Goal: Task Accomplishment & Management: Complete application form

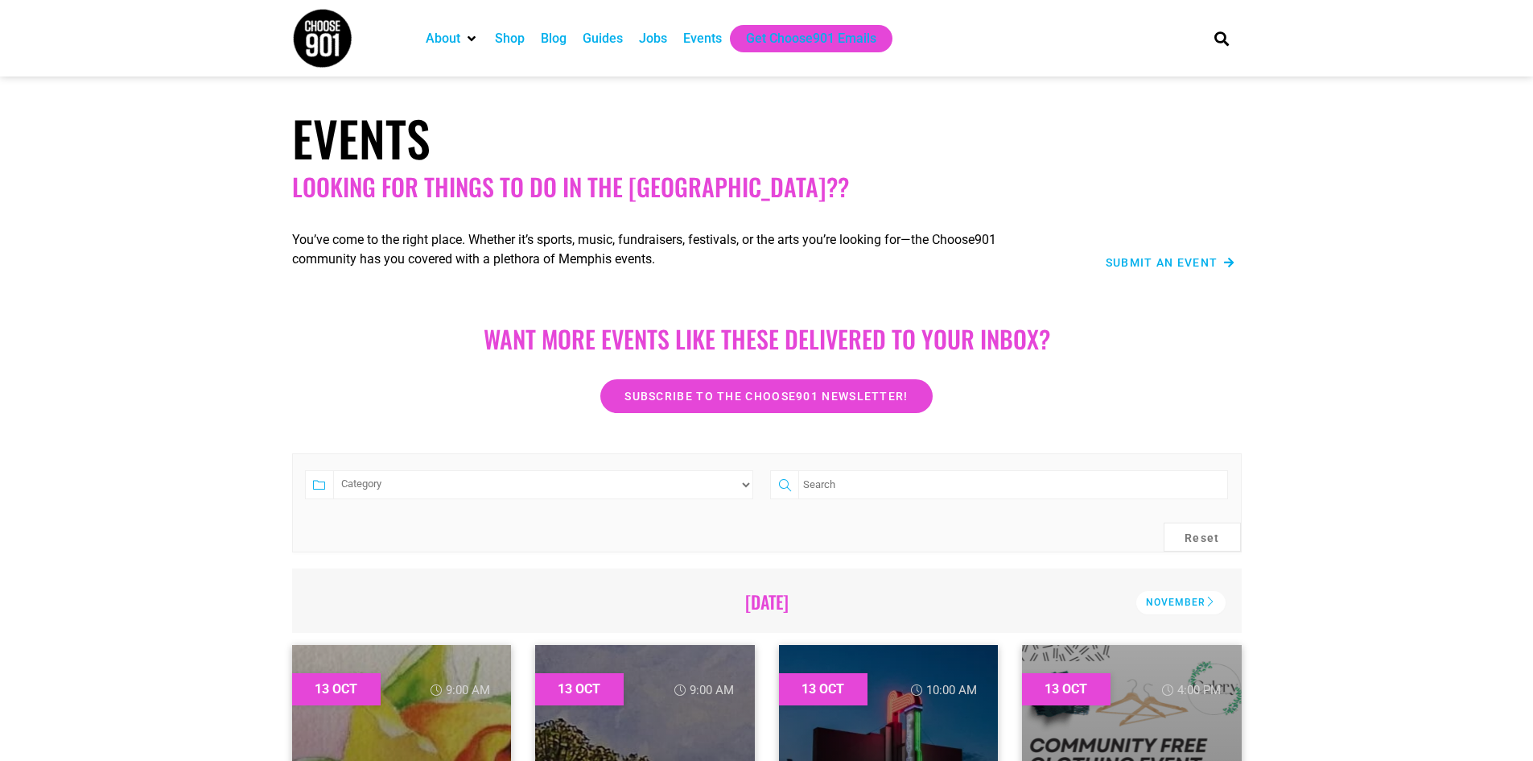
click at [1171, 261] on span "Submit an Event" at bounding box center [1162, 262] width 113 height 11
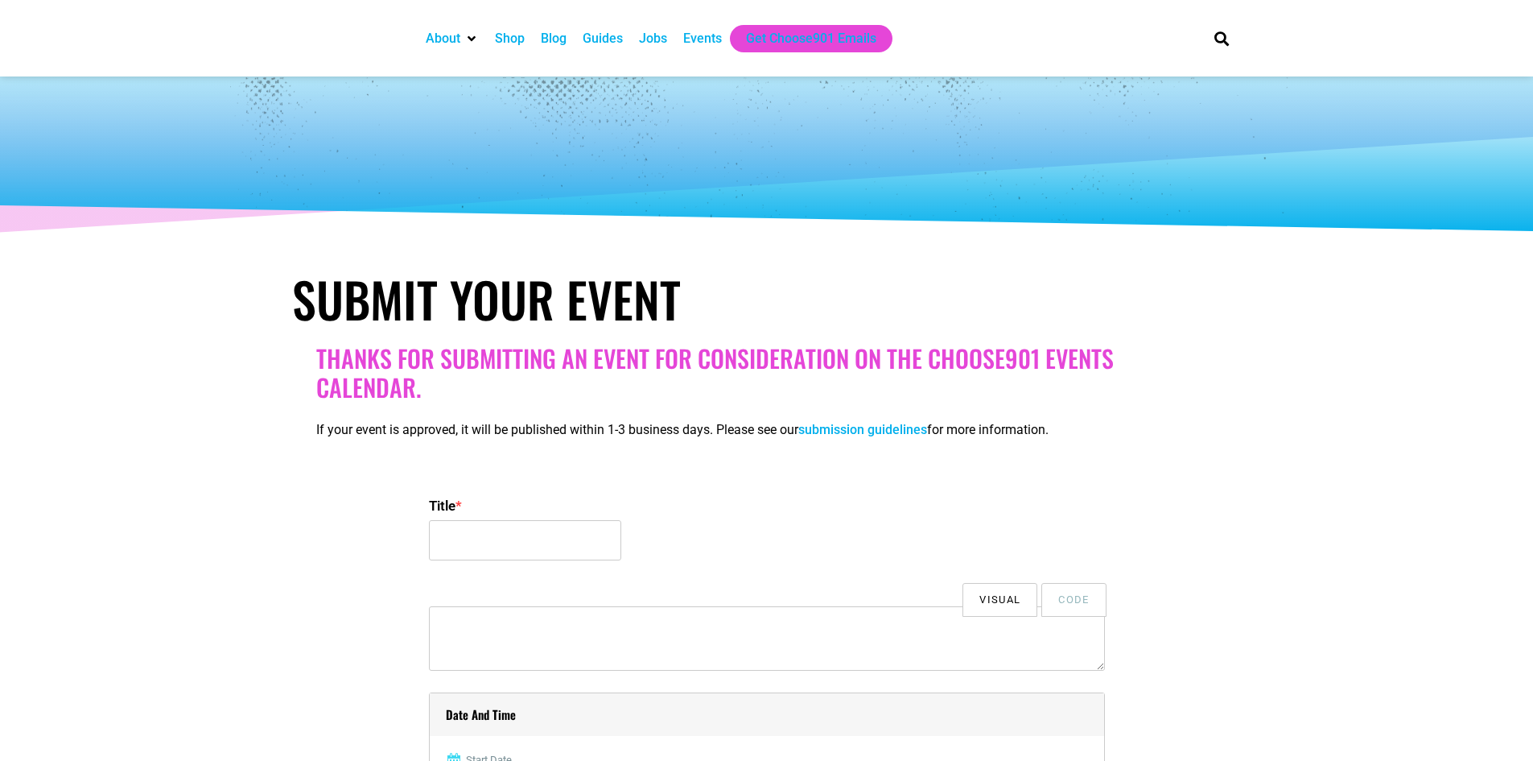
select select
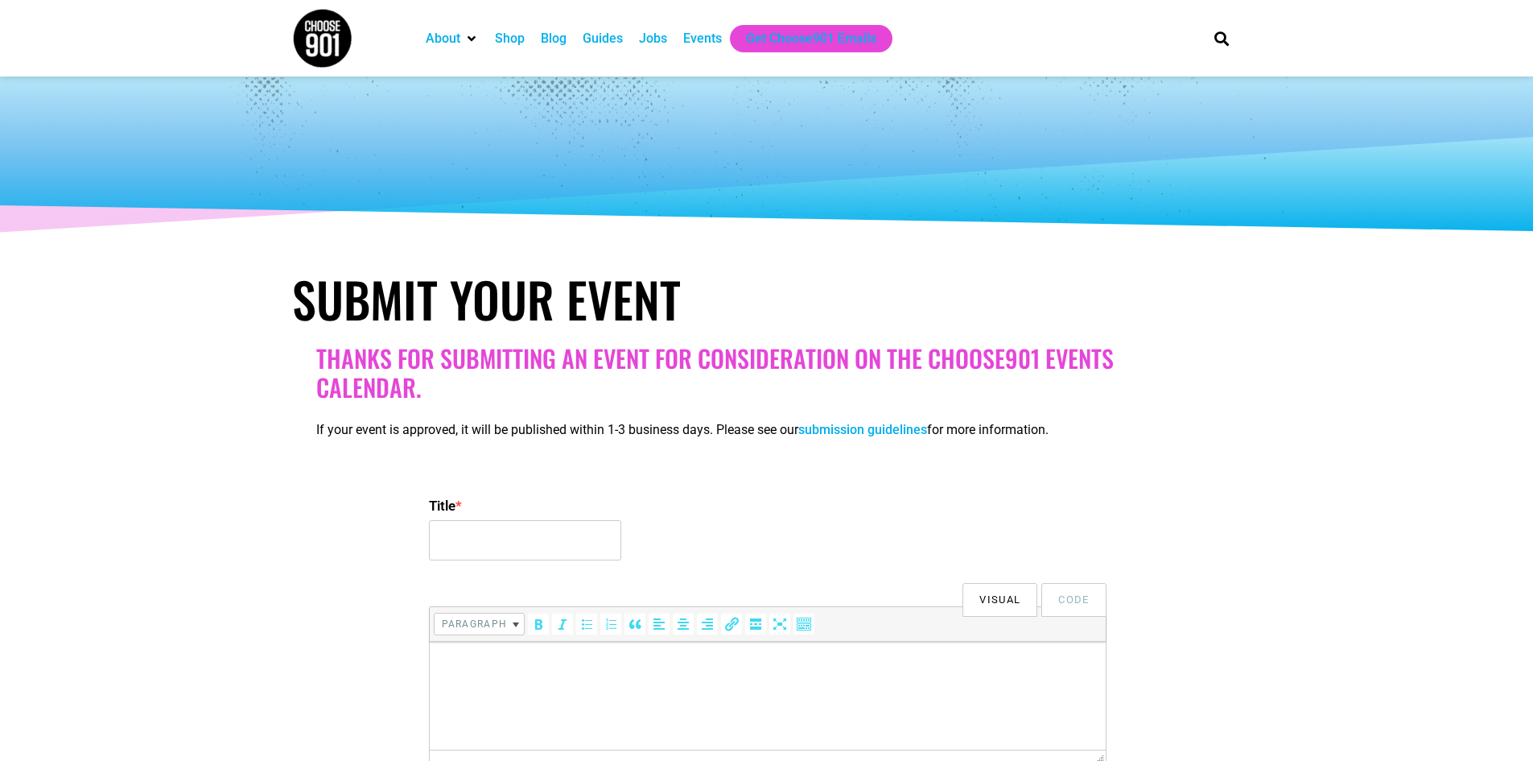
click at [512, 517] on label "Title *" at bounding box center [767, 505] width 676 height 29
click at [512, 520] on input "Title *" at bounding box center [525, 540] width 192 height 40
type input "The Night Witches at U of M"
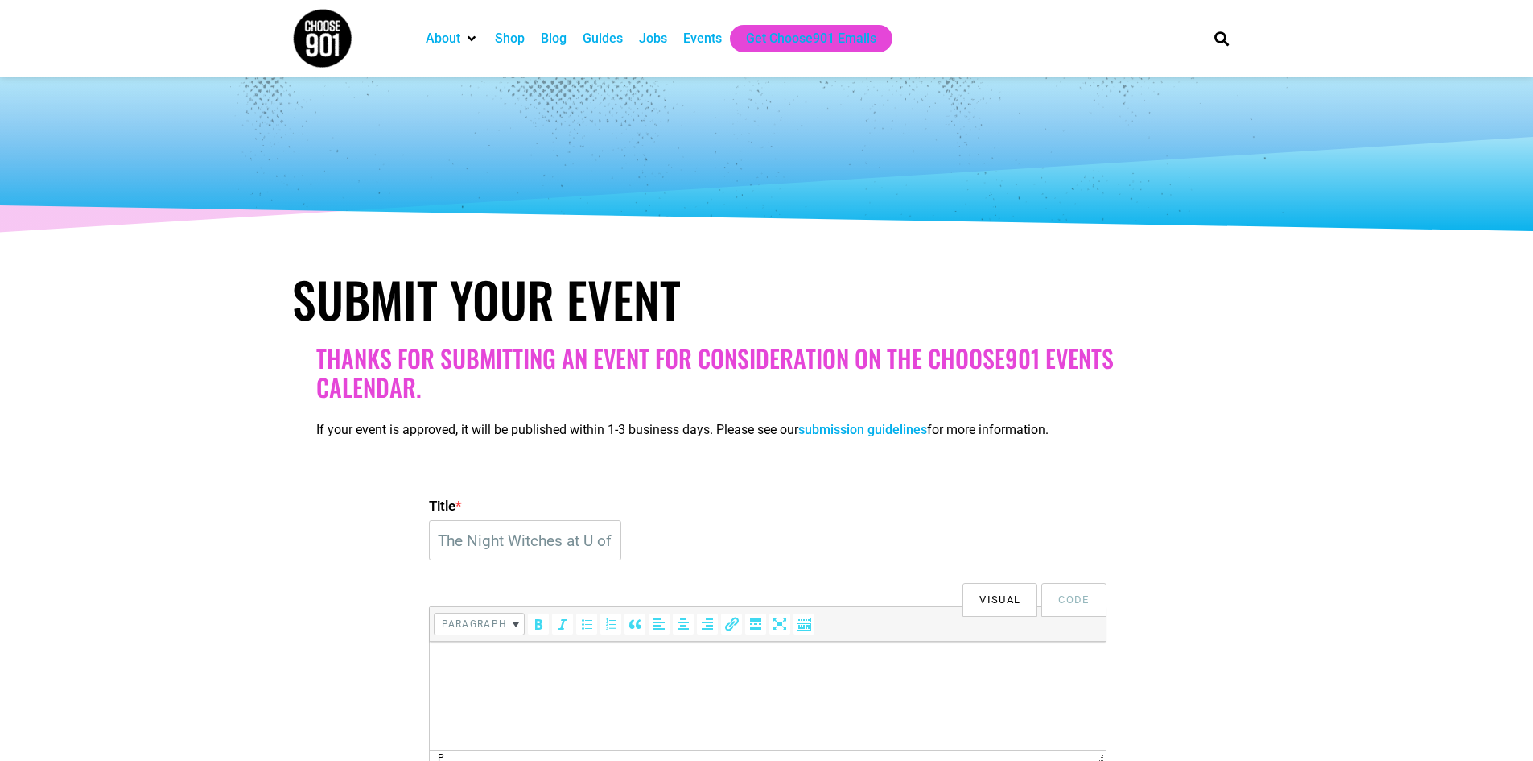
click at [622, 676] on html at bounding box center [767, 664] width 676 height 45
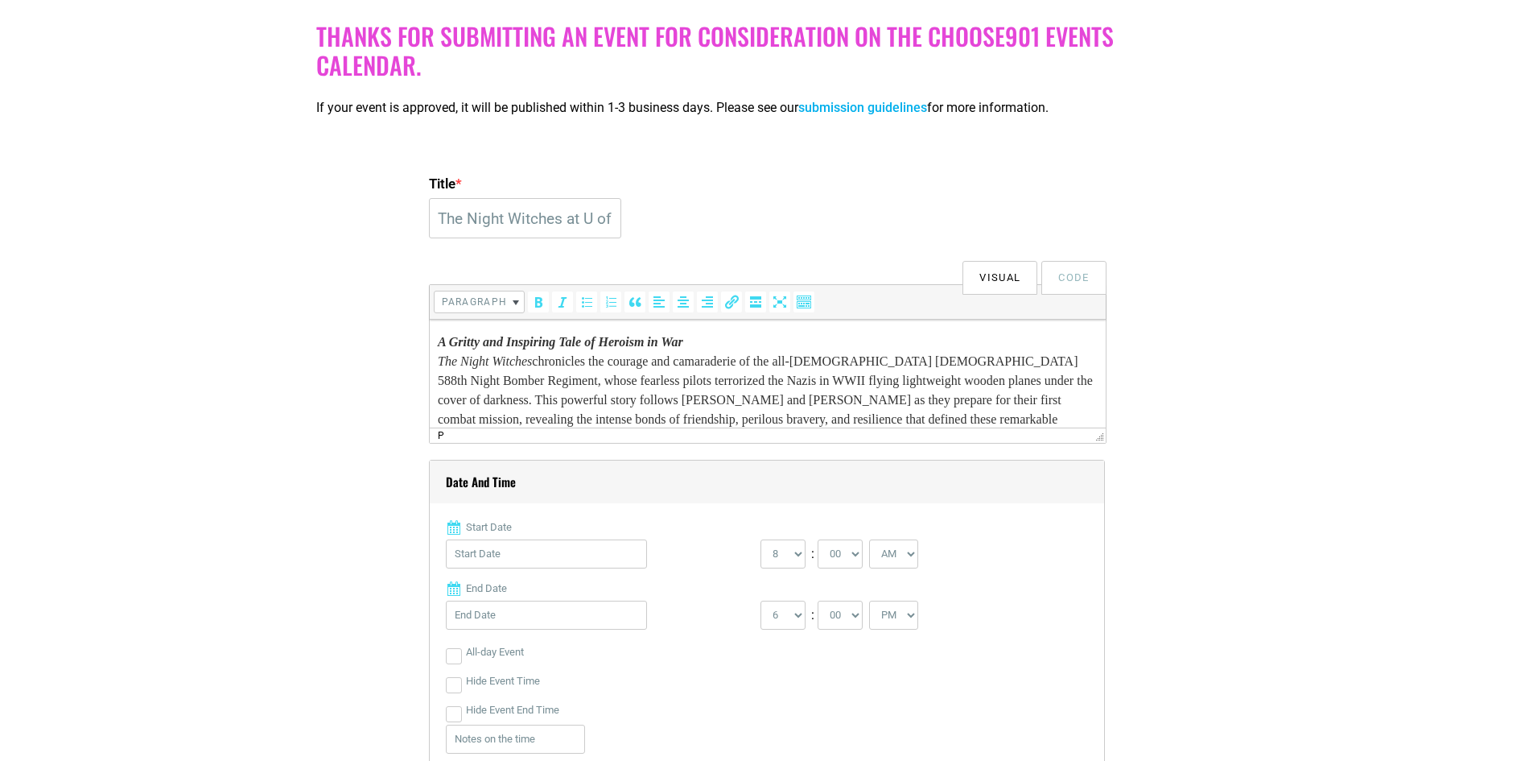
scroll to position [53, 0]
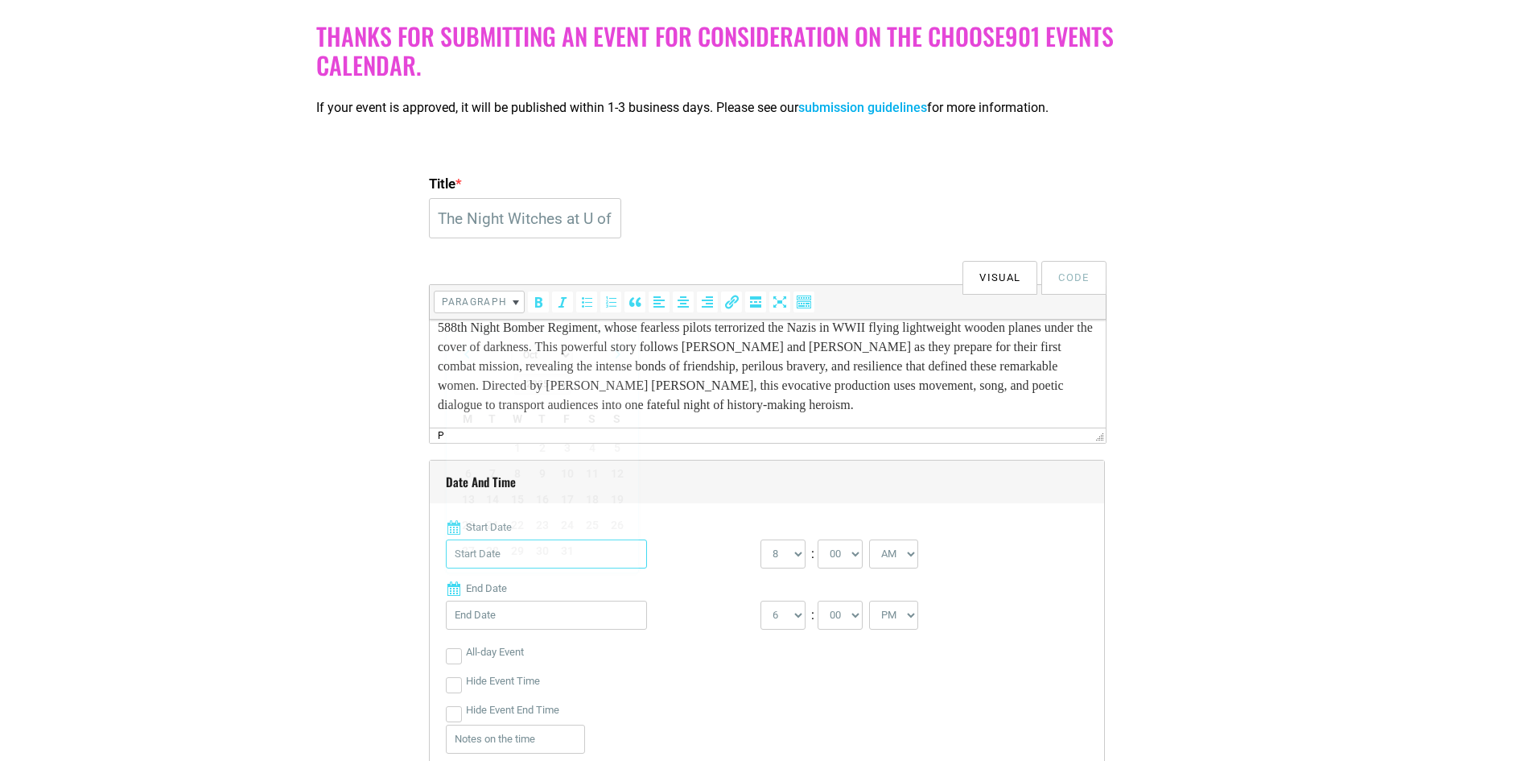
click at [471, 559] on input "Start Date" at bounding box center [546, 553] width 201 height 29
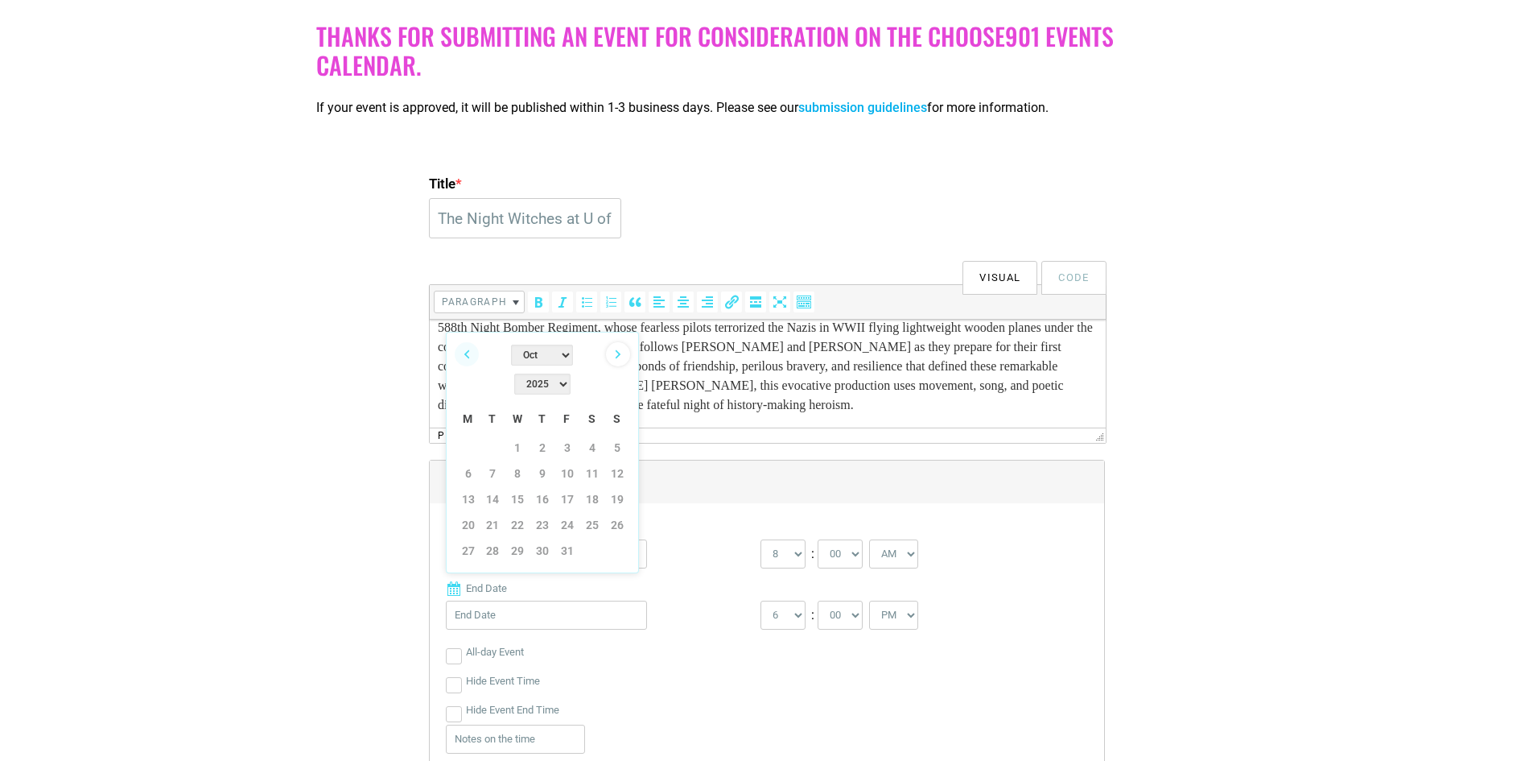
click at [616, 353] on link "Next" at bounding box center [618, 354] width 24 height 24
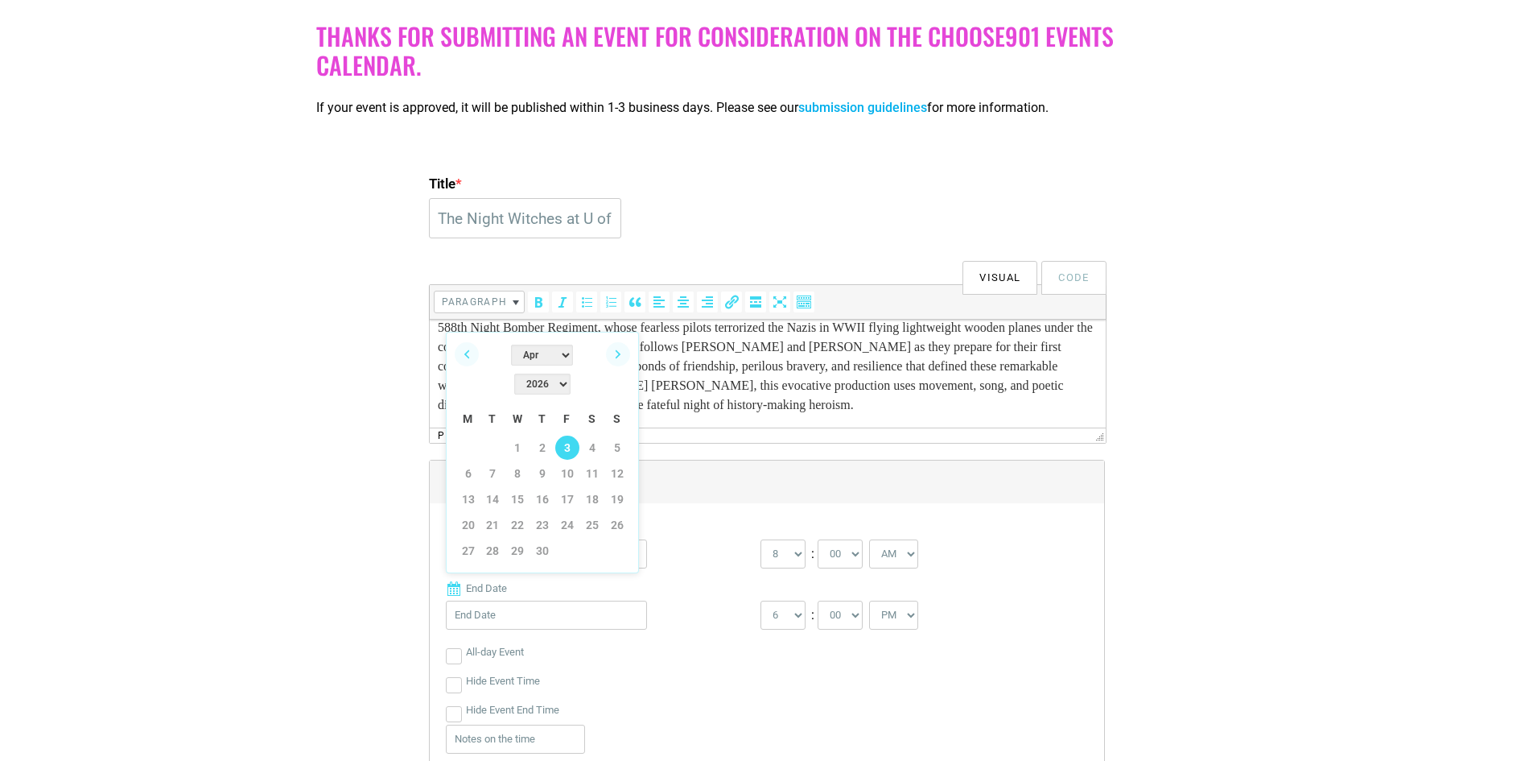
click at [568, 435] on link "3" at bounding box center [567, 447] width 24 height 24
type input "04/03/2026"
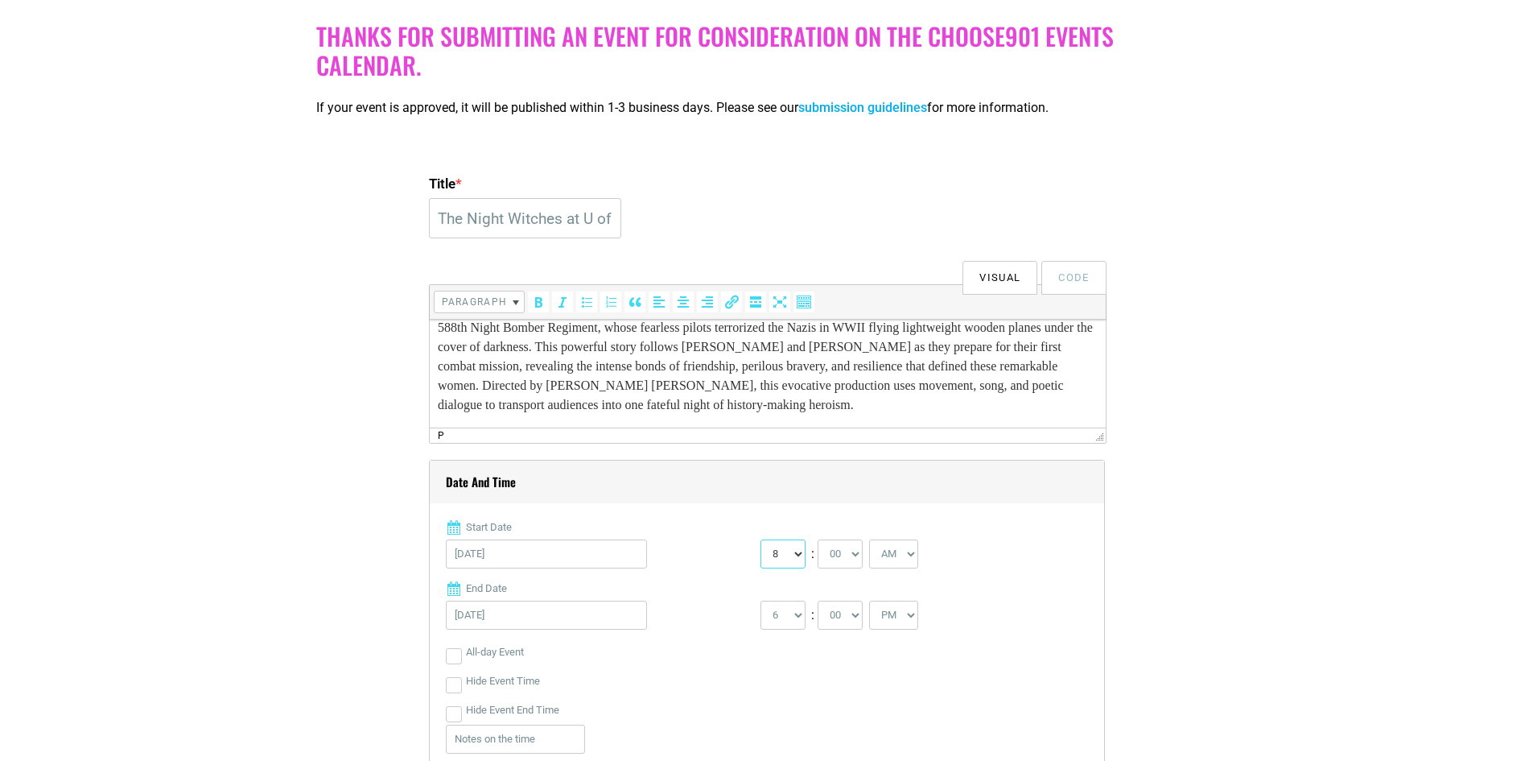
click at [797, 555] on select "0 1 2 3 4 5 6 7 8 9 10 11 12" at bounding box center [783, 553] width 45 height 29
select select "7"
click at [761, 540] on select "0 1 2 3 4 5 6 7 8 9 10 11 12" at bounding box center [783, 553] width 45 height 29
click at [860, 557] on select "00 05 10 15 20 25 30 35 40 45 50 55" at bounding box center [840, 553] width 45 height 29
select select "30"
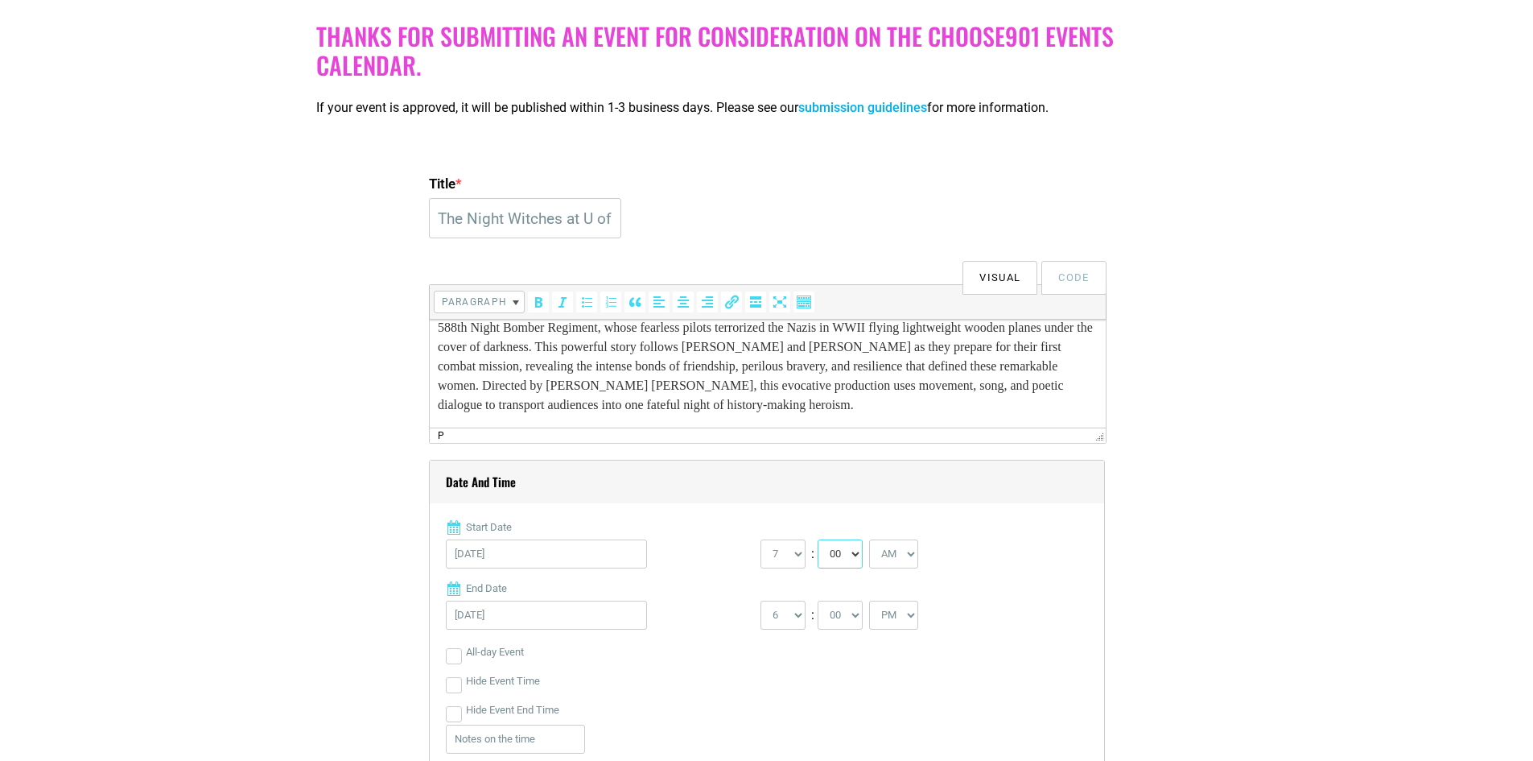
click at [819, 540] on select "00 05 10 15 20 25 30 35 40 45 50 55" at bounding box center [840, 553] width 45 height 29
click at [923, 560] on div "0 1 2 3 4 5 6 7 8 9 10 11 12 : 00 05 10 15 20 25 30 35 40 45 50 55 AM" at bounding box center [918, 557] width 315 height 37
click at [913, 555] on select "AM PM" at bounding box center [893, 553] width 49 height 29
select select "PM"
click at [871, 540] on select "AM PM" at bounding box center [893, 553] width 49 height 29
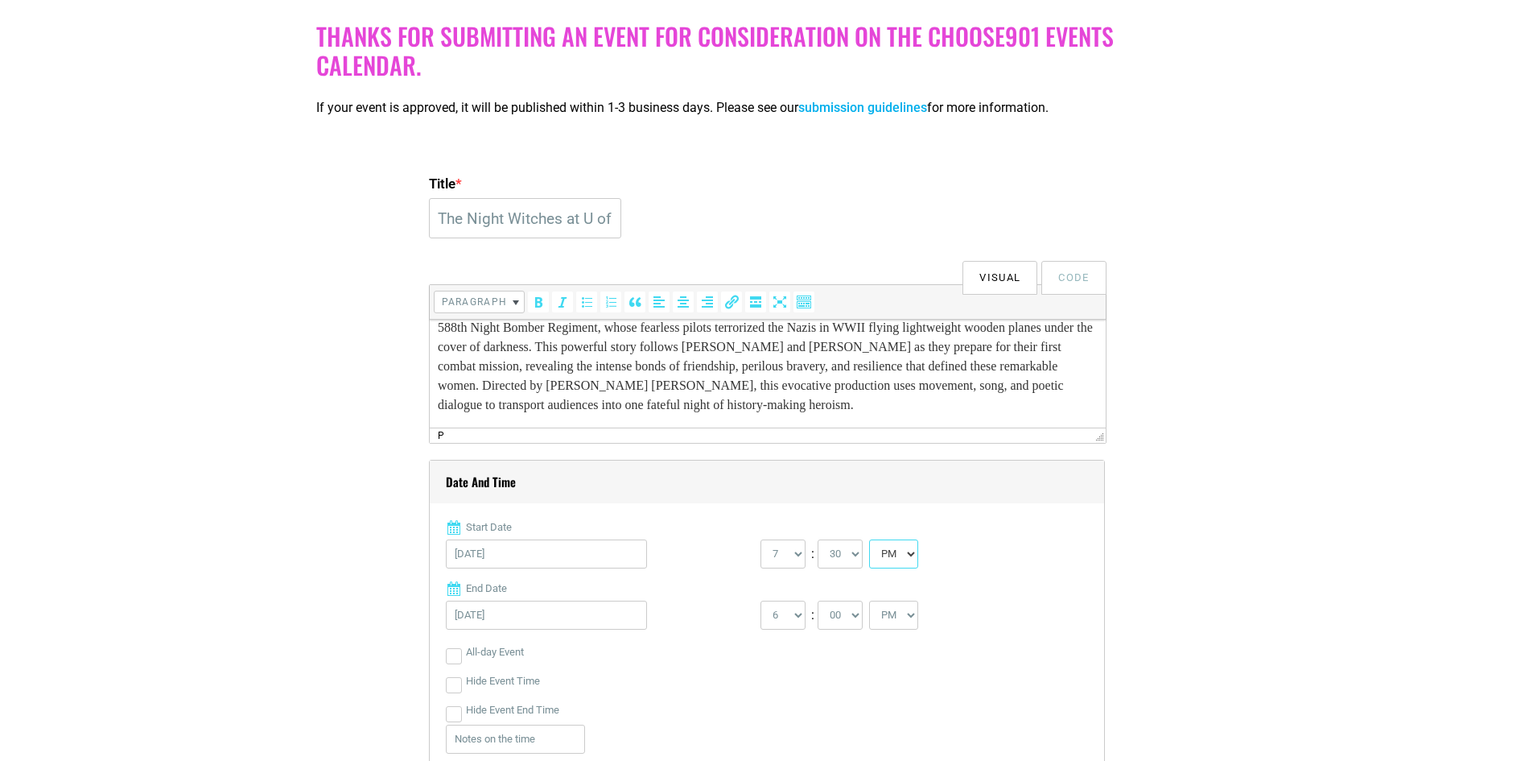
scroll to position [483, 0]
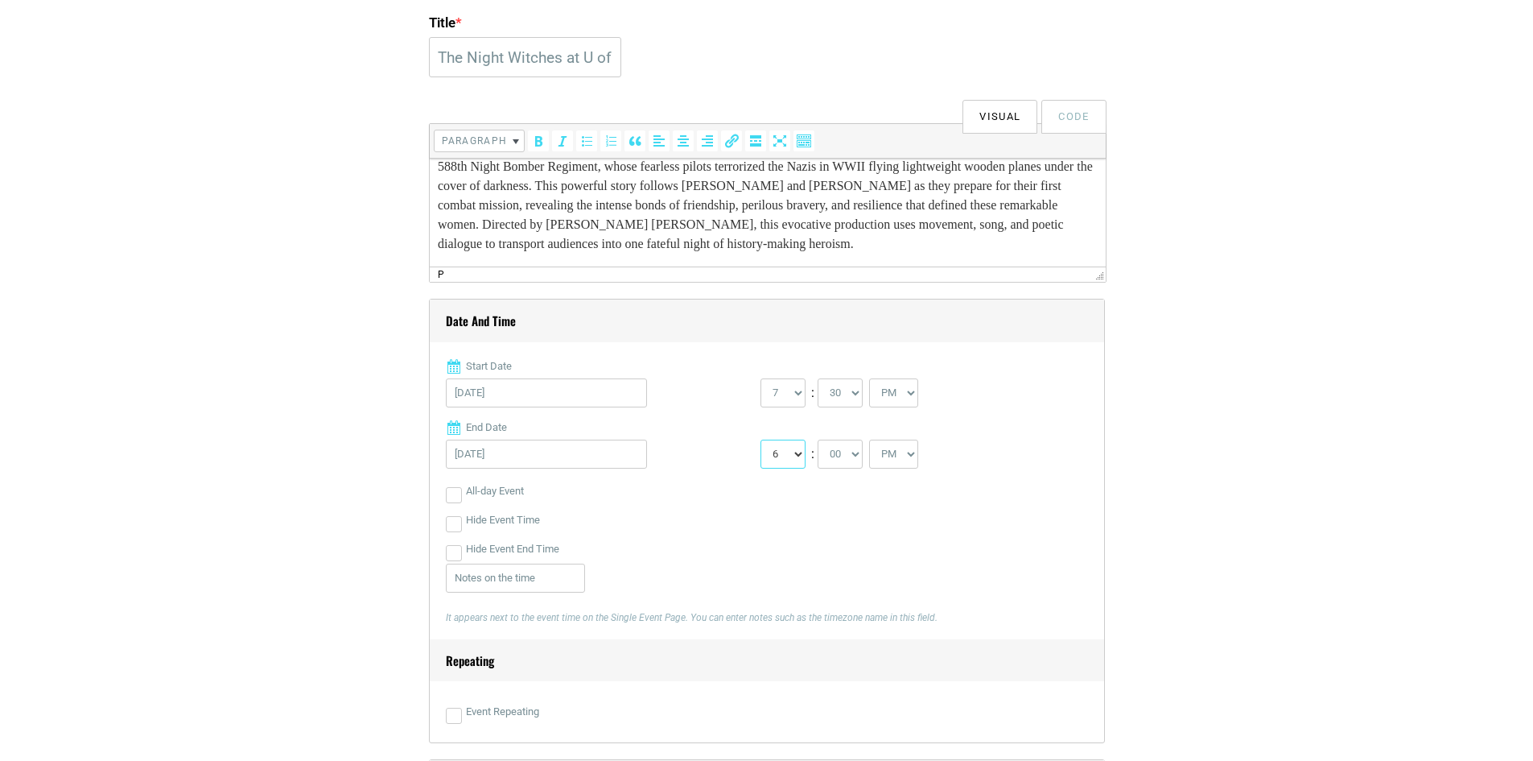
click at [801, 456] on select "1 2 3 4 5 6 7 8 9 10 11 12" at bounding box center [783, 454] width 45 height 29
select select "9"
click at [761, 440] on select "1 2 3 4 5 6 7 8 9 10 11 12" at bounding box center [783, 454] width 45 height 29
click at [728, 503] on div "All-day Event" at bounding box center [767, 491] width 642 height 29
click at [456, 552] on input "Hide Event End Time" at bounding box center [454, 553] width 16 height 16
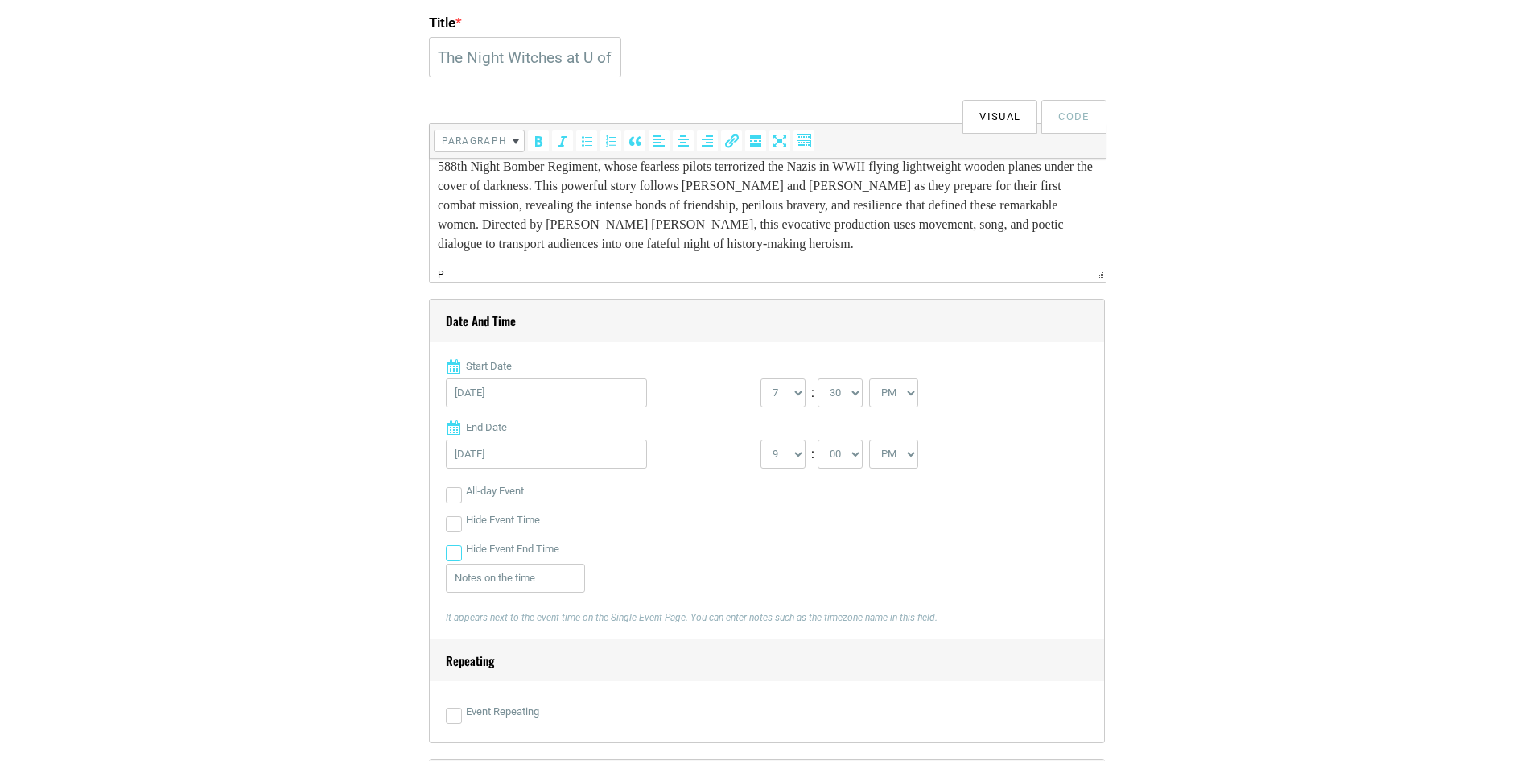
checkbox input "true"
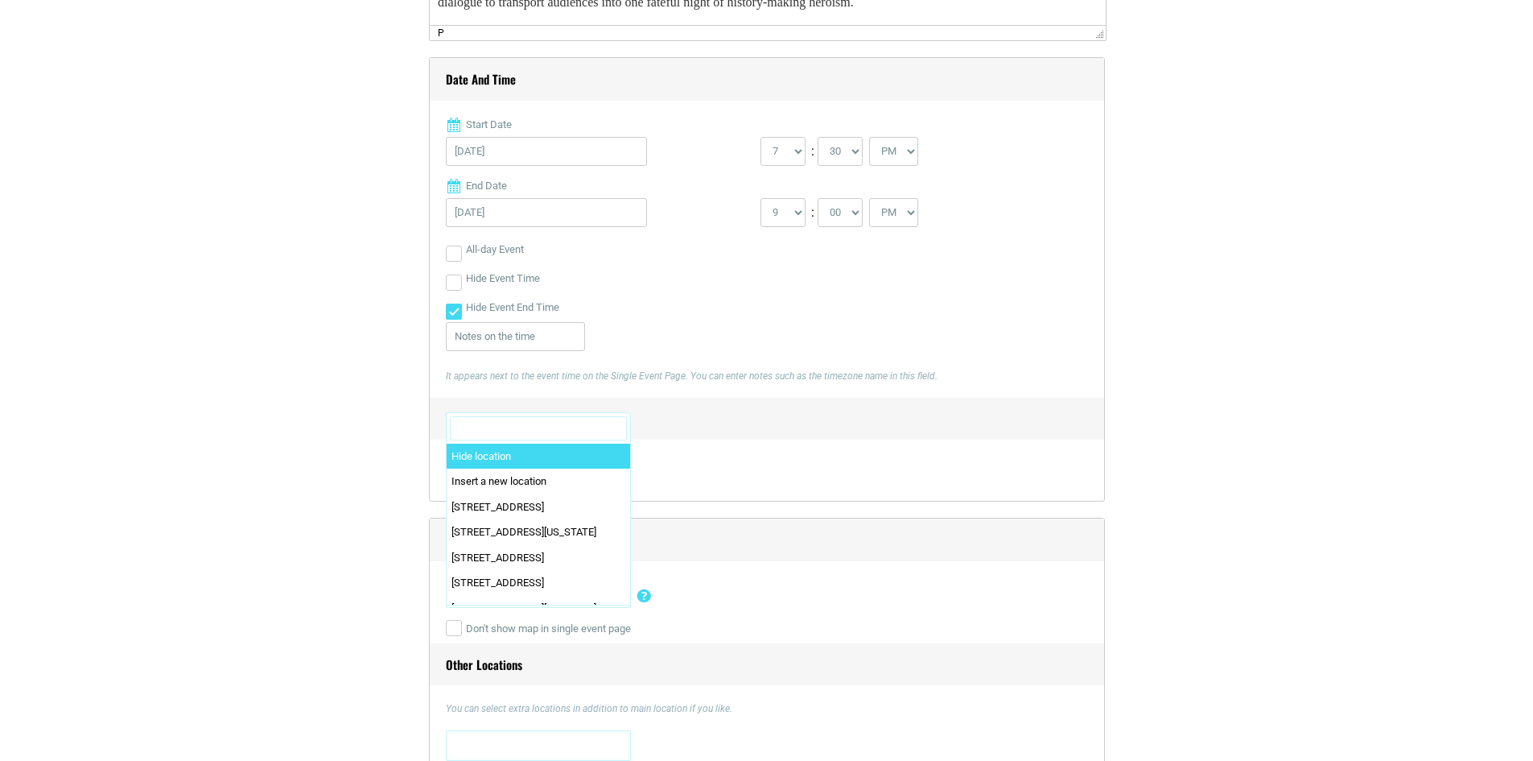
click at [538, 423] on input "Search" at bounding box center [538, 428] width 177 height 24
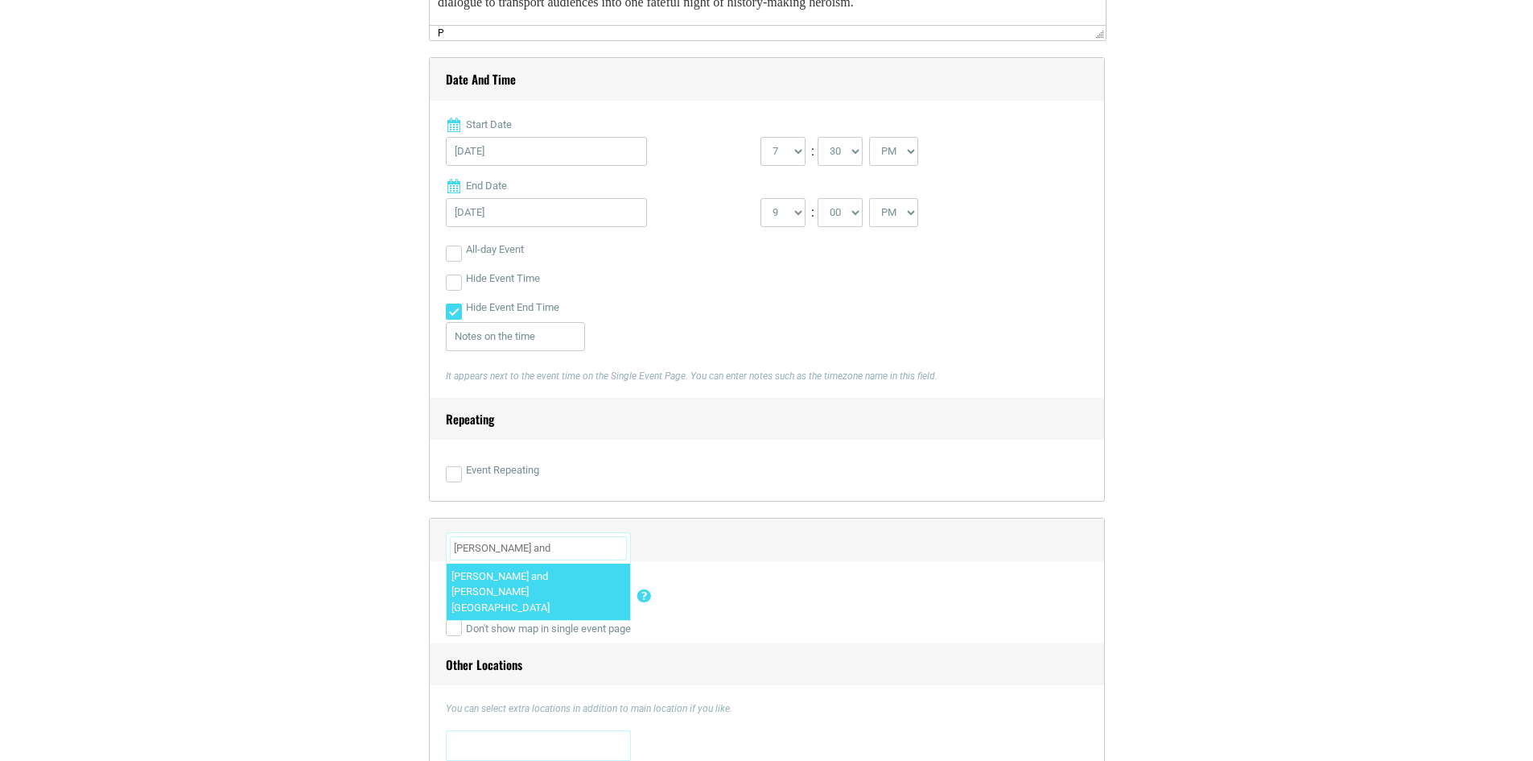
scroll to position [644, 0]
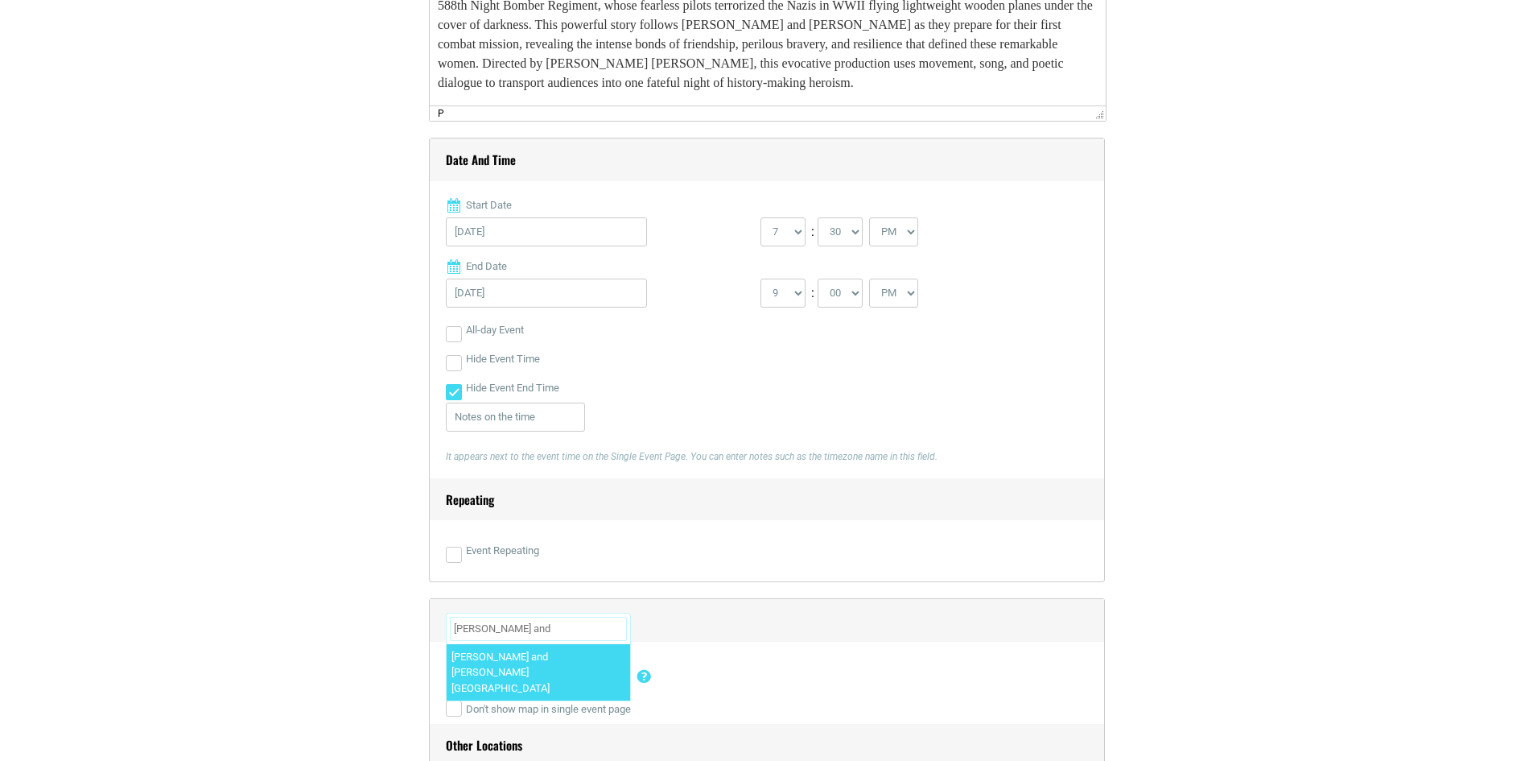
type input "Edward and"
select select "5734"
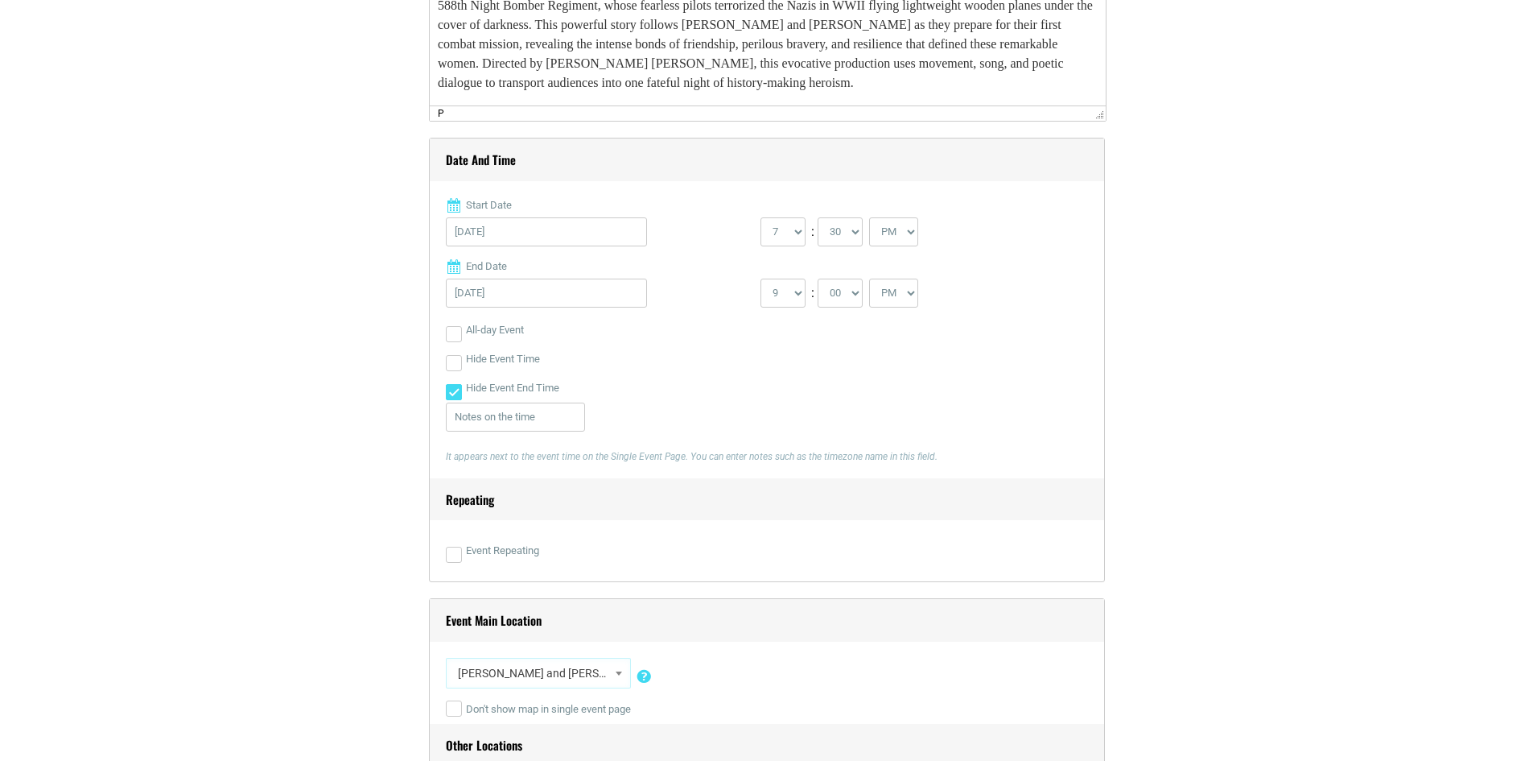
scroll to position [966, 0]
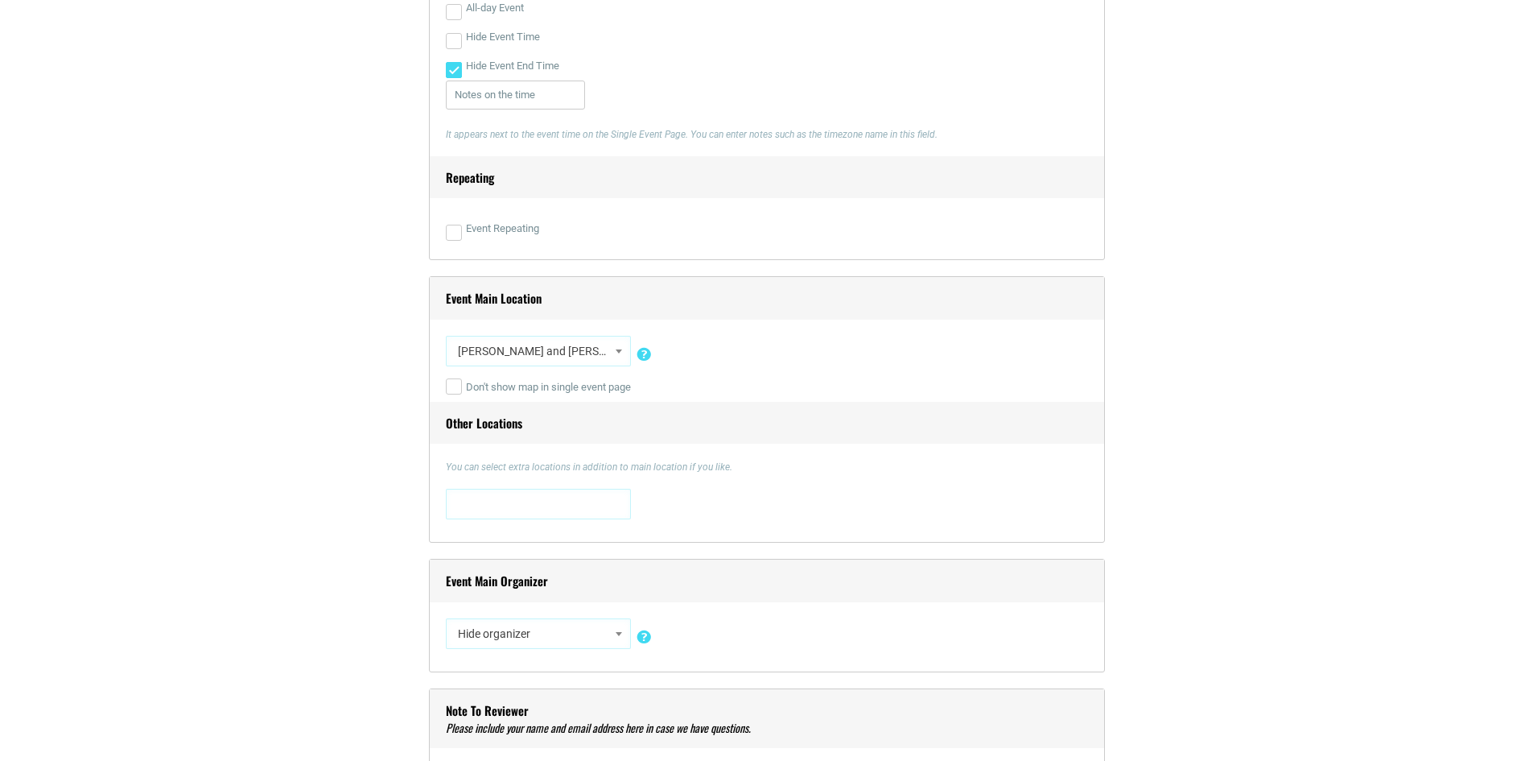
select select "3237"
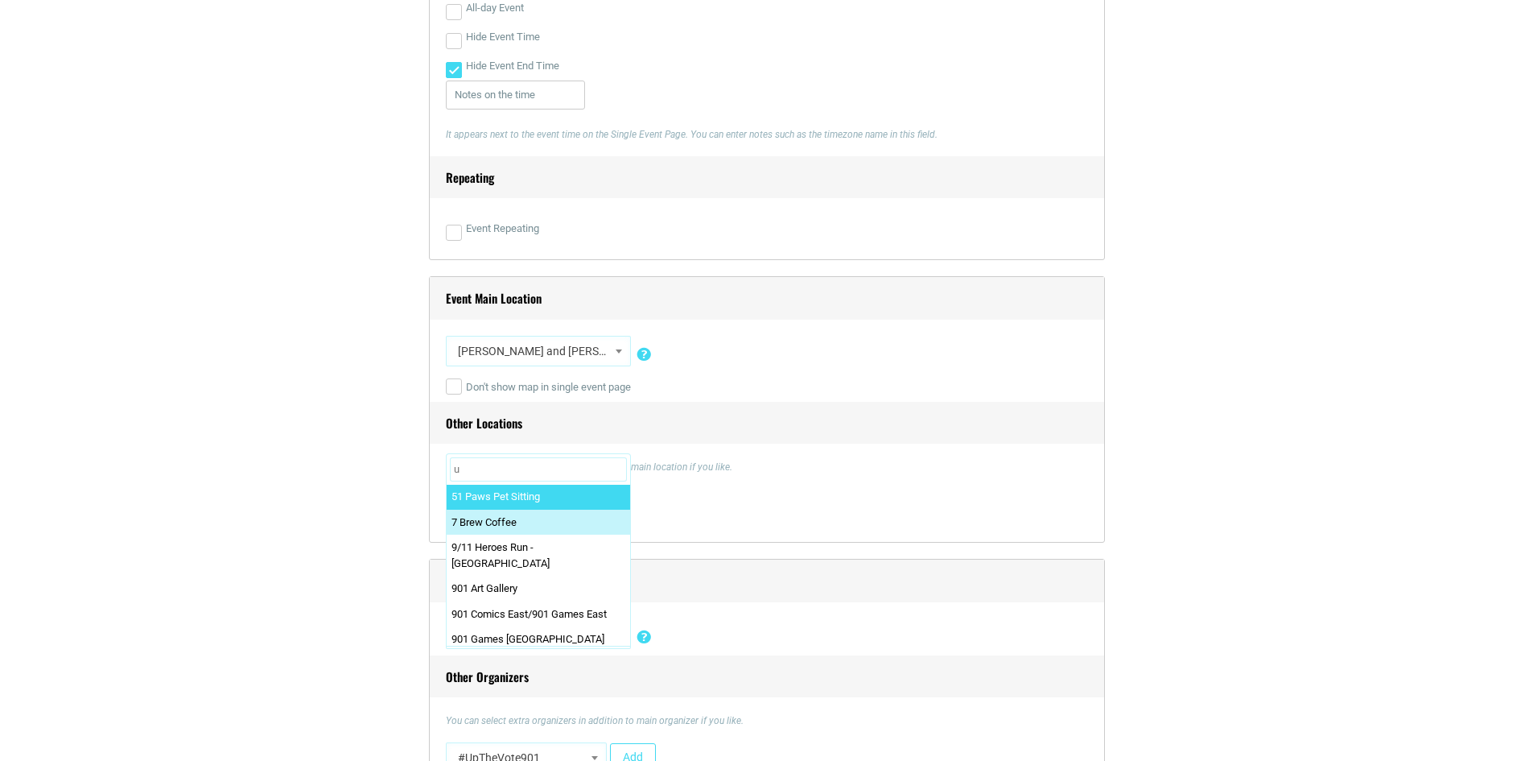
scroll to position [0, 0]
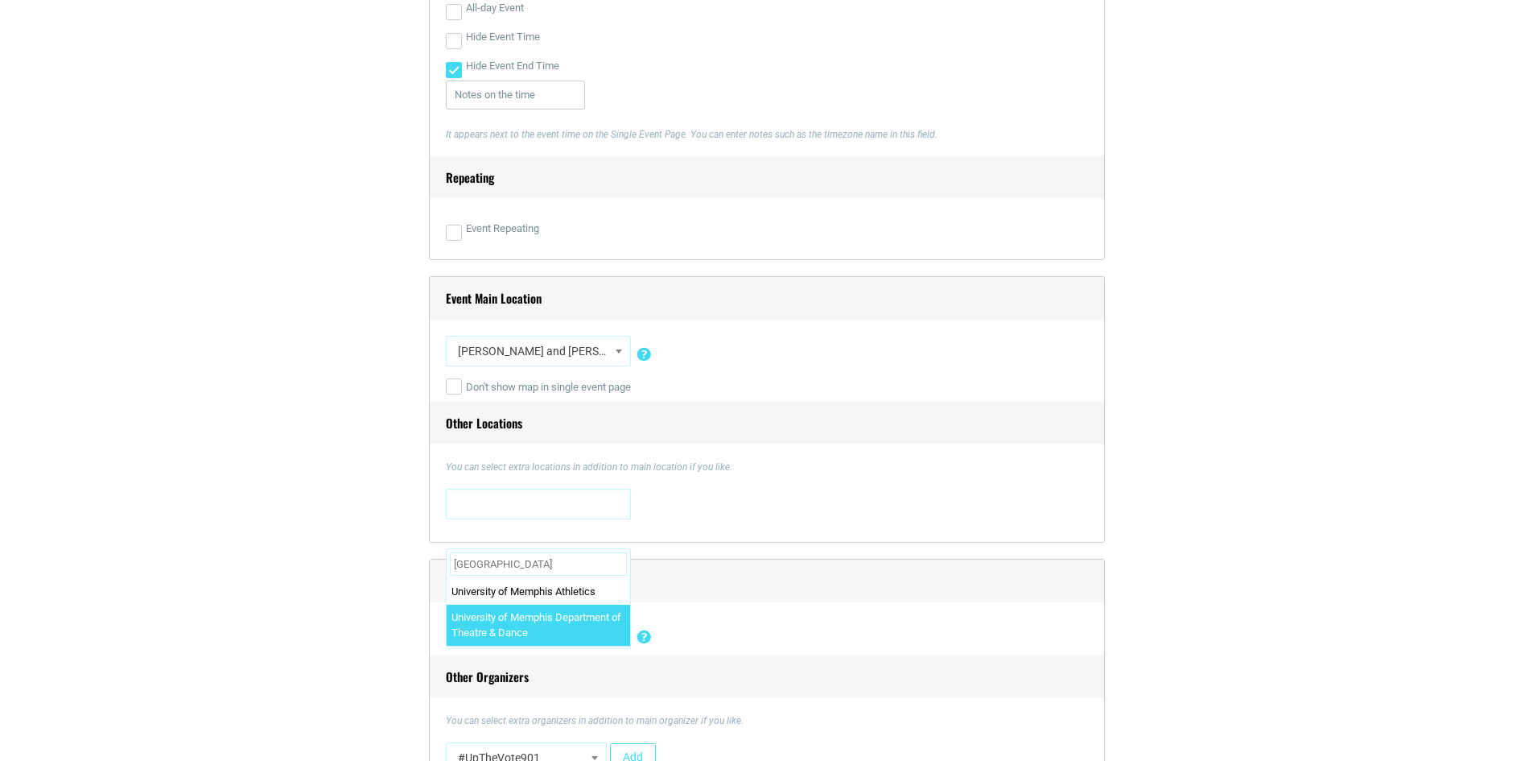
type input "university of memphis"
select select "5757"
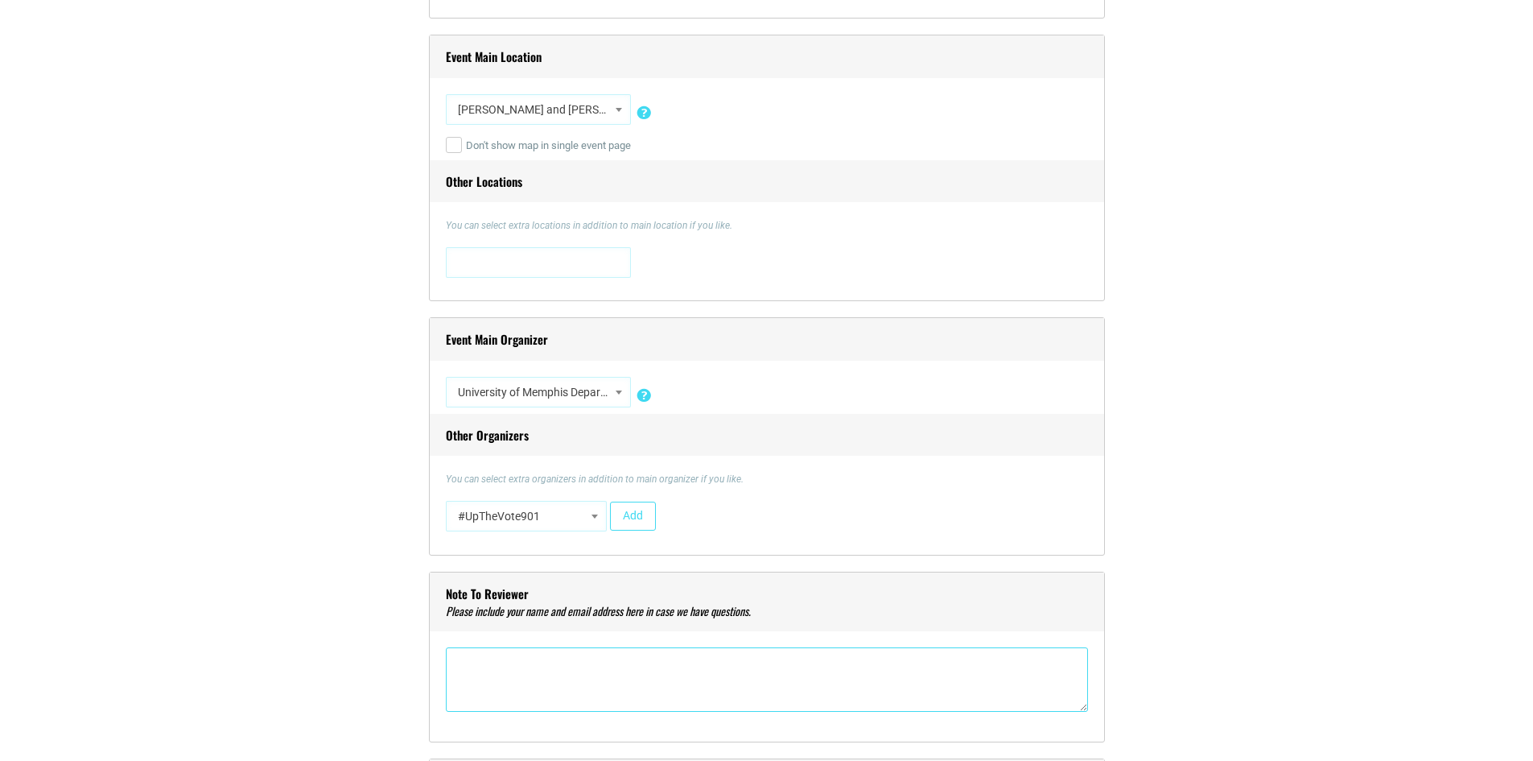
click at [526, 665] on textarea"] at bounding box center [767, 679] width 642 height 64
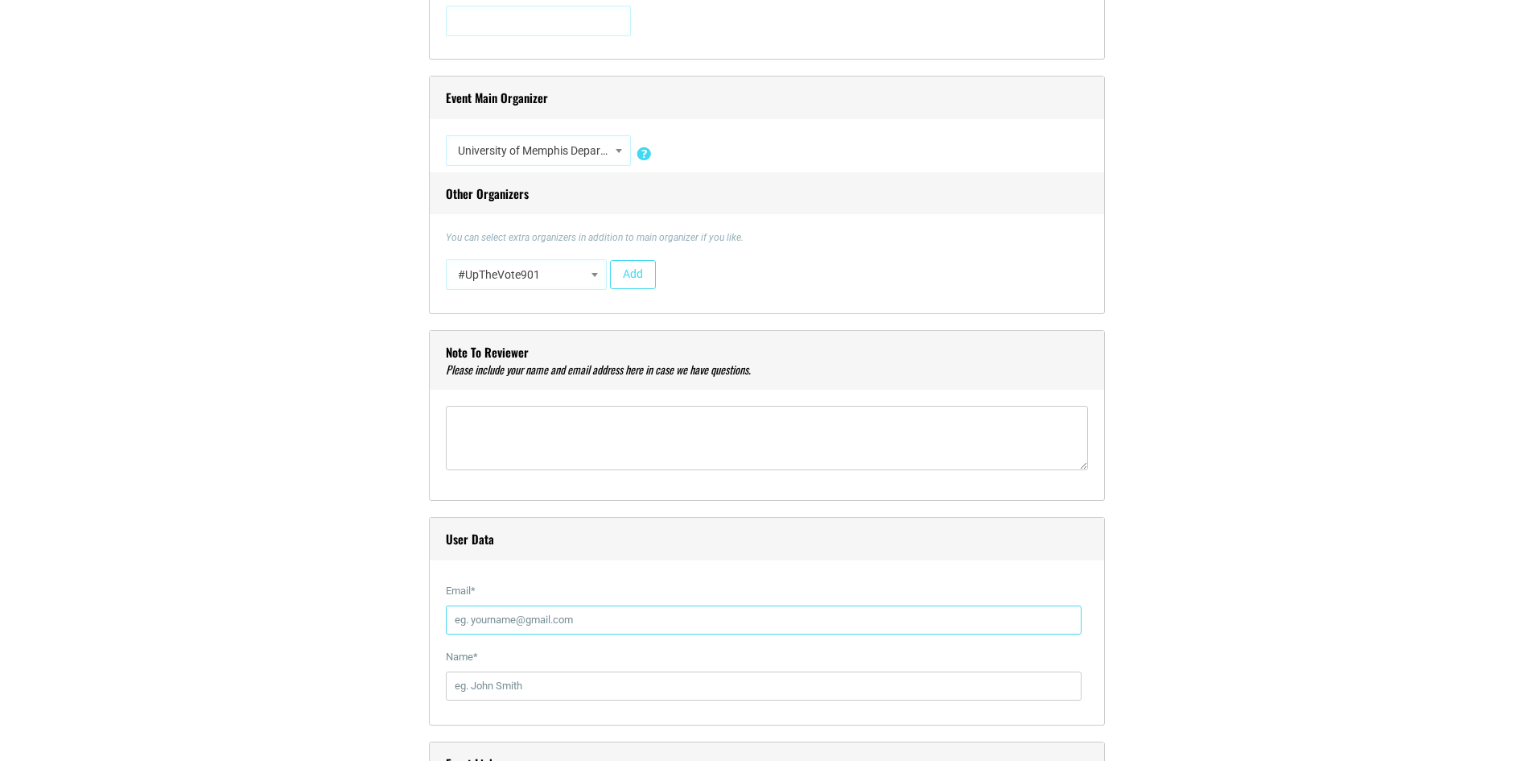
click at [520, 618] on input "Email *" at bounding box center [764, 619] width 636 height 29
type input "edraffen@memphis.edu"
type input "Emily Draffen"
click at [1373, 418] on section "Title * The Night Witches at U of M Visual Code b i link b-quote del ins img ul…" at bounding box center [766, 600] width 1533 height 3197
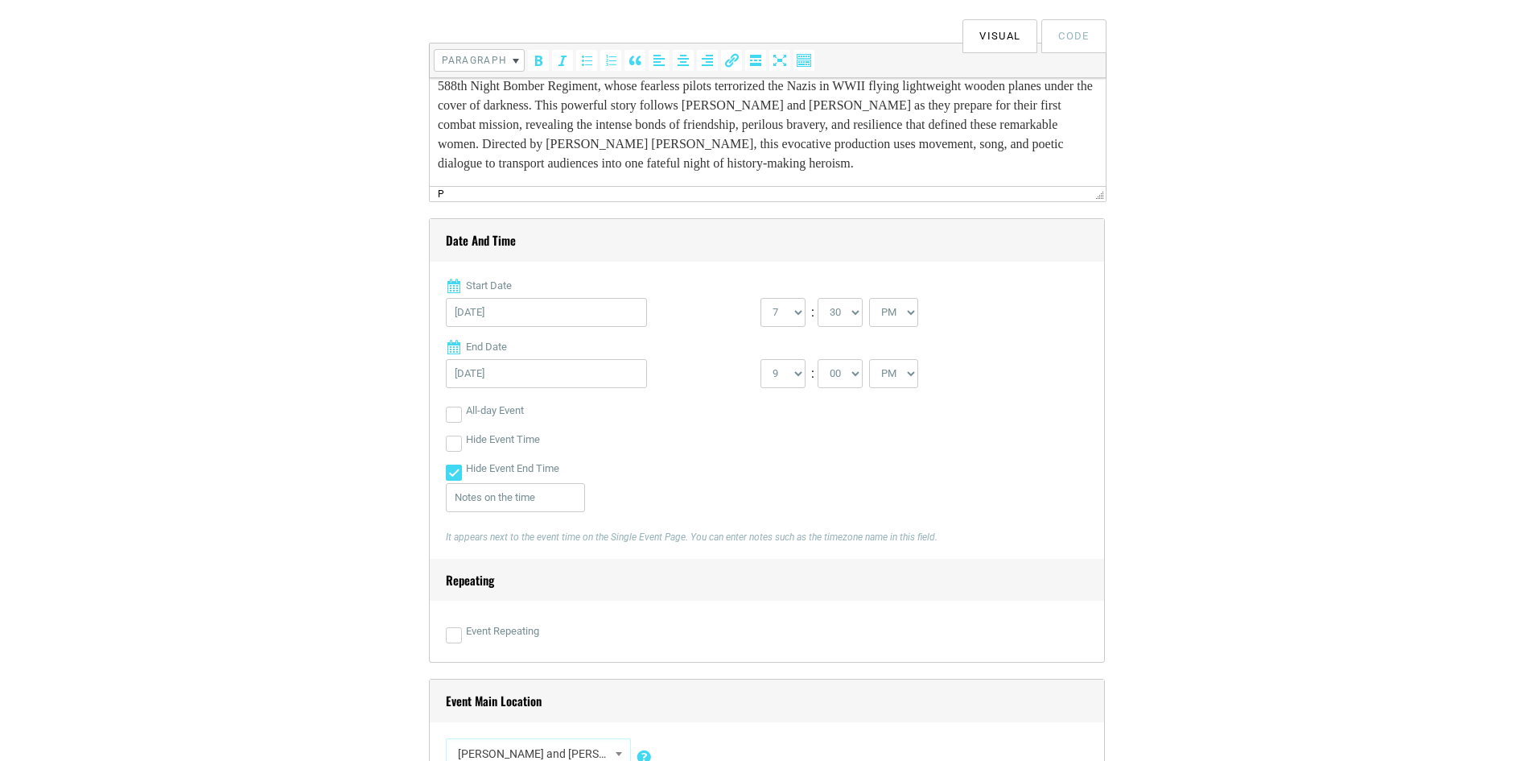
scroll to position [805, 0]
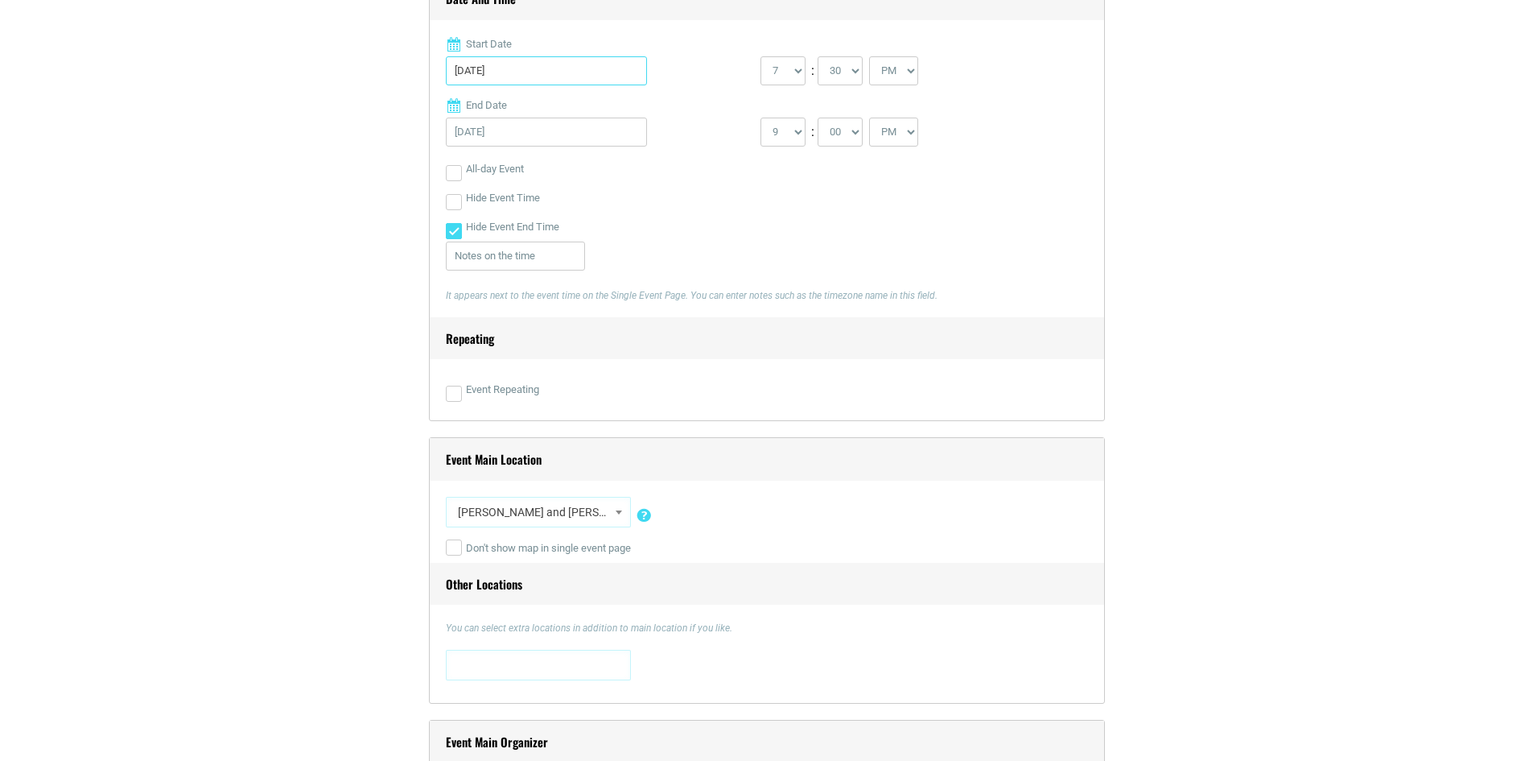
click at [570, 81] on input "04/03/2026" at bounding box center [546, 70] width 201 height 29
click at [543, 271] on link "23" at bounding box center [542, 283] width 24 height 24
type input "04/23/2026"
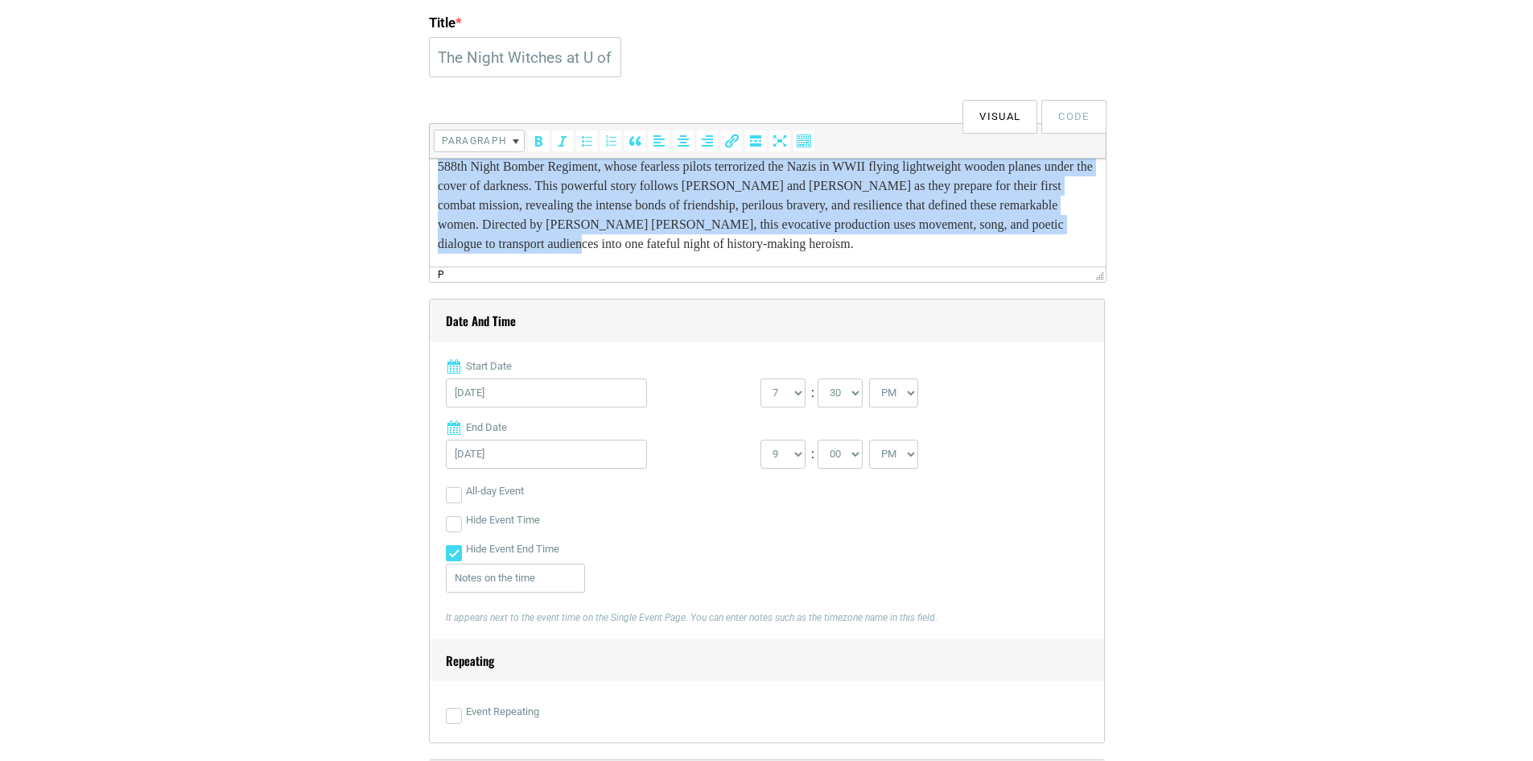
scroll to position [0, 0]
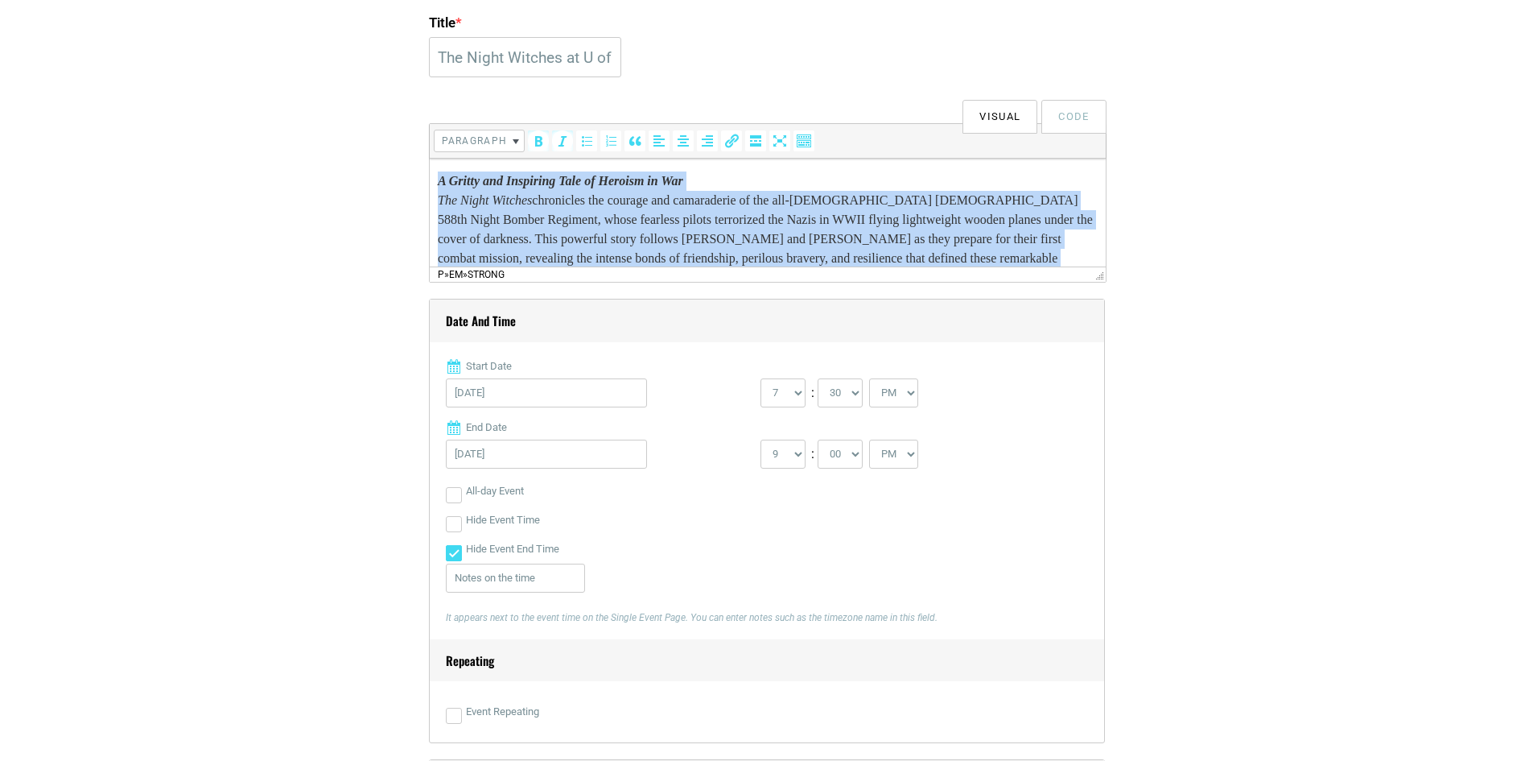
drag, startPoint x: 712, startPoint y: 245, endPoint x: 361, endPoint y: 124, distance: 371.2
click at [429, 159] on html "A Gritty and Inspiring Tale of Heroism in War The Night Witches chronicles the …" at bounding box center [767, 239] width 676 height 161
paste body
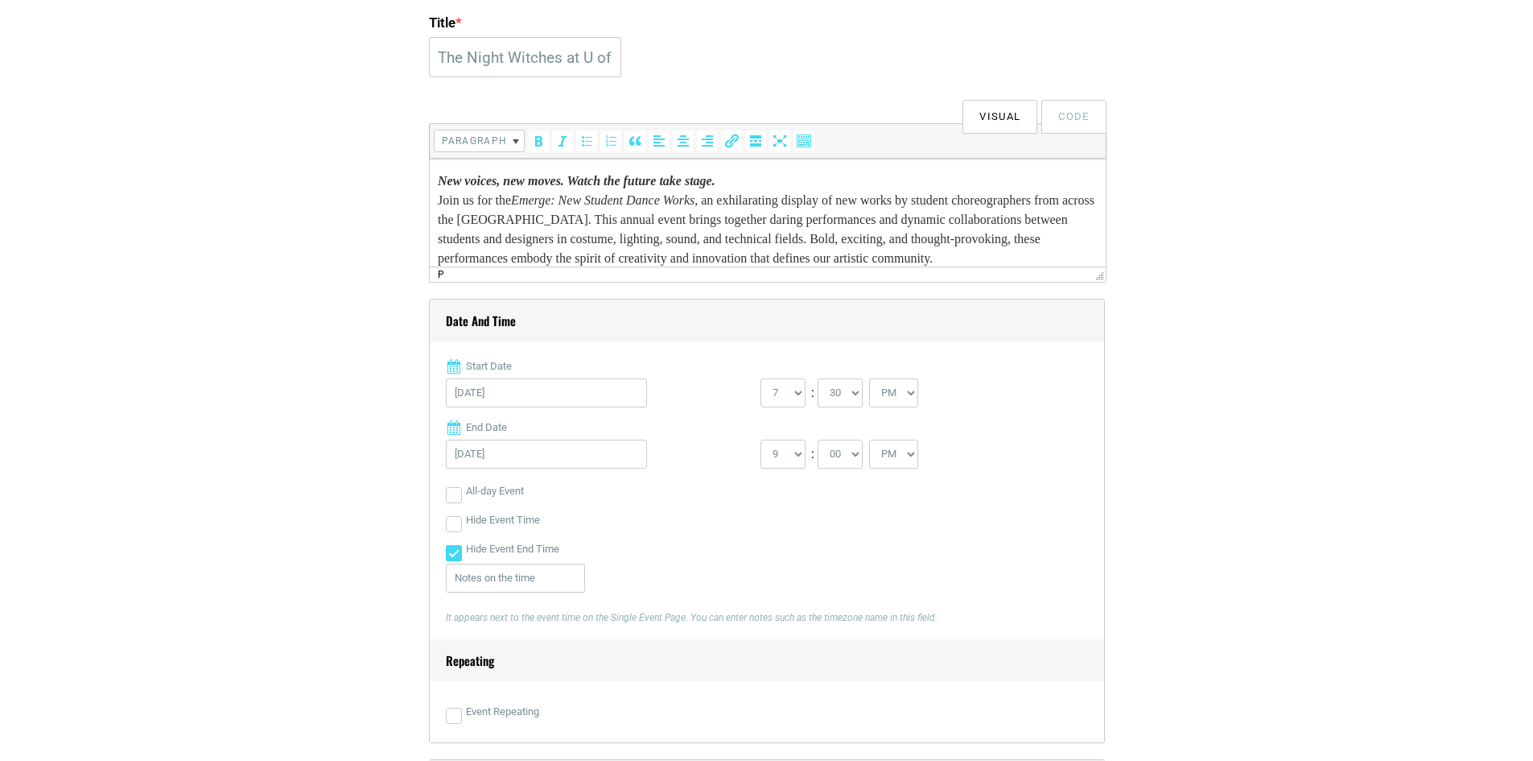
scroll to position [23, 0]
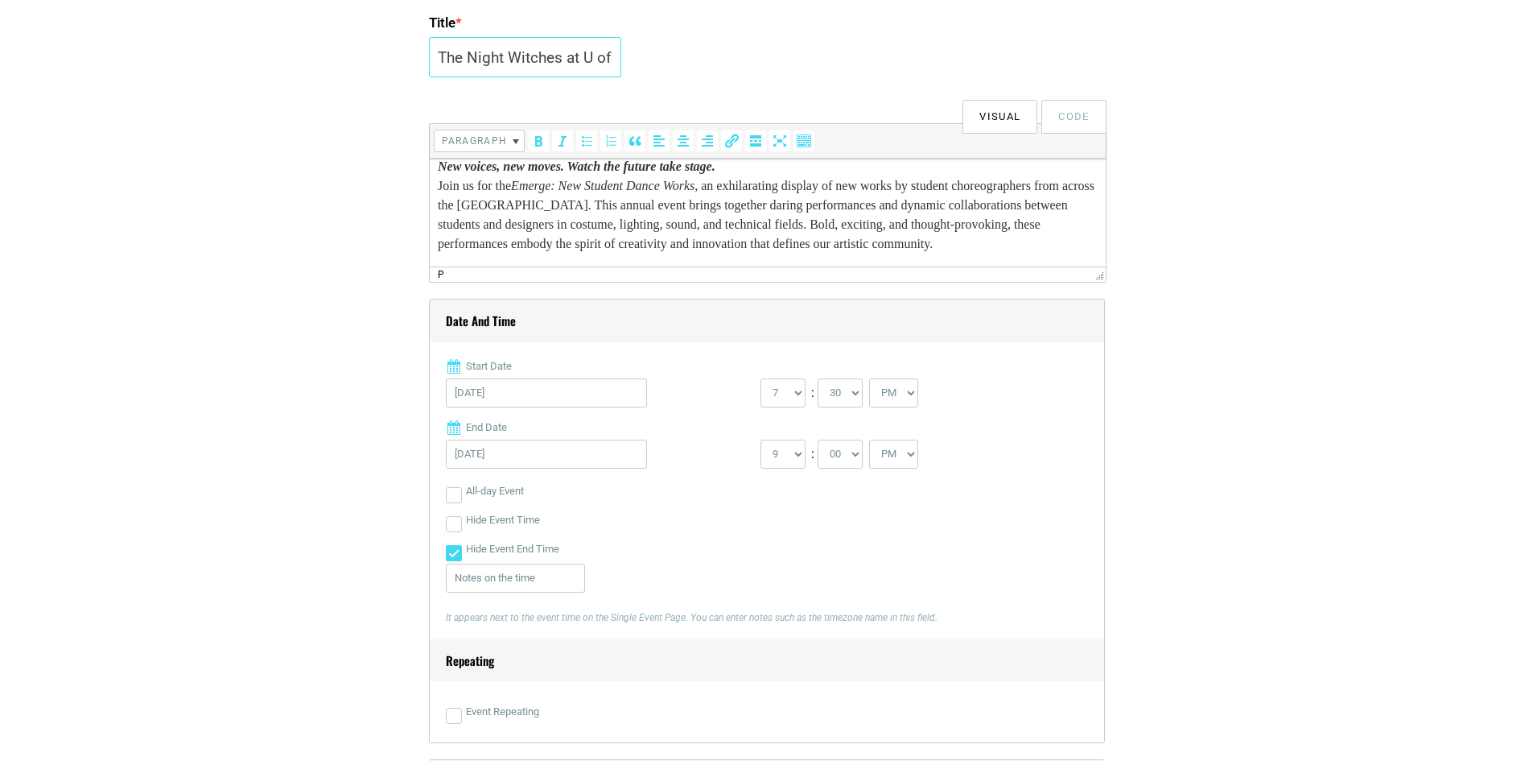
click at [554, 49] on input "The Night Witches at U of M" at bounding box center [525, 57] width 192 height 40
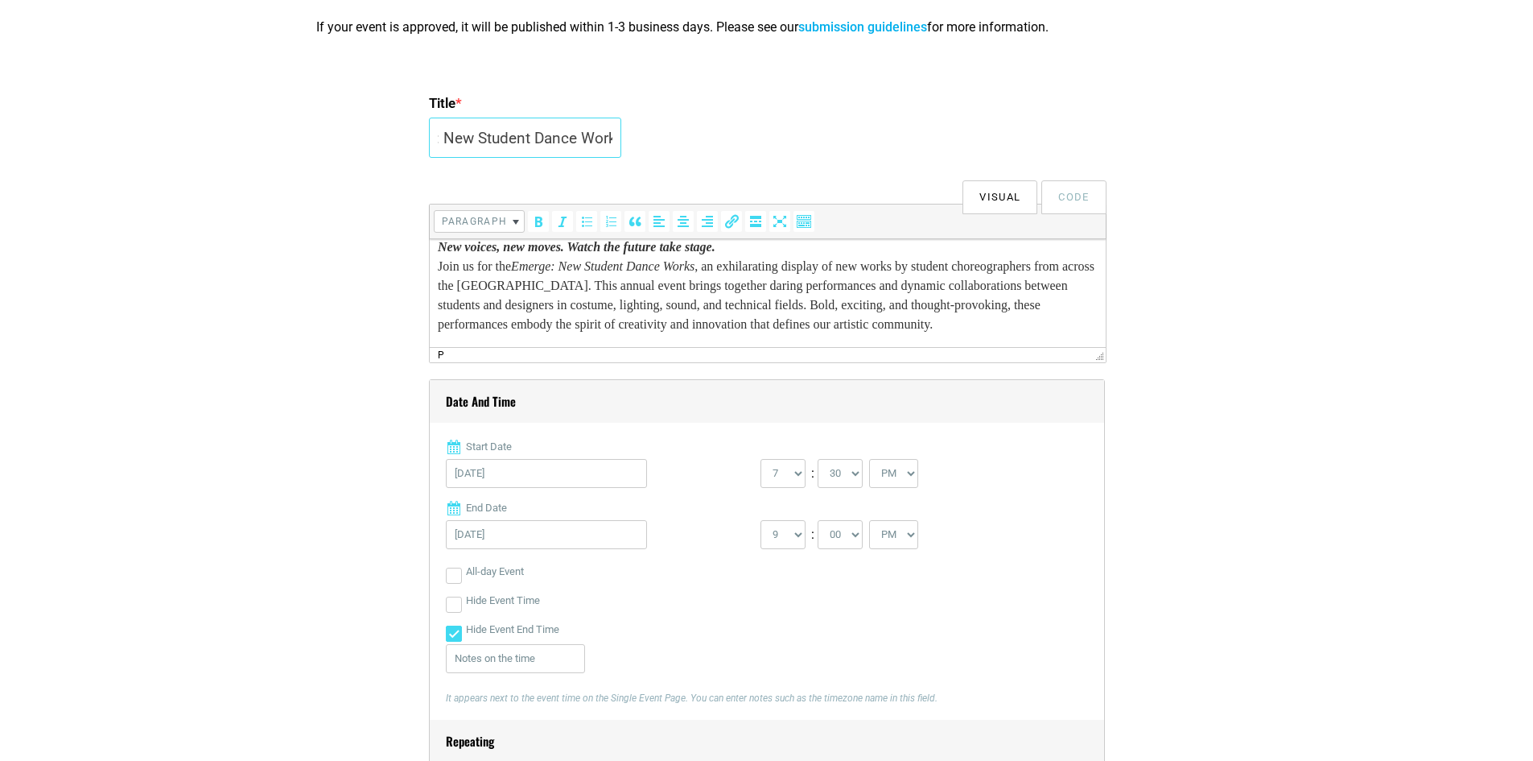
scroll to position [0, 61]
type input "Emerge: New Student Dance Works"
click at [672, 334] on p "New voices, new moves. Watch the future take stage. Join us for the Emerge: New…" at bounding box center [767, 285] width 660 height 97
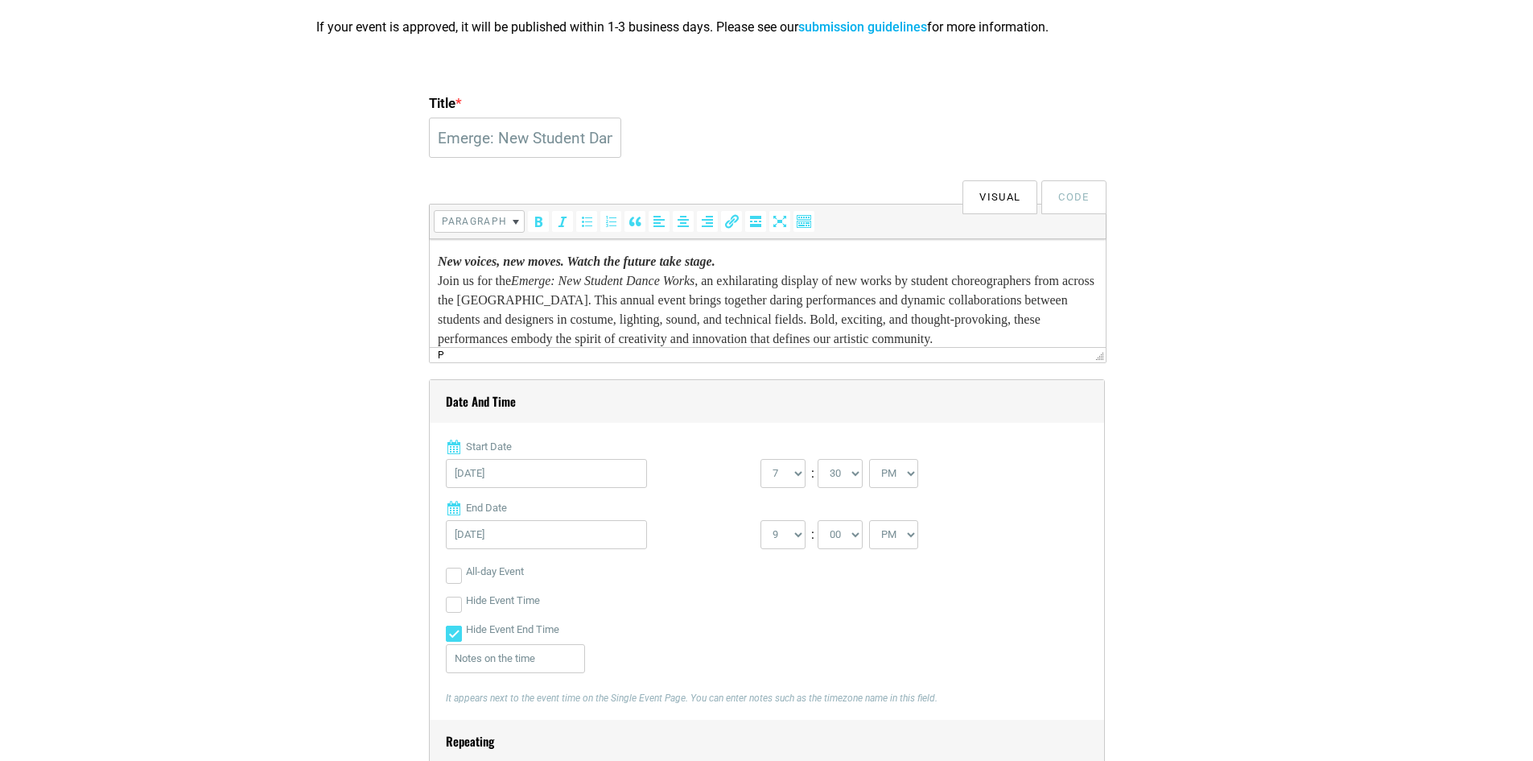
scroll to position [34, 0]
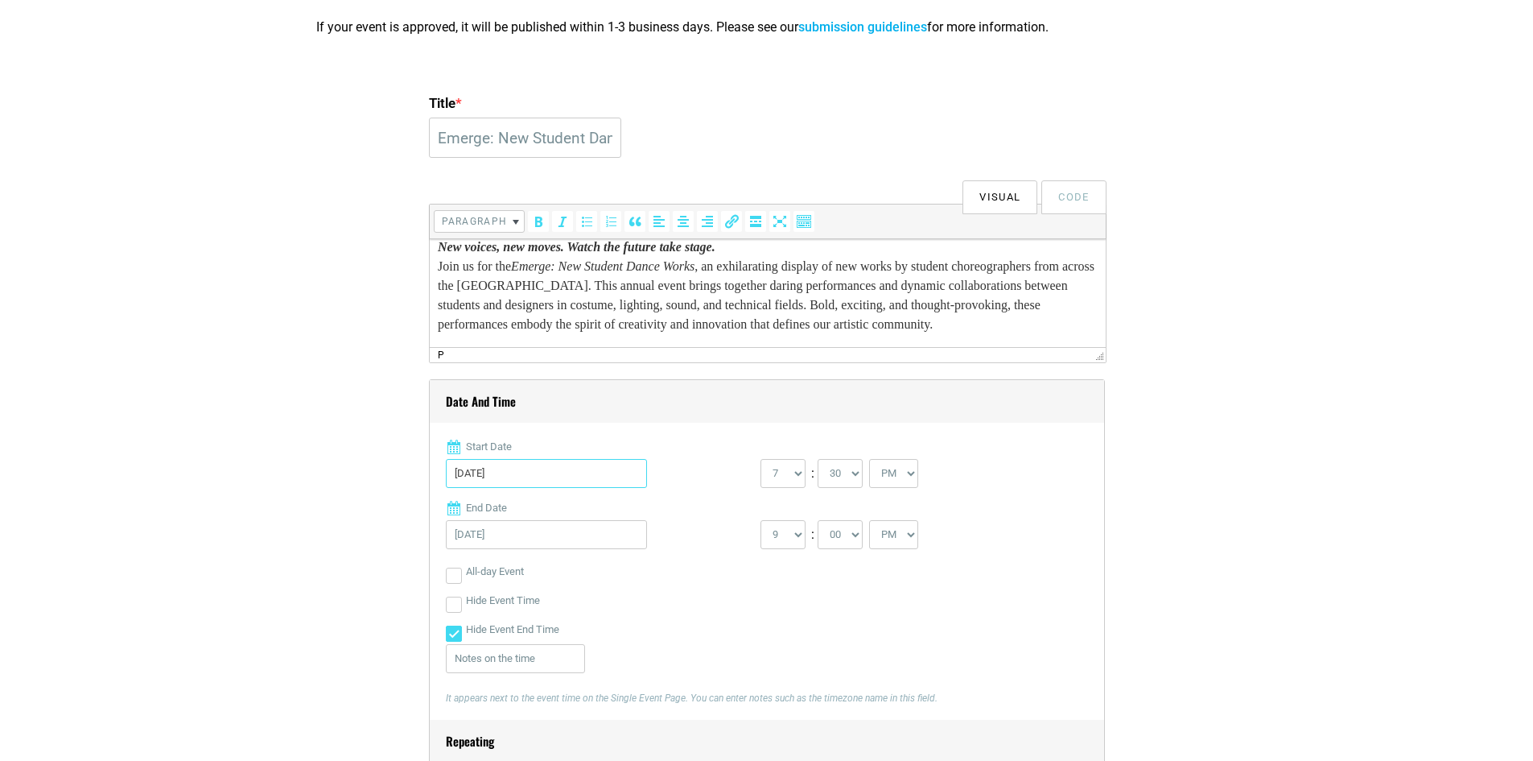
click at [518, 468] on input "04/23/2026" at bounding box center [546, 473] width 201 height 29
click at [572, 596] on link "3" at bounding box center [567, 608] width 24 height 24
type input "04/03/2026"
click at [564, 538] on input "04/23/2026" at bounding box center [546, 534] width 201 height 29
click at [604, 578] on div "All-day Event" at bounding box center [767, 571] width 642 height 29
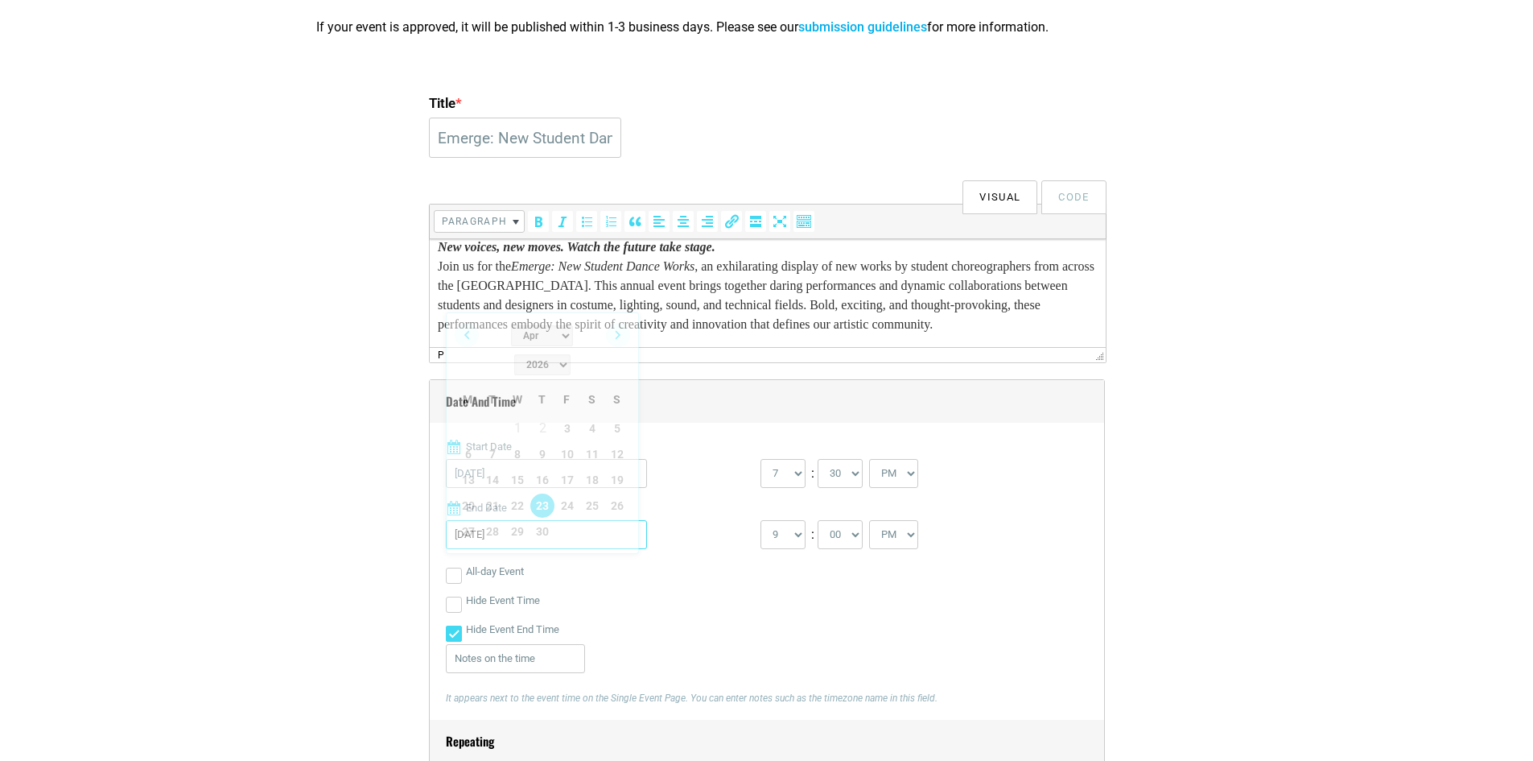
click at [560, 530] on input "04/23/2026" at bounding box center [546, 534] width 201 height 29
click at [576, 416] on link "3" at bounding box center [567, 428] width 24 height 24
type input "04/03/2026"
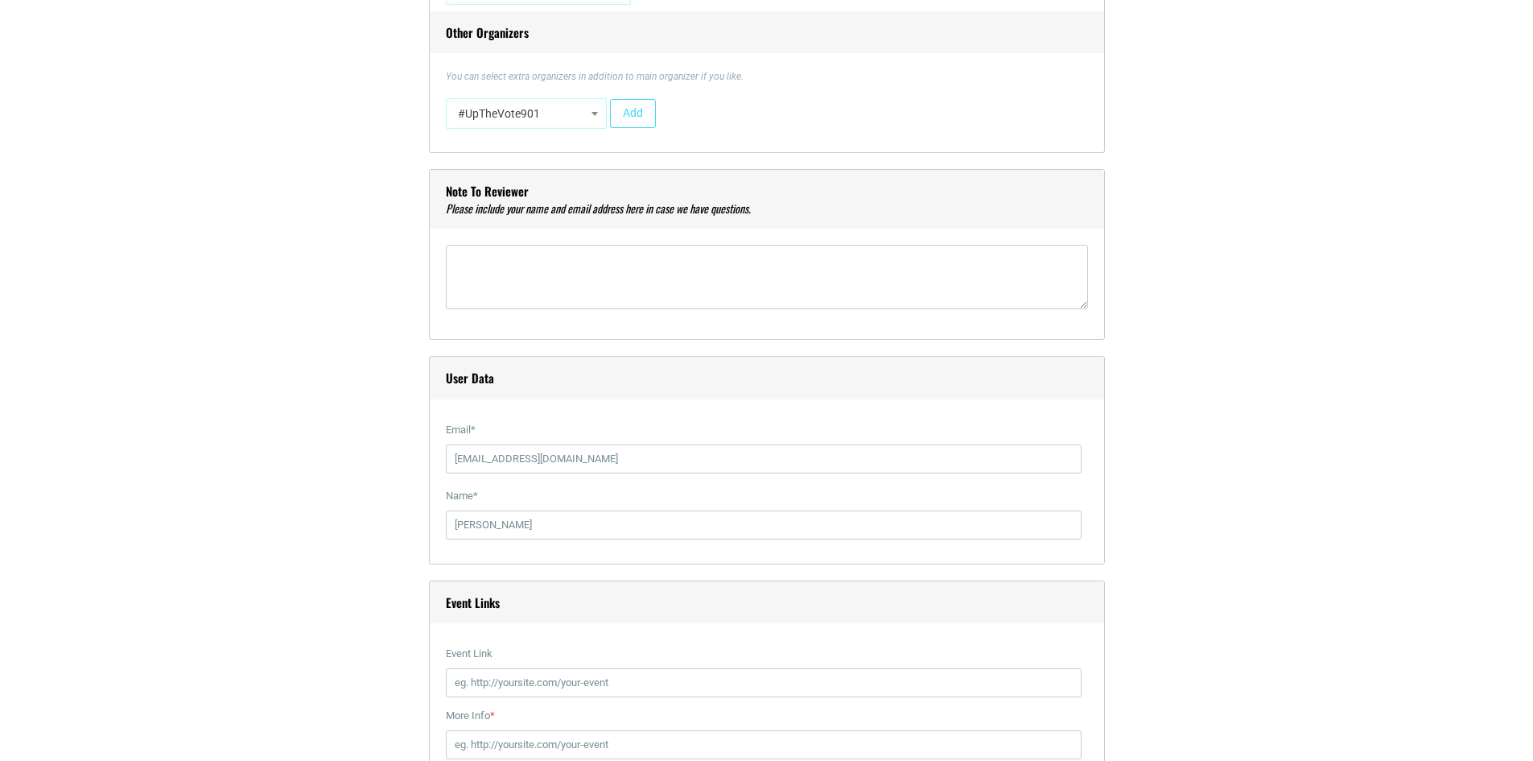
scroll to position [1932, 0]
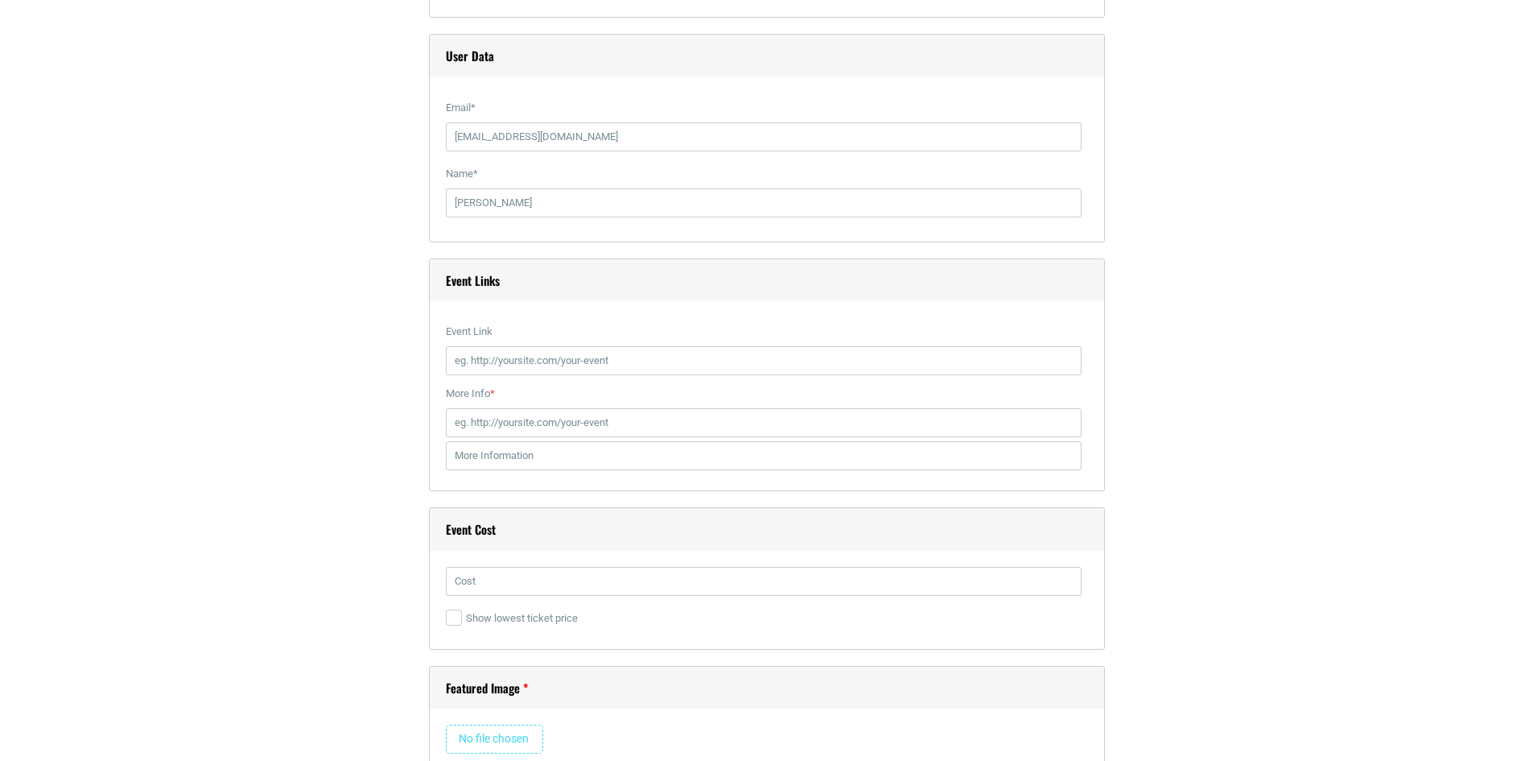
click at [638, 340] on label "Event Link" at bounding box center [764, 331] width 636 height 29
click at [638, 346] on input "Event Link" at bounding box center [764, 360] width 636 height 29
click at [629, 362] on input "Event Link" at bounding box center [764, 360] width 636 height 29
paste input "https://www.memphis.edu/theatre/2024-2025/20252026/emerge.php"
type input "https://www.memphis.edu/theatre/2024-2025/20252026/emerge.php"
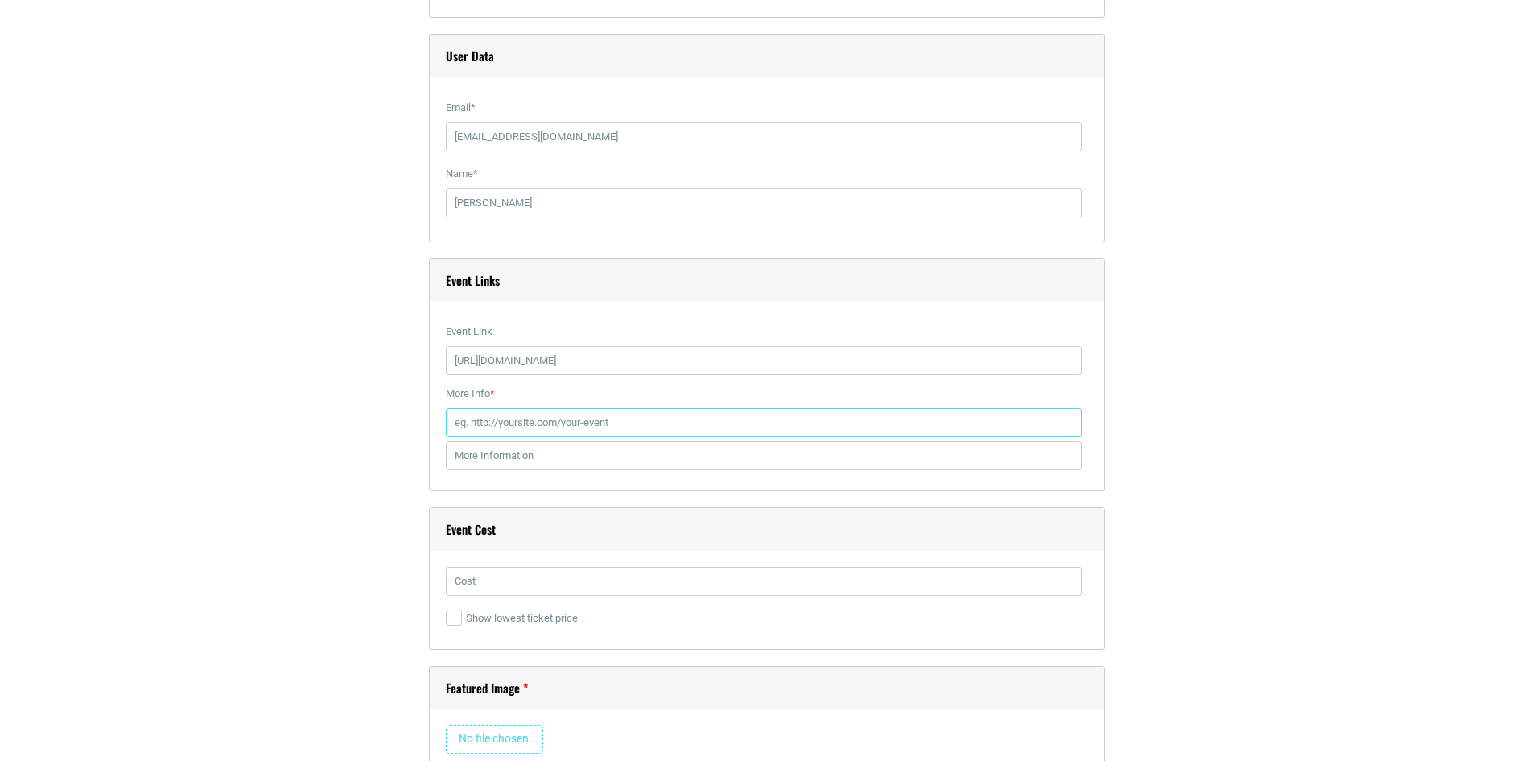
click at [589, 422] on input "More Info *" at bounding box center [764, 422] width 636 height 29
paste input "https://vivenu.com/event/emerge-dance-concert-fx3t8z?id=emerge-dance-concert-ab…"
type input "https://vivenu.com/event/emerge-dance-concert-fx3t8z?id=emerge-dance-concert-ab…"
click at [567, 592] on input "text" at bounding box center [764, 581] width 636 height 29
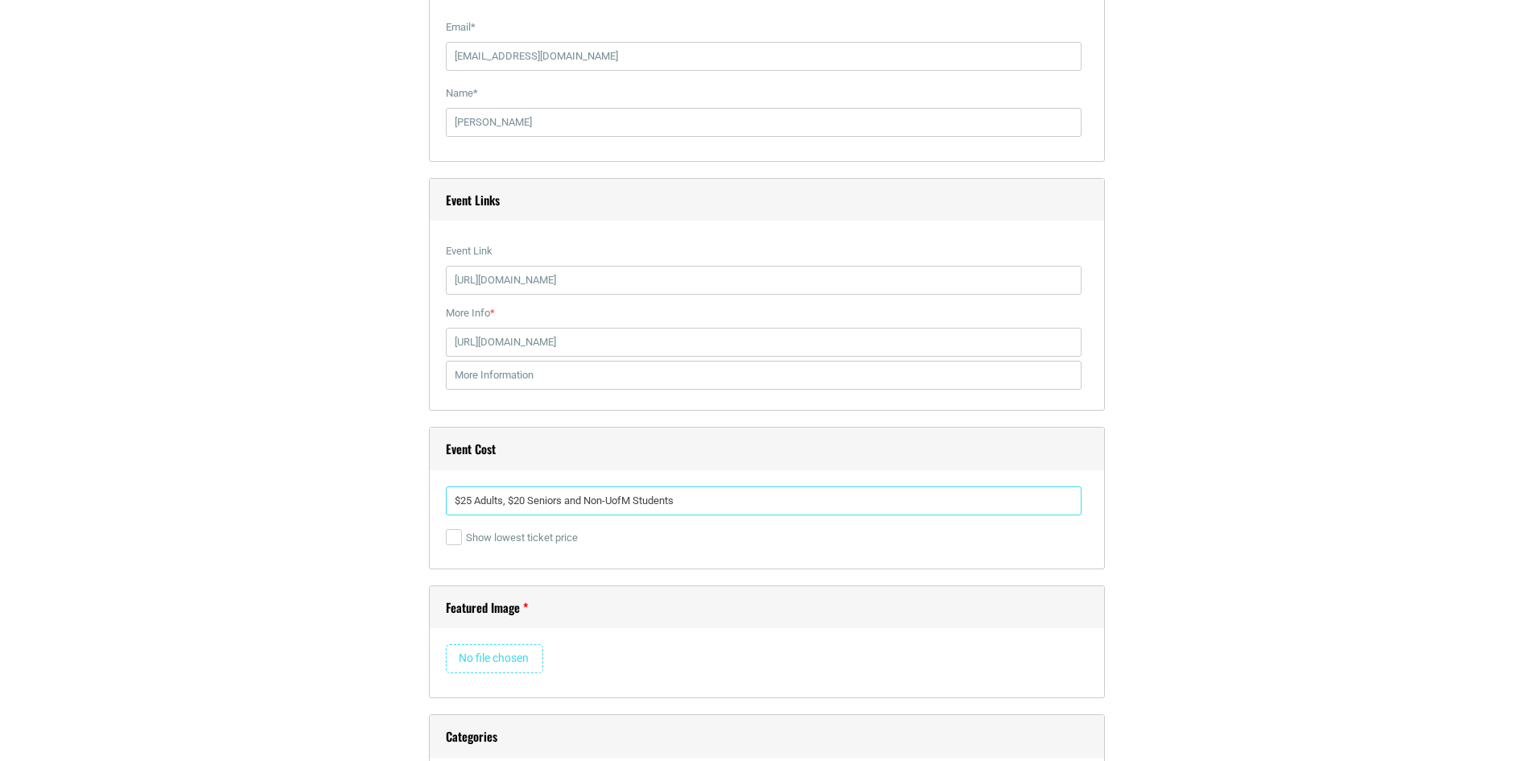
type input "$25 Adults, $20 Seniors and Non-UofM Students"
click at [225, 563] on section "Title * Emerge: New Student Dance Works Visual Code b i link b-quote del ins im…" at bounding box center [766, 36] width 1533 height 3197
click at [524, 663] on input "file" at bounding box center [494, 658] width 97 height 29
type input "C:\fakepath\Emerge.png"
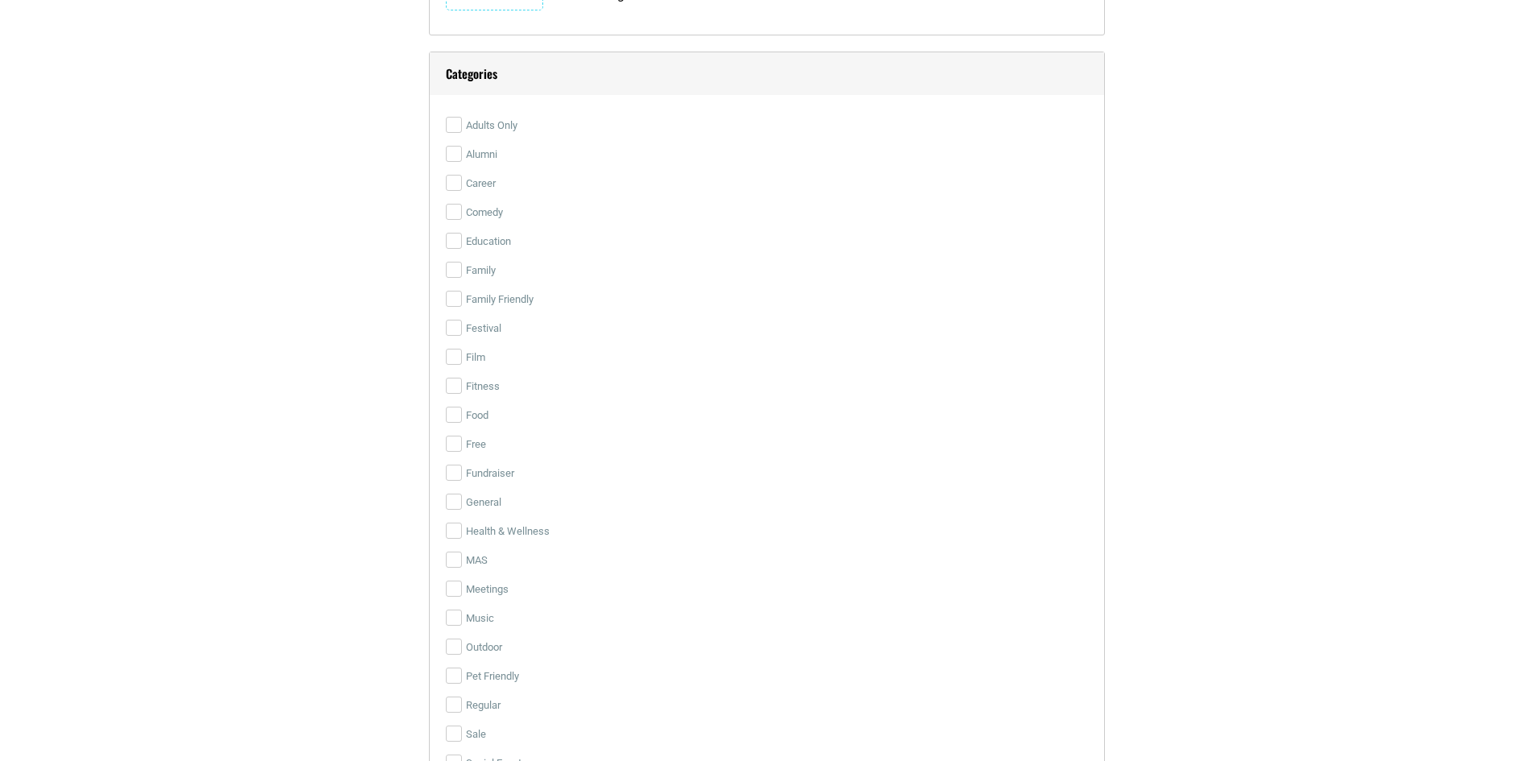
scroll to position [3783, 0]
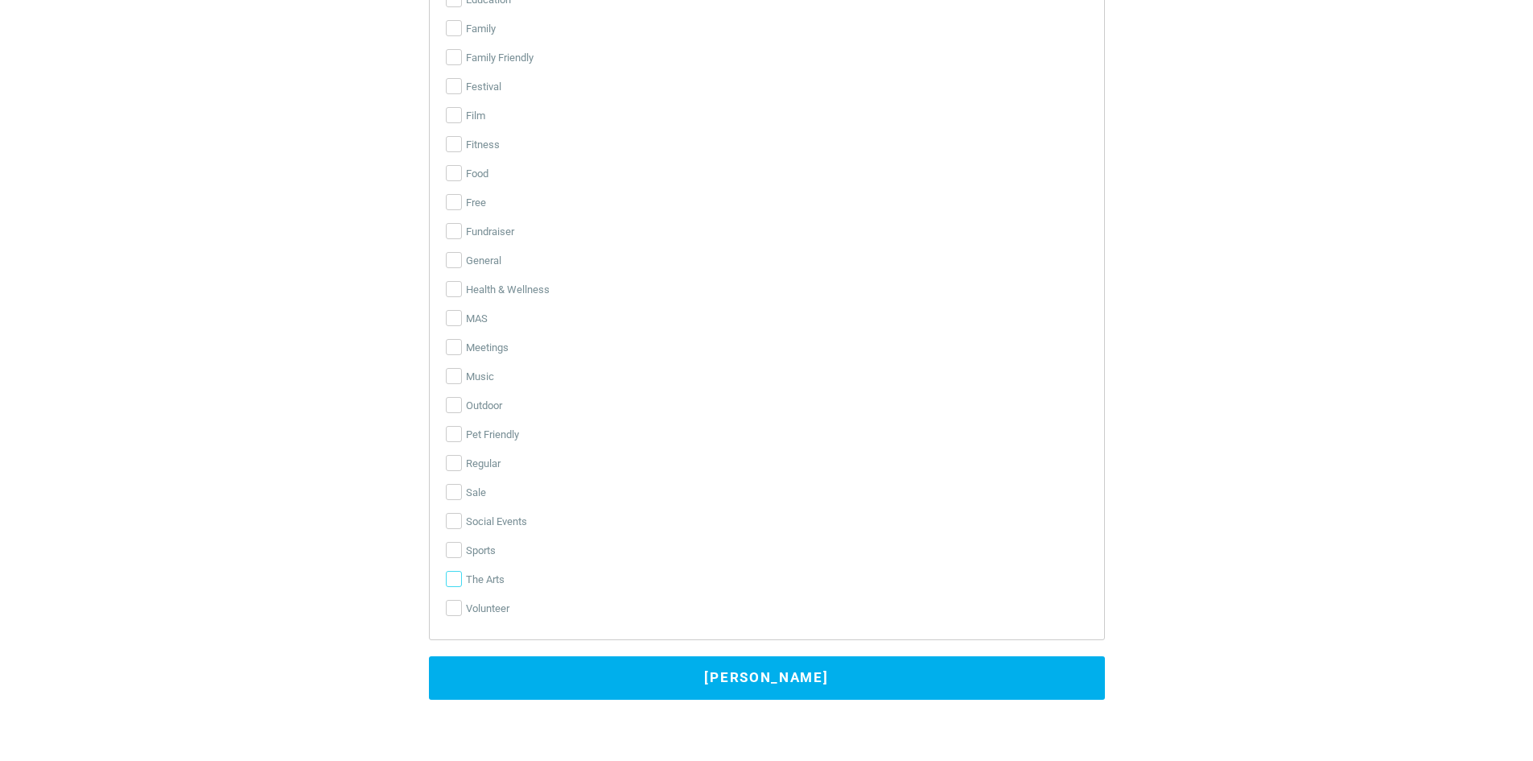
click at [454, 580] on input "The Arts" at bounding box center [454, 579] width 16 height 16
checkbox input "true"
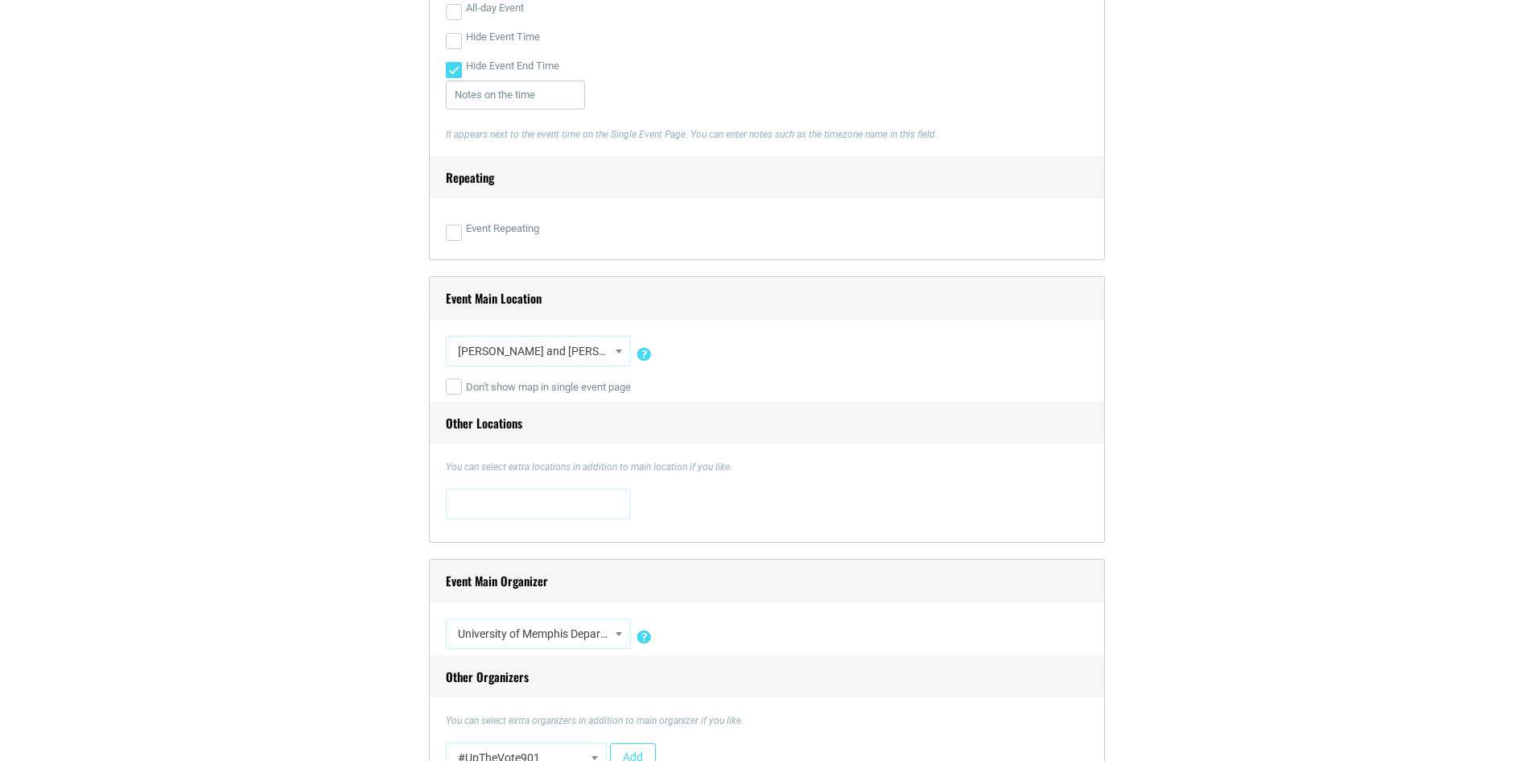
scroll to position [644, 0]
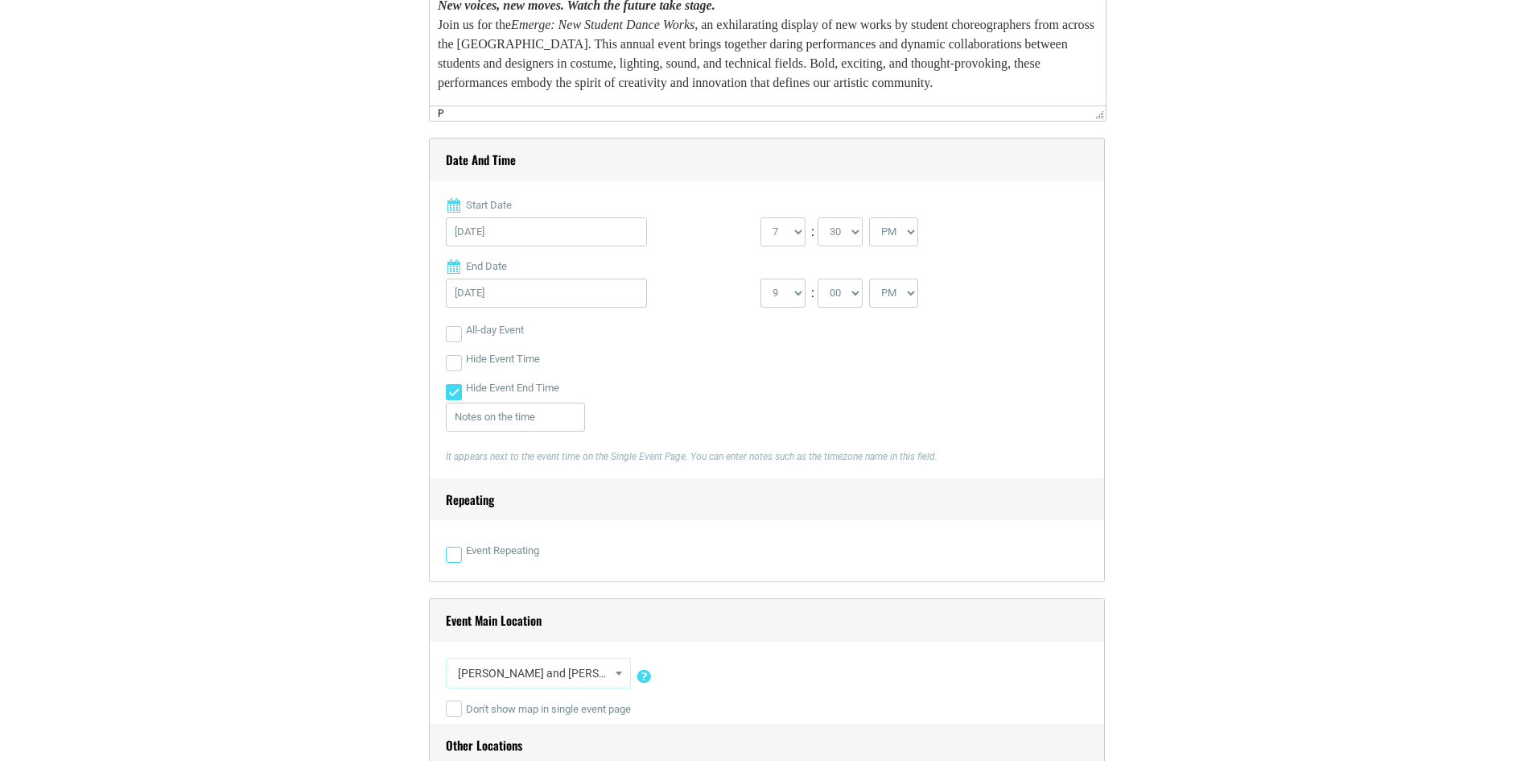
click at [454, 555] on input "Event Repeating" at bounding box center [454, 555] width 16 height 16
checkbox input "true"
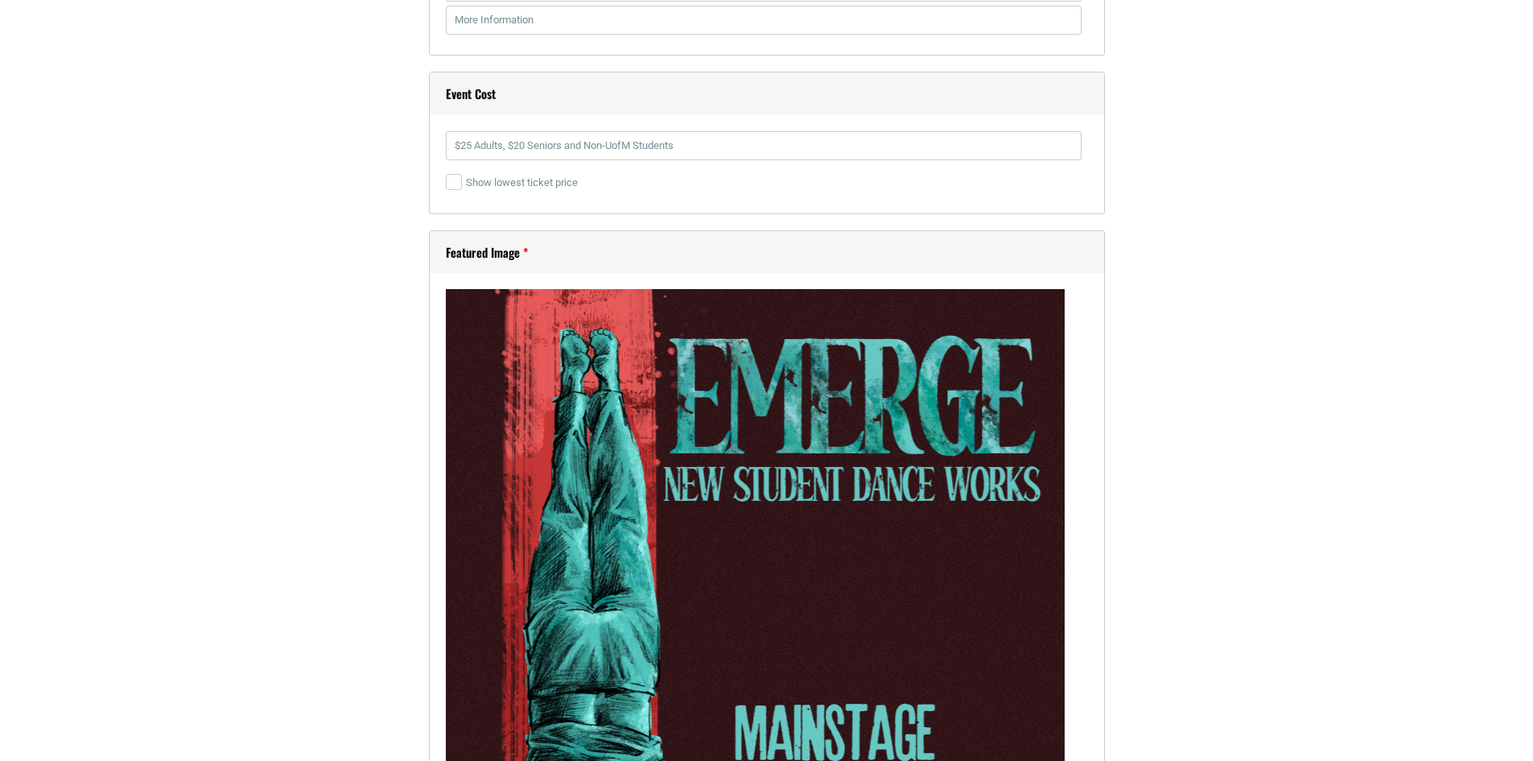
scroll to position [3059, 0]
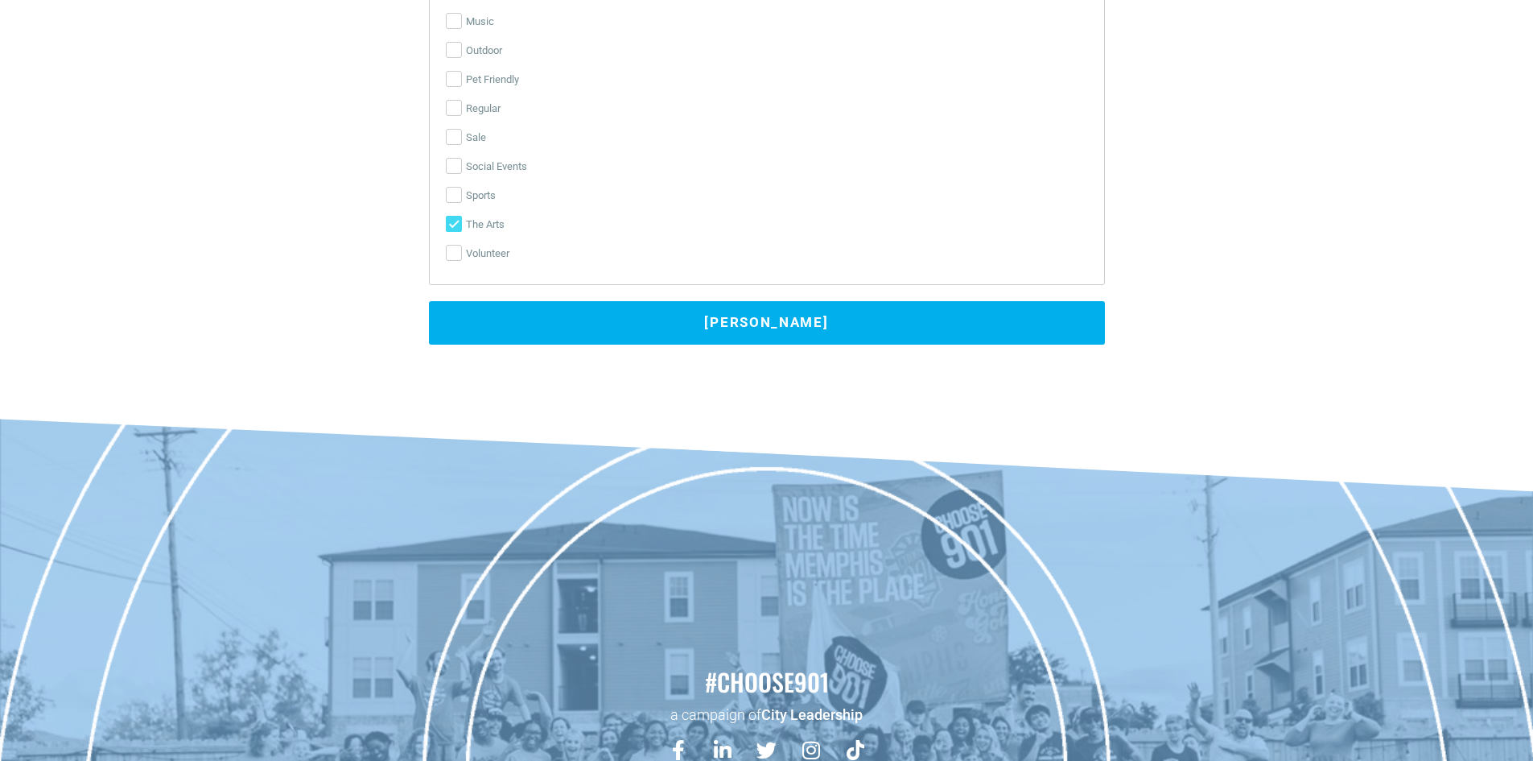
click at [821, 317] on button "Submit Event" at bounding box center [767, 322] width 676 height 43
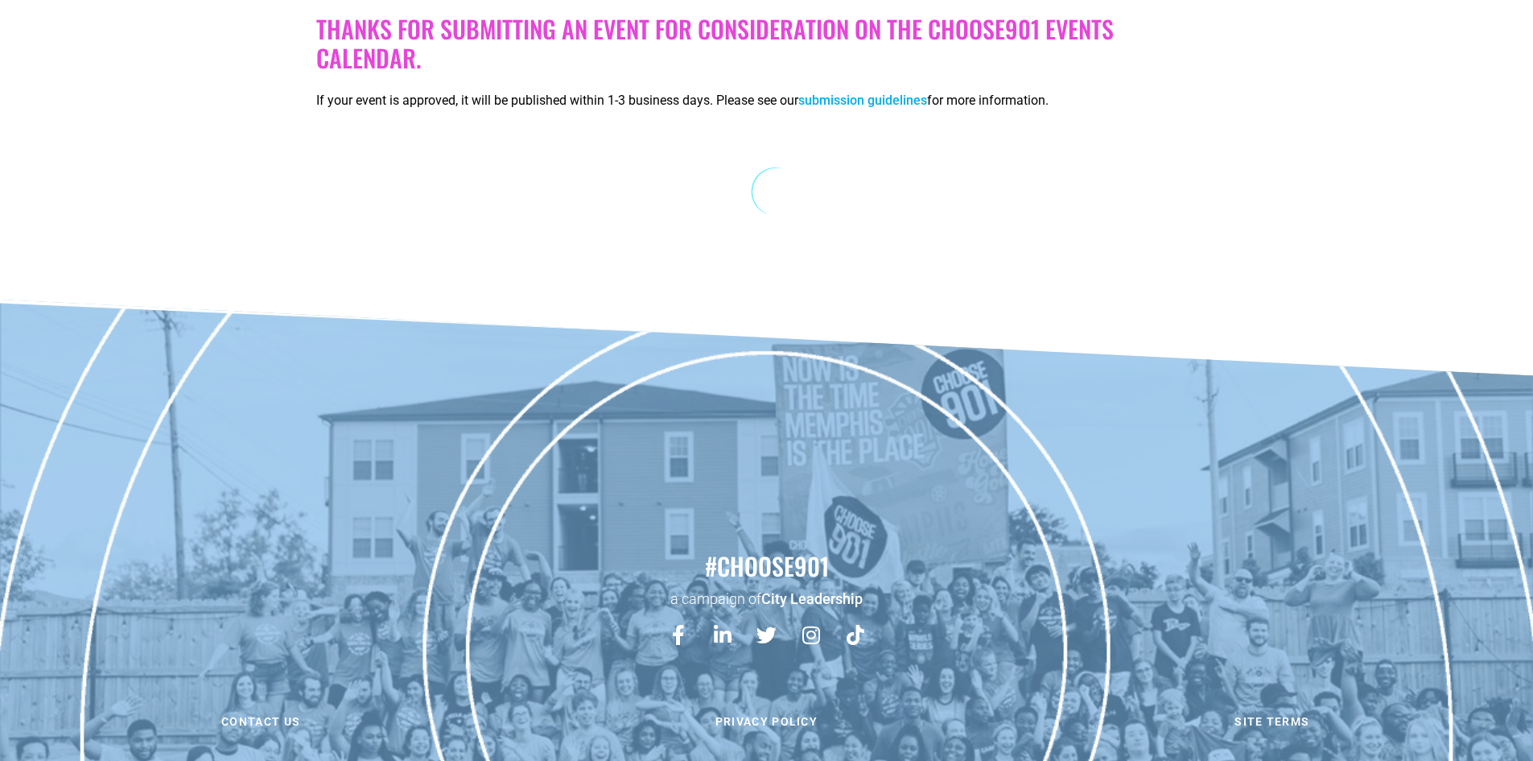
scroll to position [0, 0]
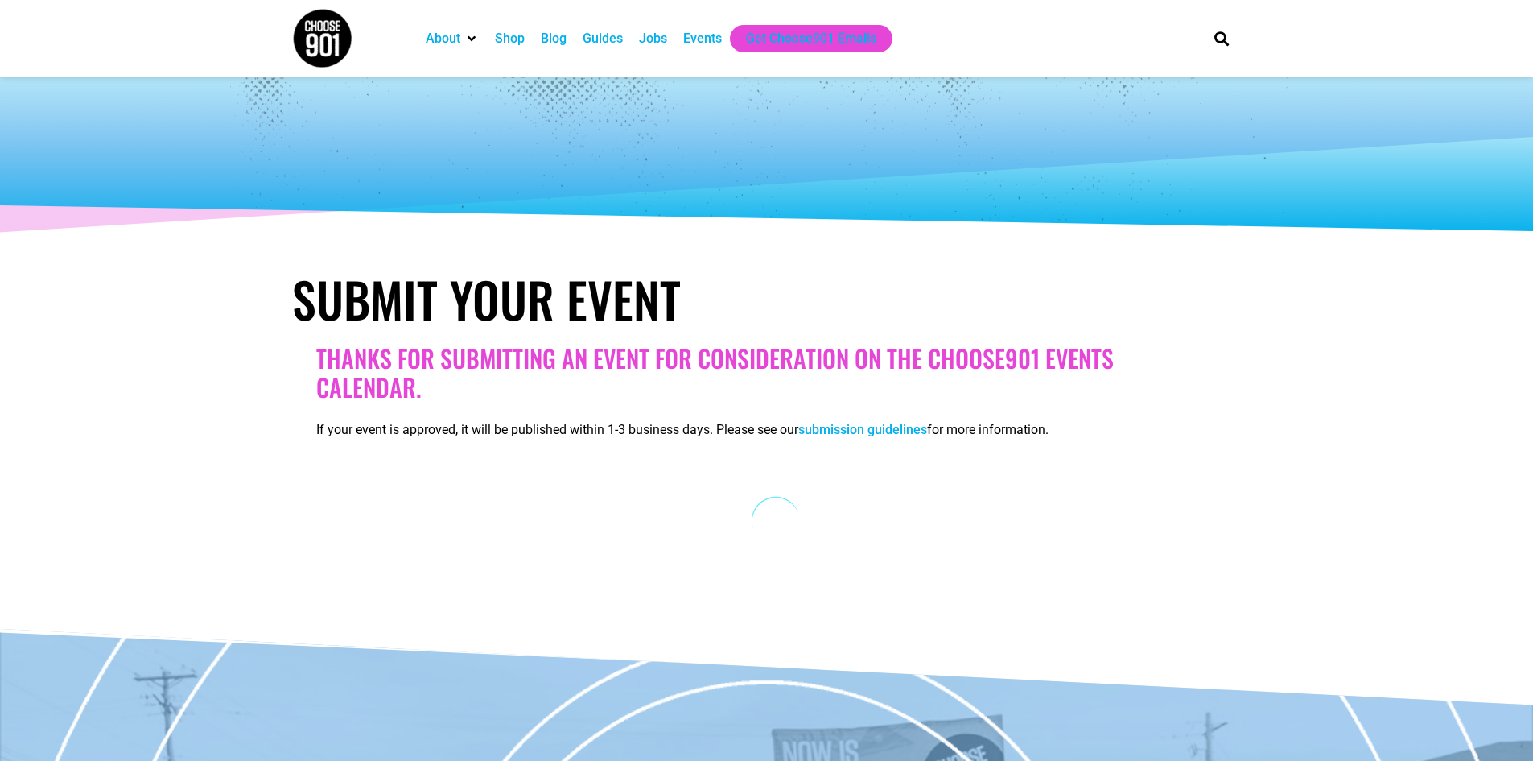
click at [708, 38] on div "Events" at bounding box center [702, 38] width 39 height 19
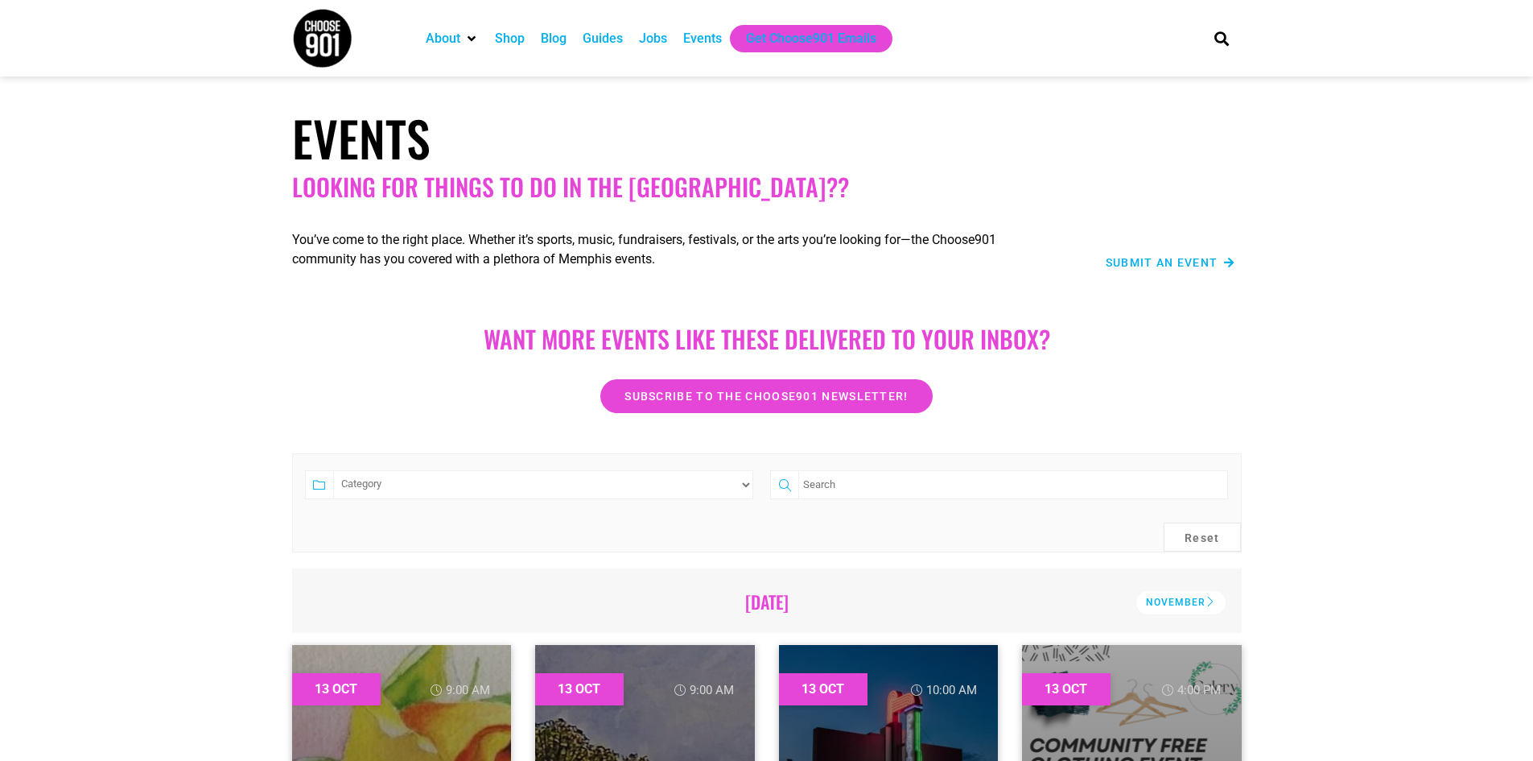
click at [1129, 263] on span "Submit an Event" at bounding box center [1162, 262] width 113 height 11
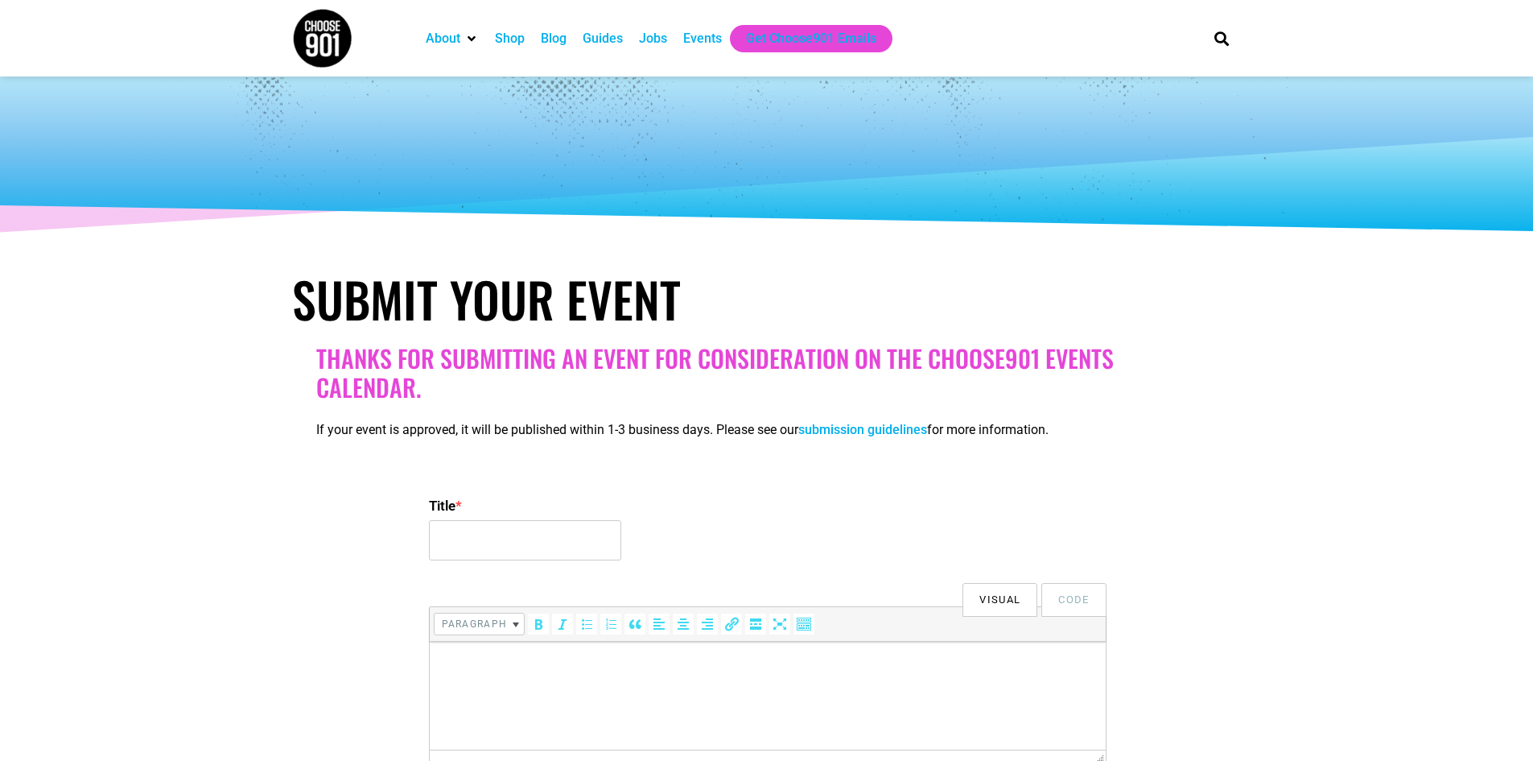
select select
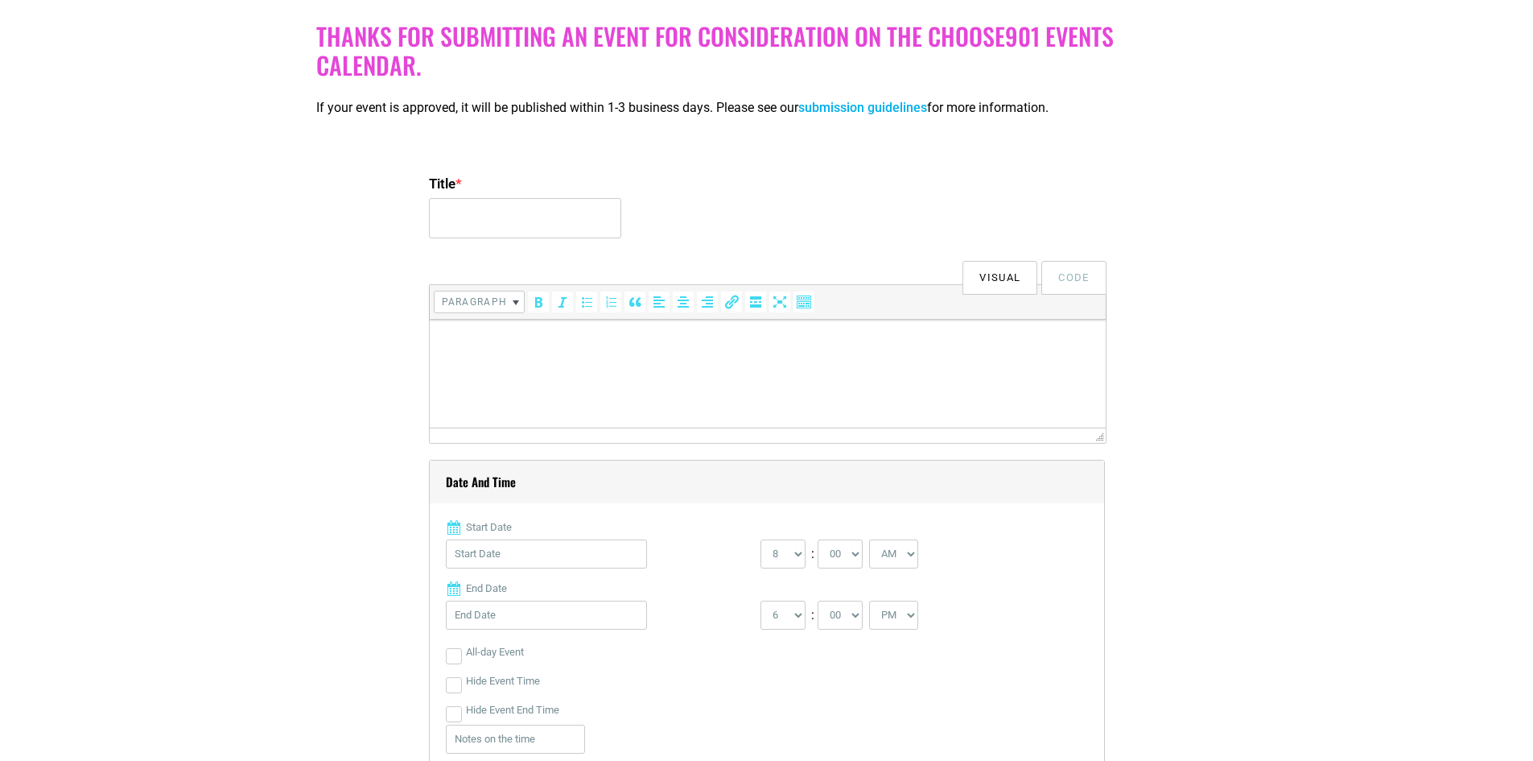
drag, startPoint x: 566, startPoint y: 353, endPoint x: 1131, endPoint y: 460, distance: 575.1
click at [566, 353] on html at bounding box center [767, 342] width 676 height 45
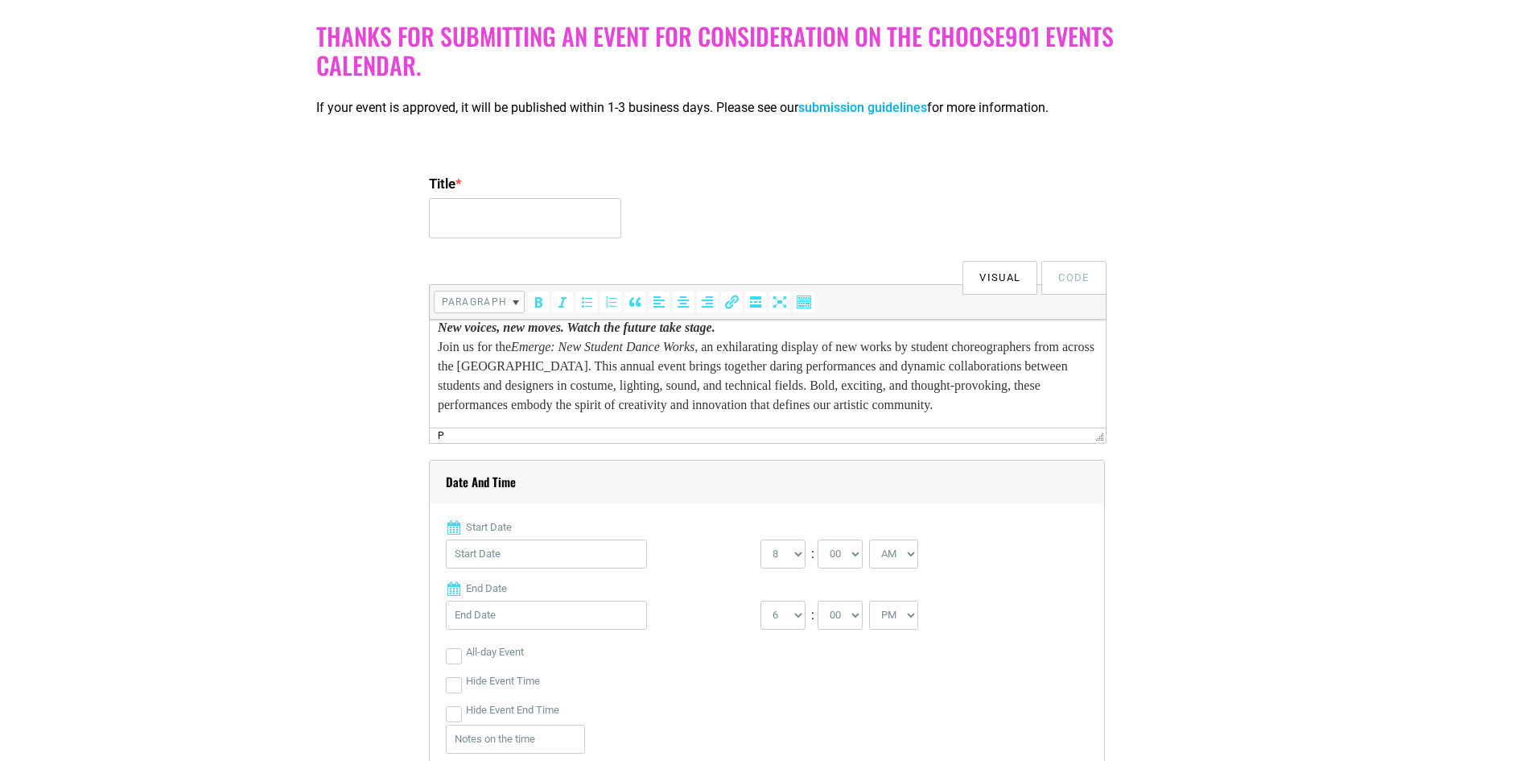
scroll to position [0, 0]
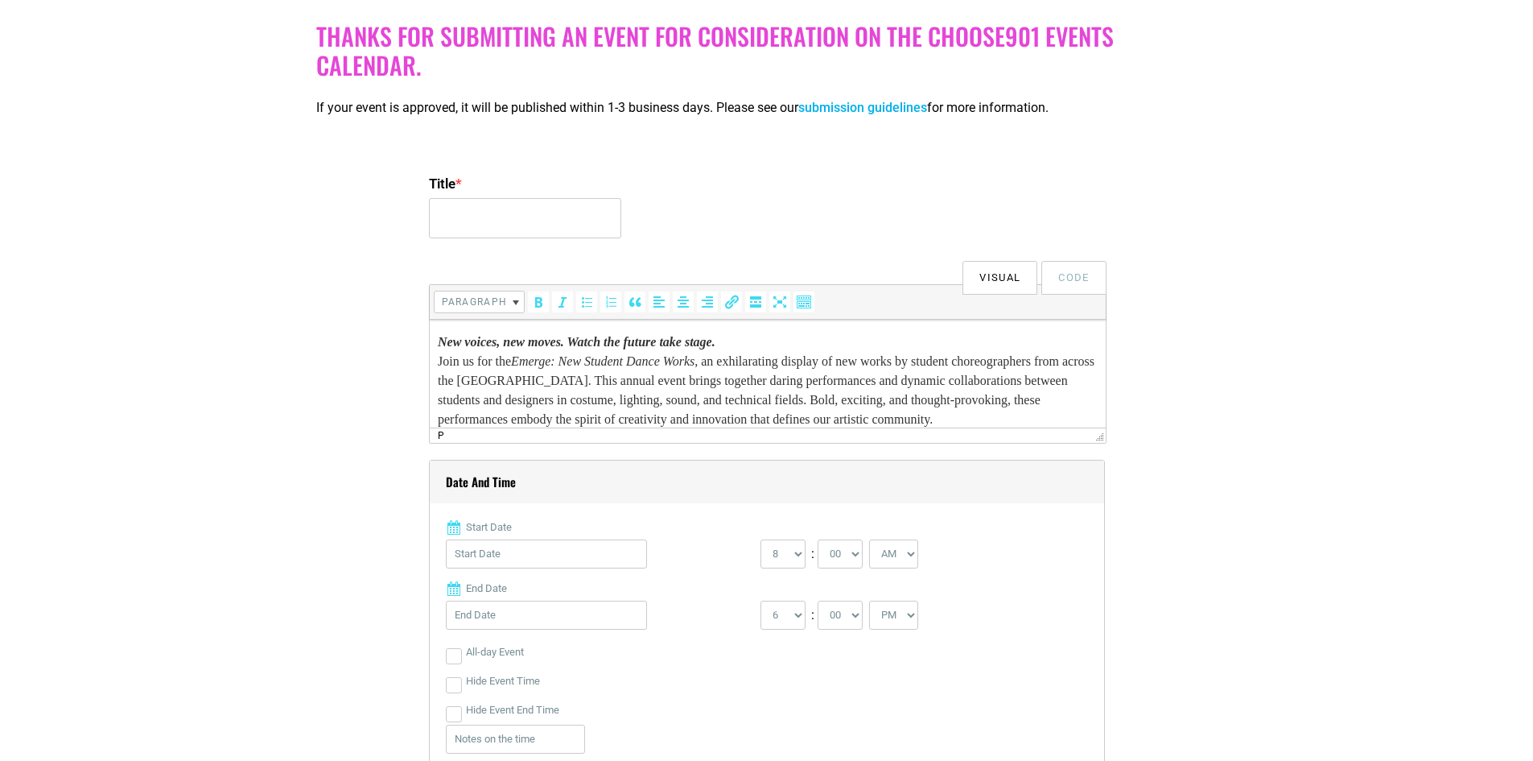
click at [534, 210] on input "Title *" at bounding box center [525, 218] width 192 height 40
paste input "Emerge: New Student Dance Works"
type input "Emerge: New Student Dance Works"
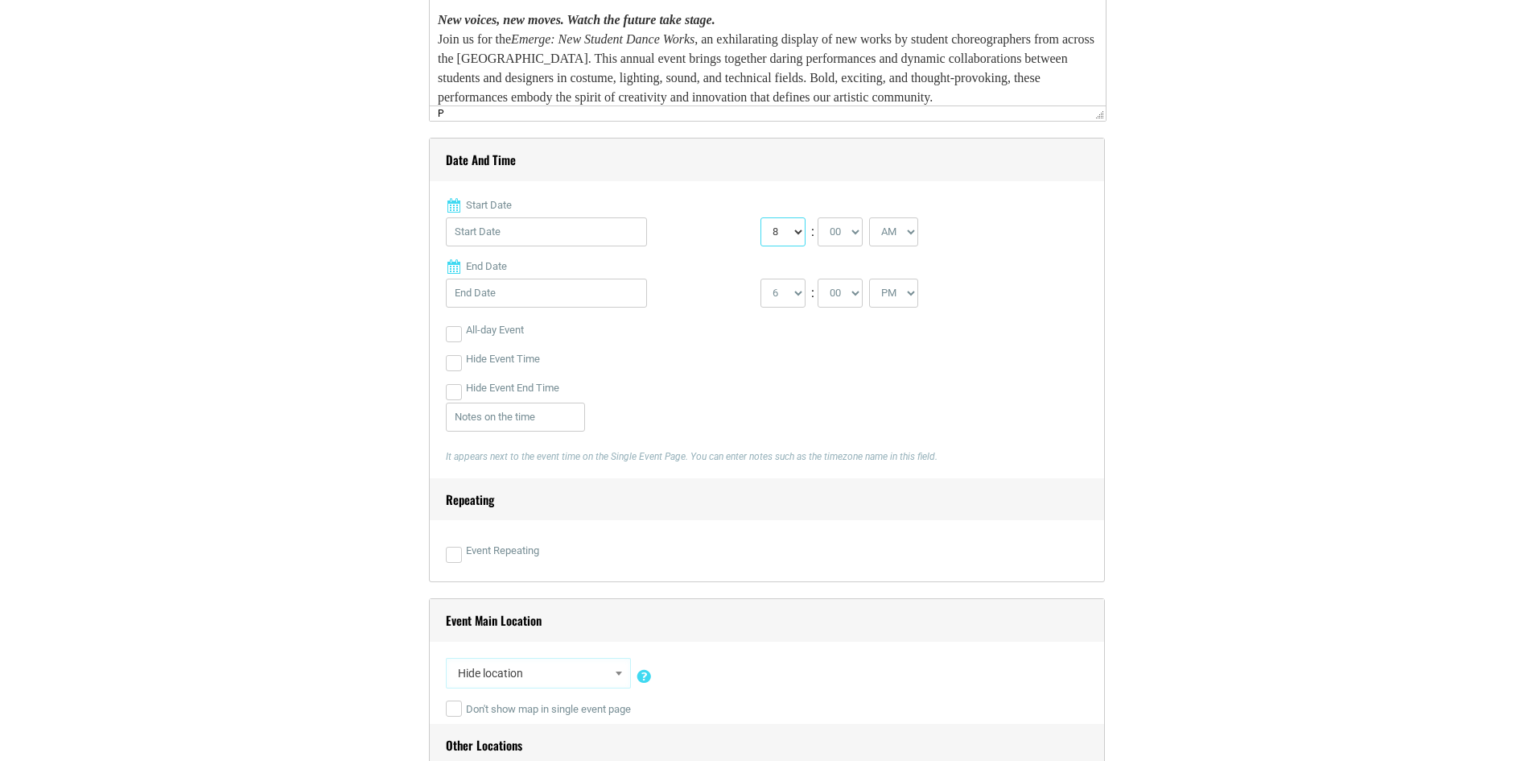
drag, startPoint x: 799, startPoint y: 226, endPoint x: 799, endPoint y: 239, distance: 12.9
click at [799, 226] on select "0 1 2 3 4 5 6 7 8 9 10 11 12" at bounding box center [783, 231] width 45 height 29
select select "2"
click at [761, 218] on select "0 1 2 3 4 5 6 7 8 9 10 11 12" at bounding box center [783, 231] width 45 height 29
click at [910, 232] on select "AM PM" at bounding box center [893, 231] width 49 height 29
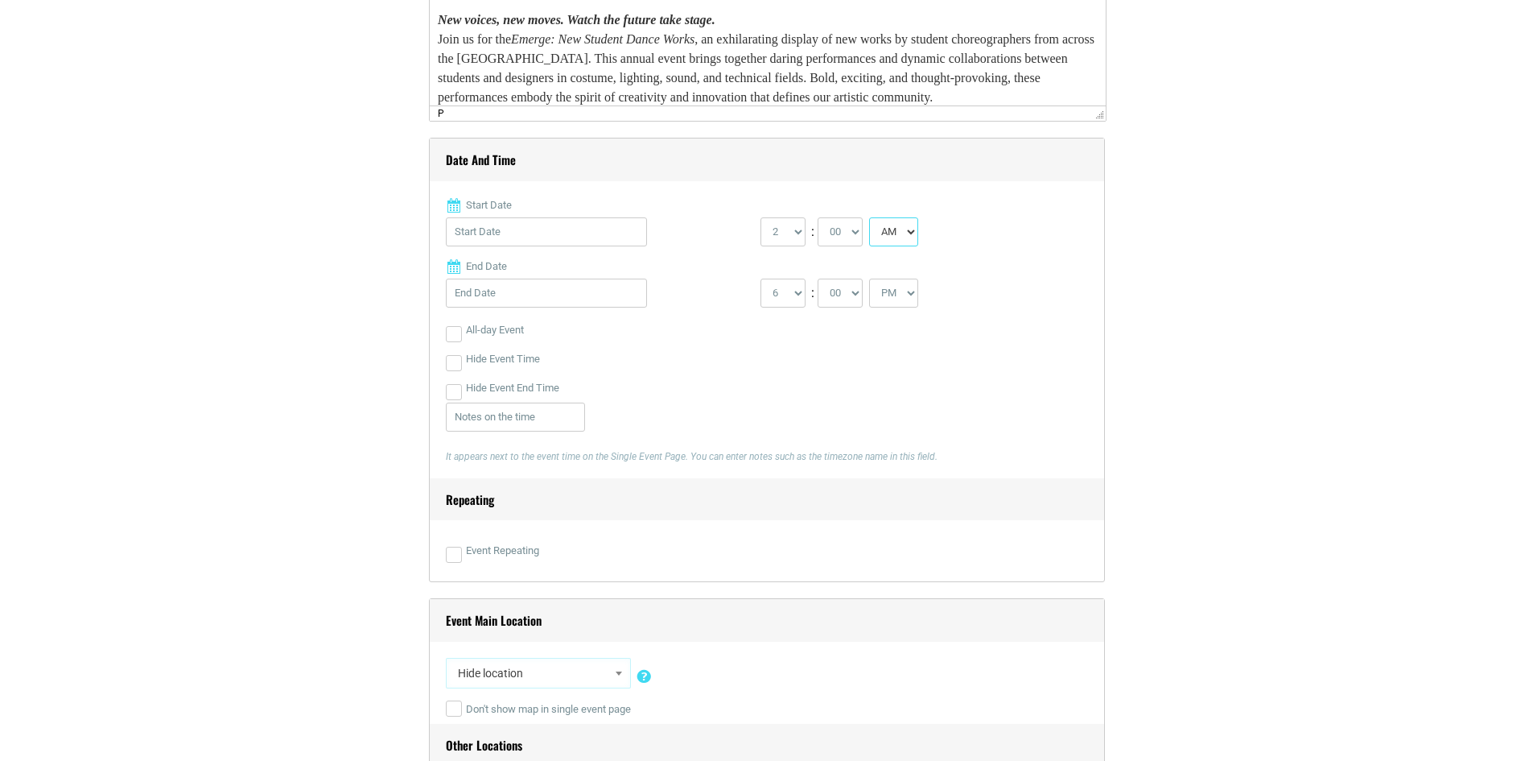
select select "PM"
click at [871, 218] on select "AM PM" at bounding box center [893, 231] width 49 height 29
click at [504, 231] on input "Start Date" at bounding box center [546, 231] width 201 height 29
click at [613, 272] on link "Next" at bounding box center [618, 274] width 24 height 24
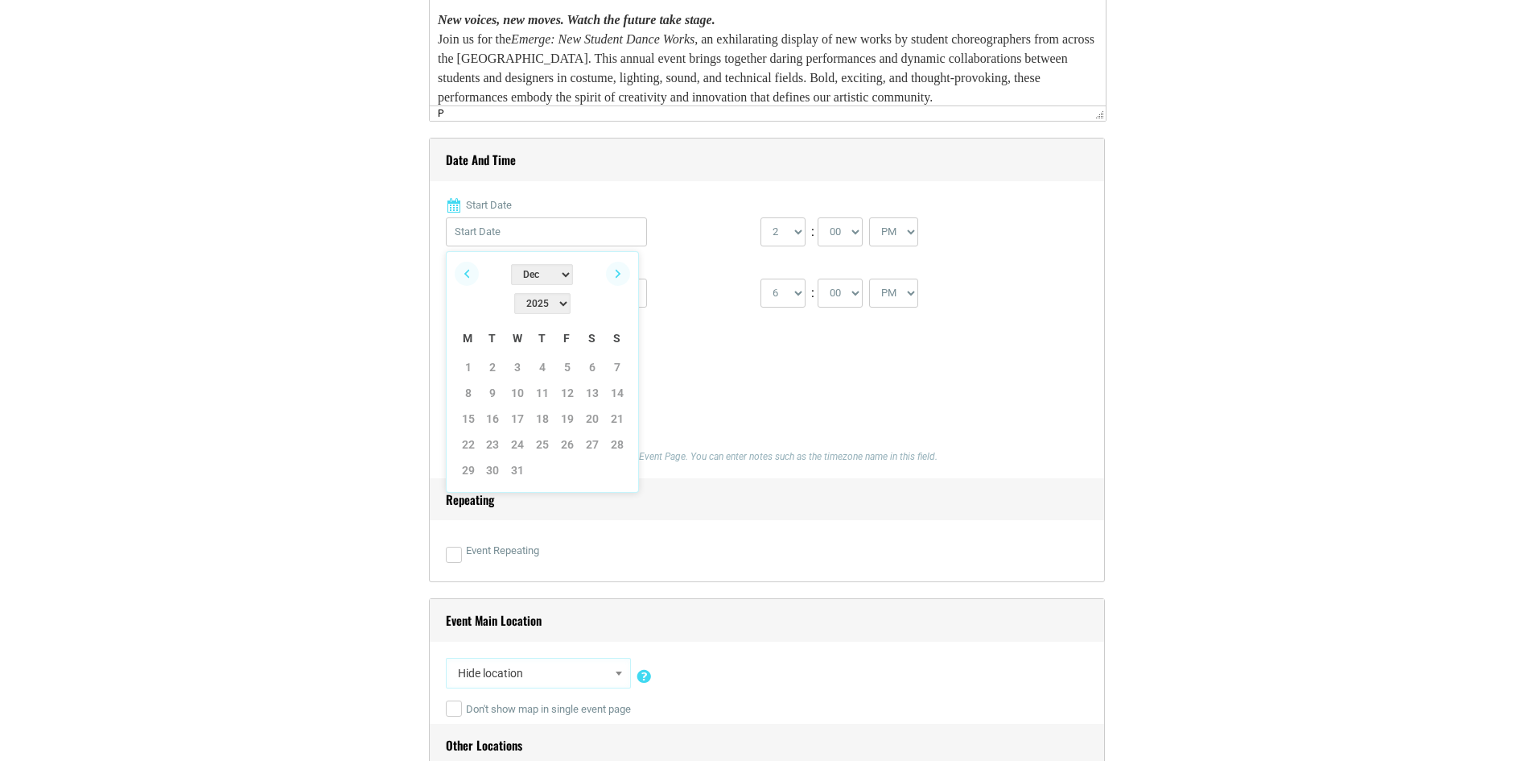
click at [613, 272] on link "Next" at bounding box center [618, 274] width 24 height 24
click at [598, 355] on link "4" at bounding box center [592, 367] width 24 height 24
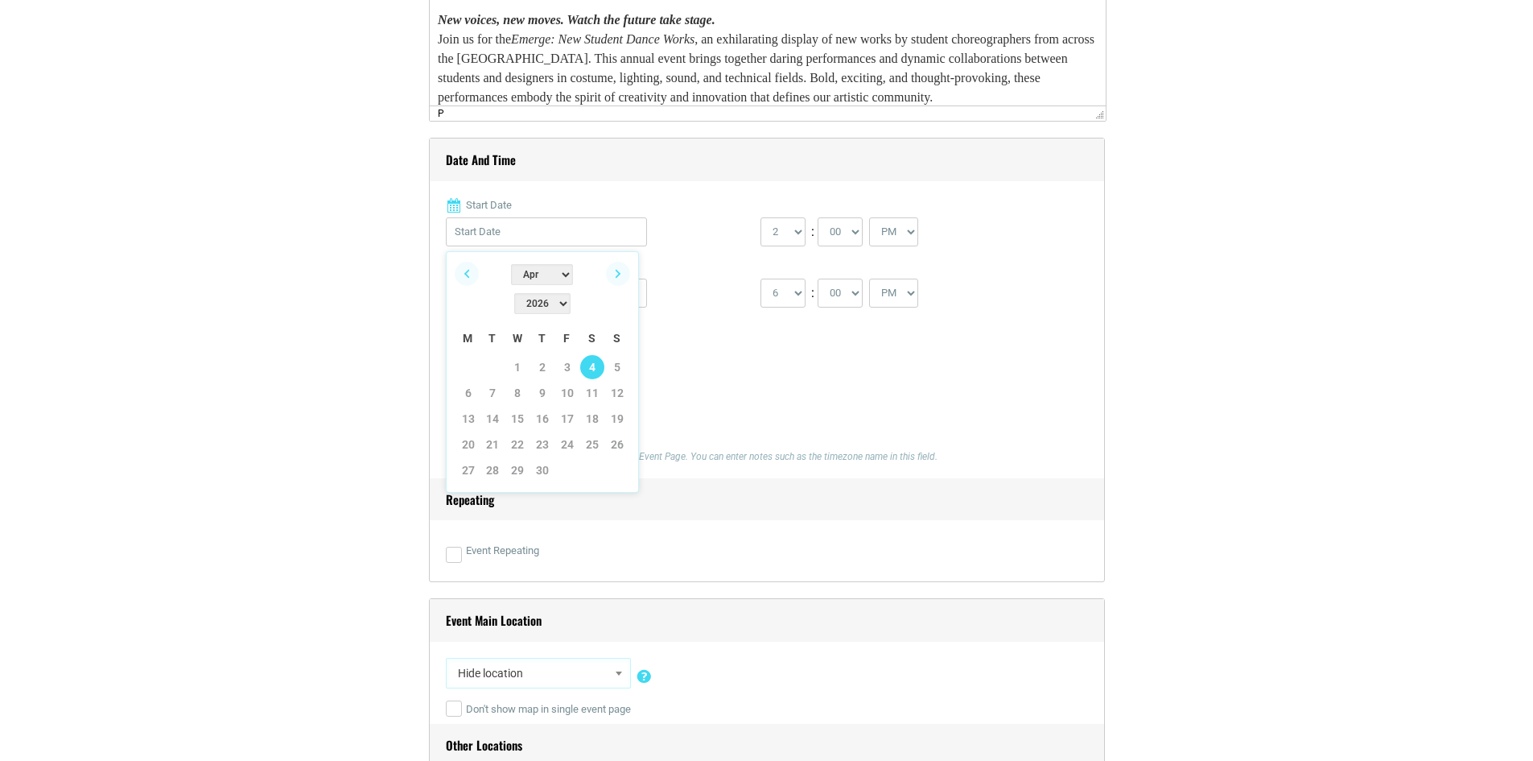
type input "04/04/2026"
click at [459, 390] on input "Hide Event End Time" at bounding box center [454, 392] width 16 height 16
checkbox input "true"
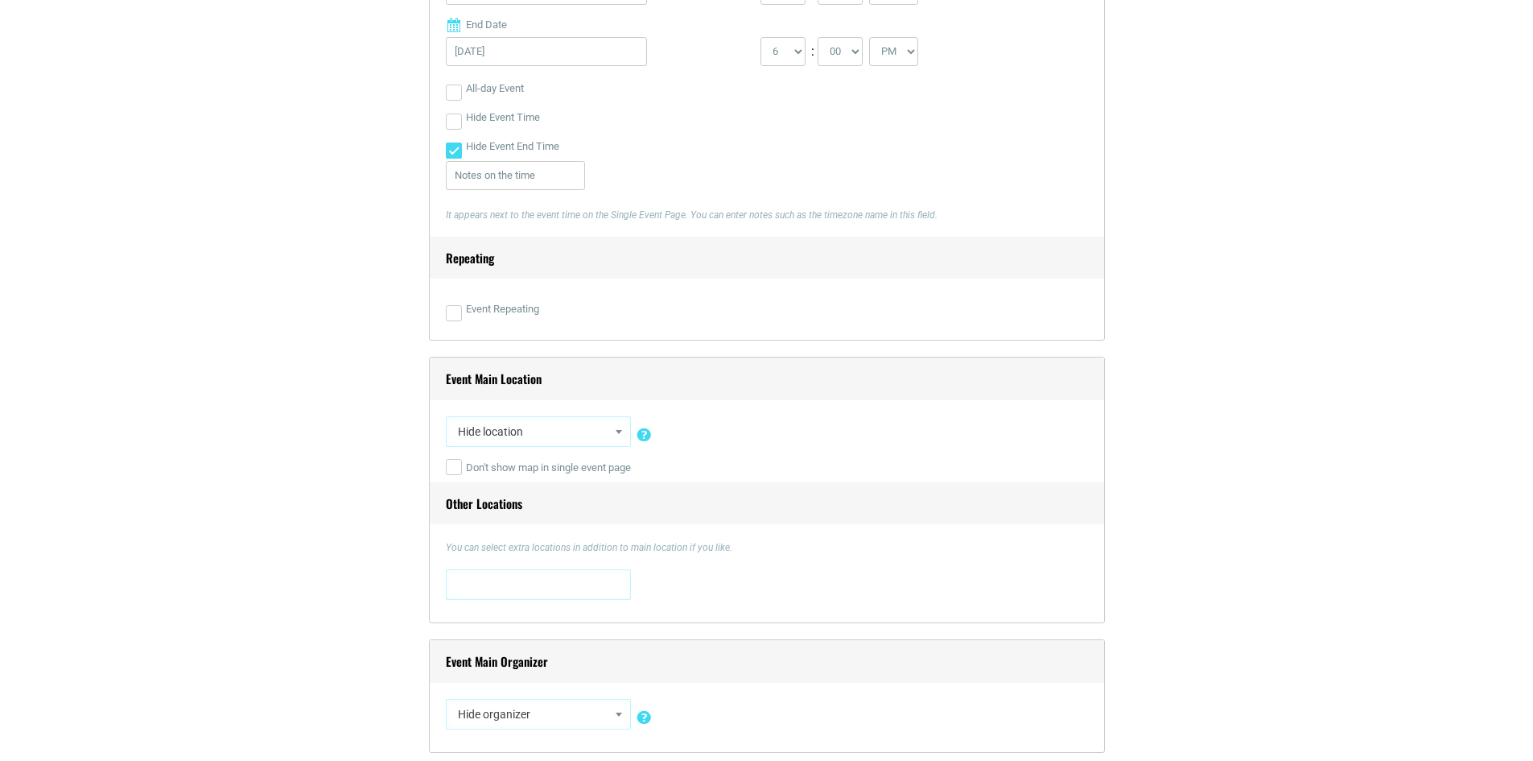
click at [609, 434] on span "Hide location" at bounding box center [539, 431] width 174 height 29
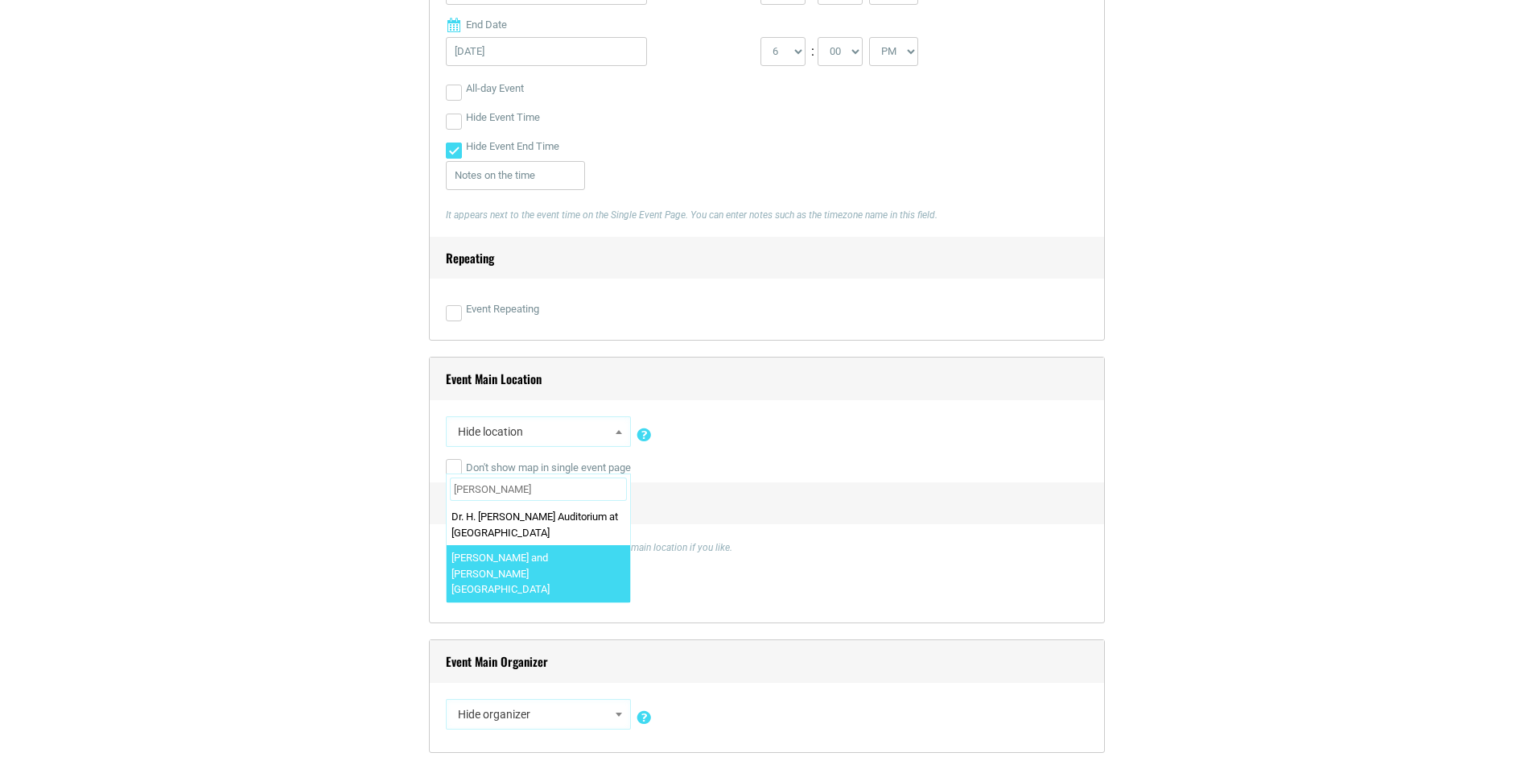
type input "edward"
select select "5734"
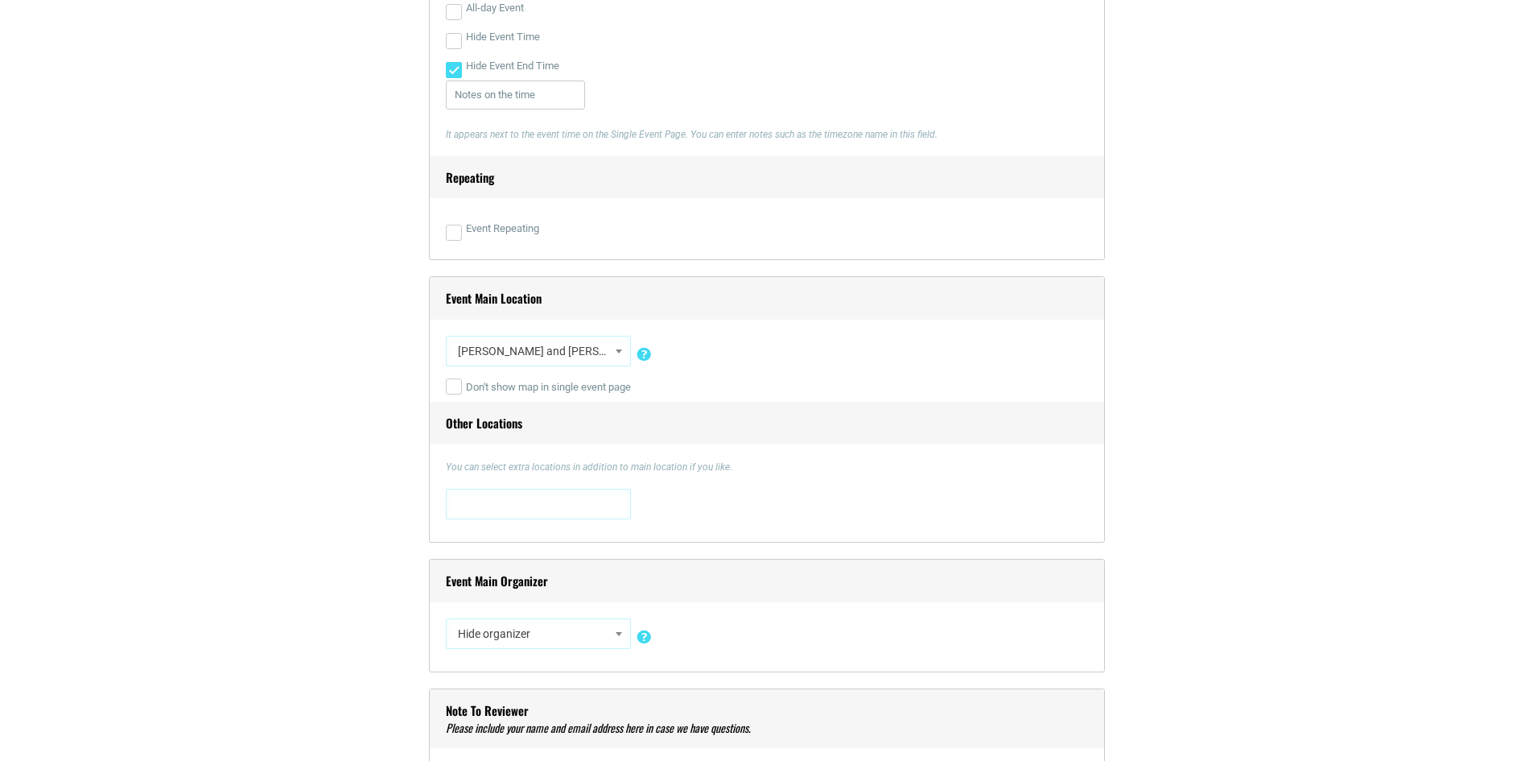
scroll to position [1127, 0]
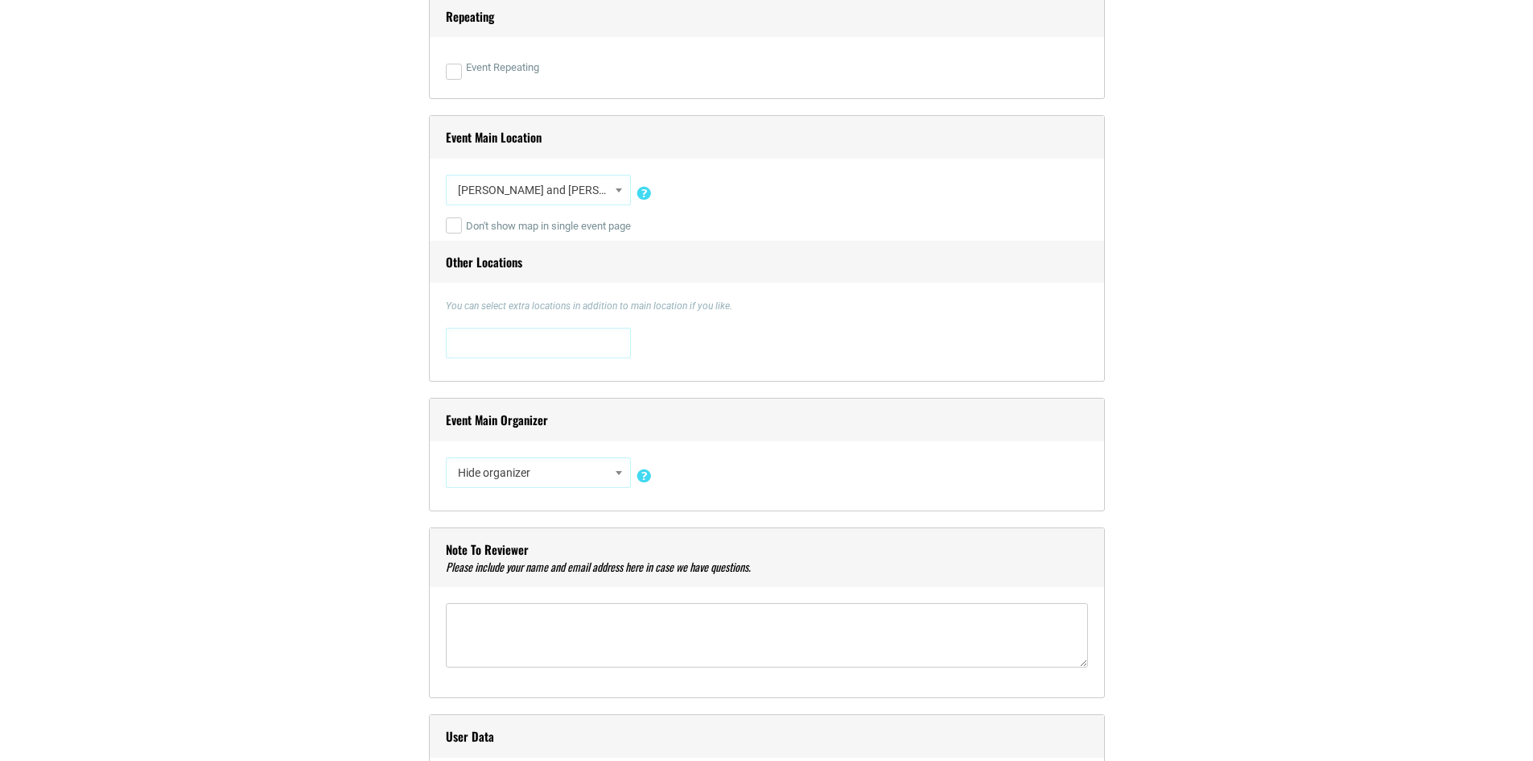
click at [563, 477] on span "Hide organizer" at bounding box center [539, 472] width 174 height 29
type input "theatre & da"
select select "5757"
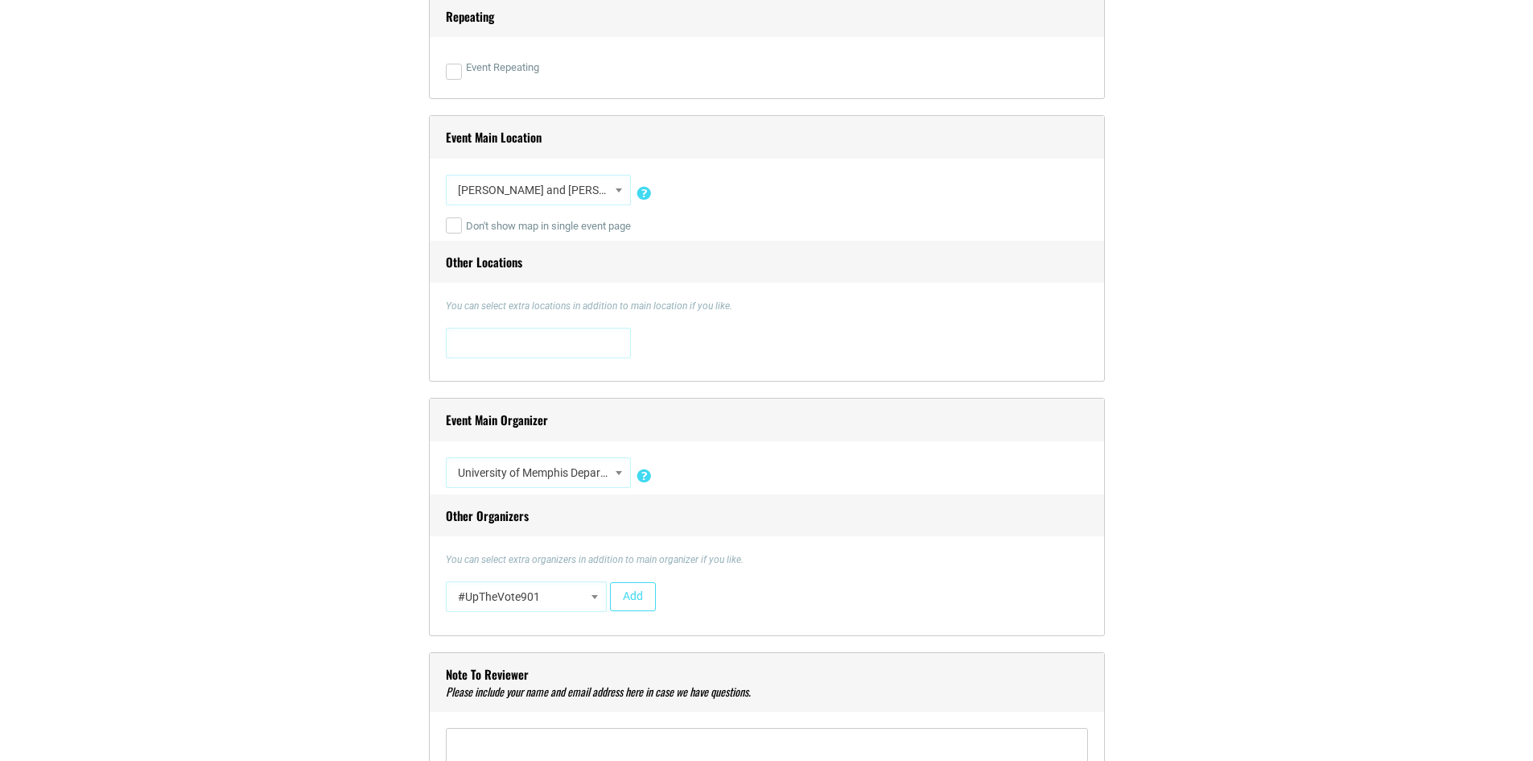
scroll to position [1449, 0]
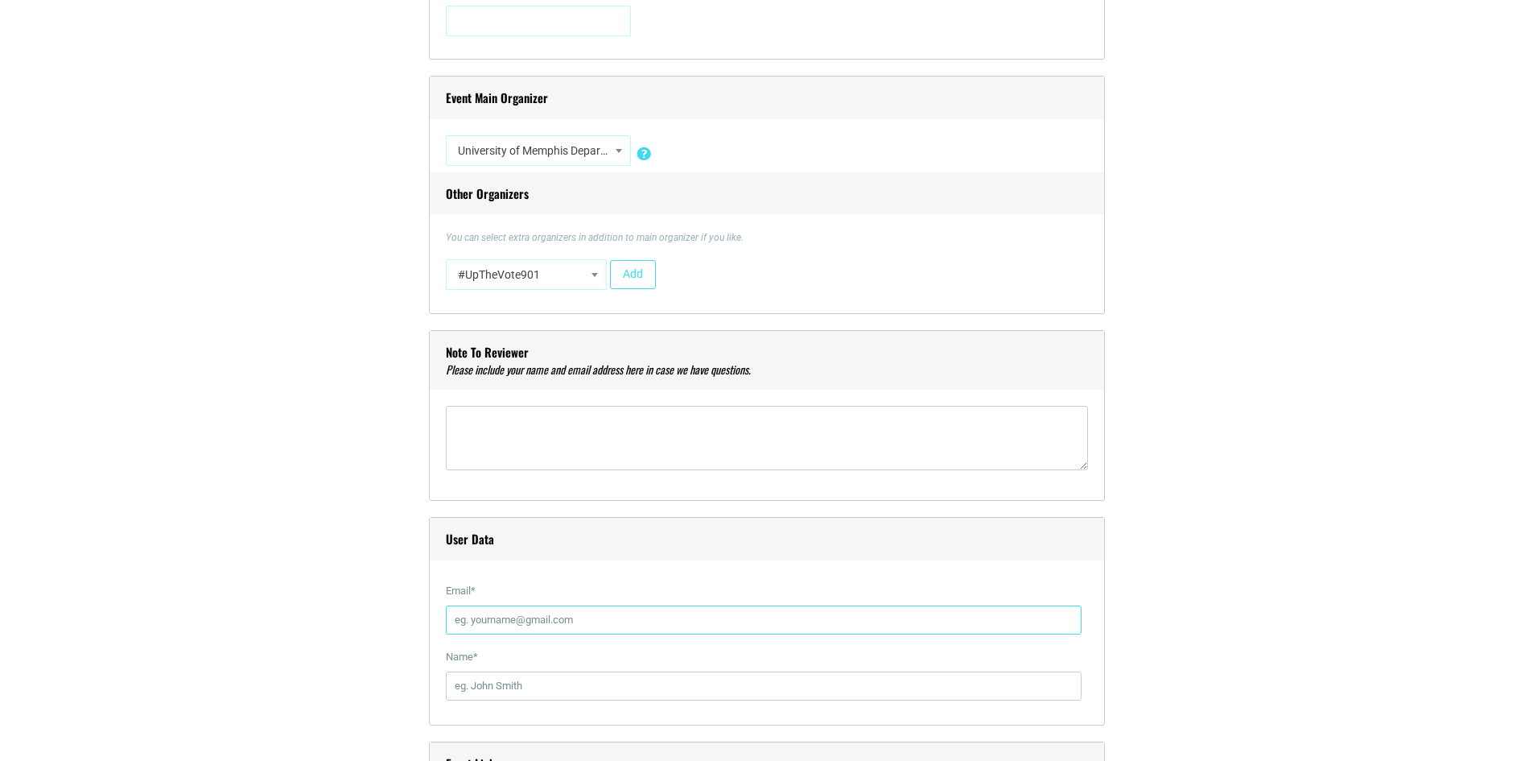
click at [530, 627] on input "Email *" at bounding box center [764, 619] width 636 height 29
type input "edraffen@memphis.edu"
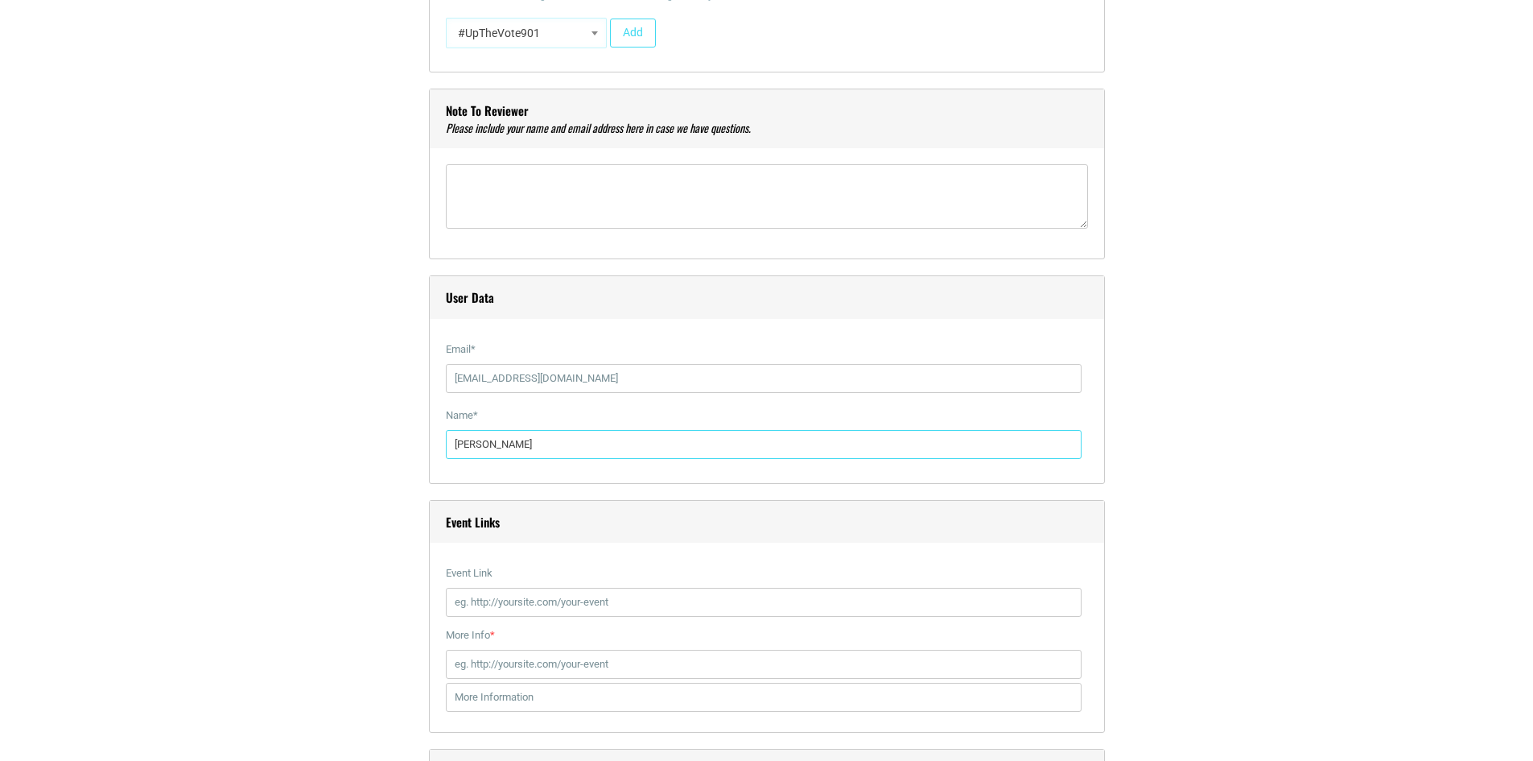
scroll to position [1932, 0]
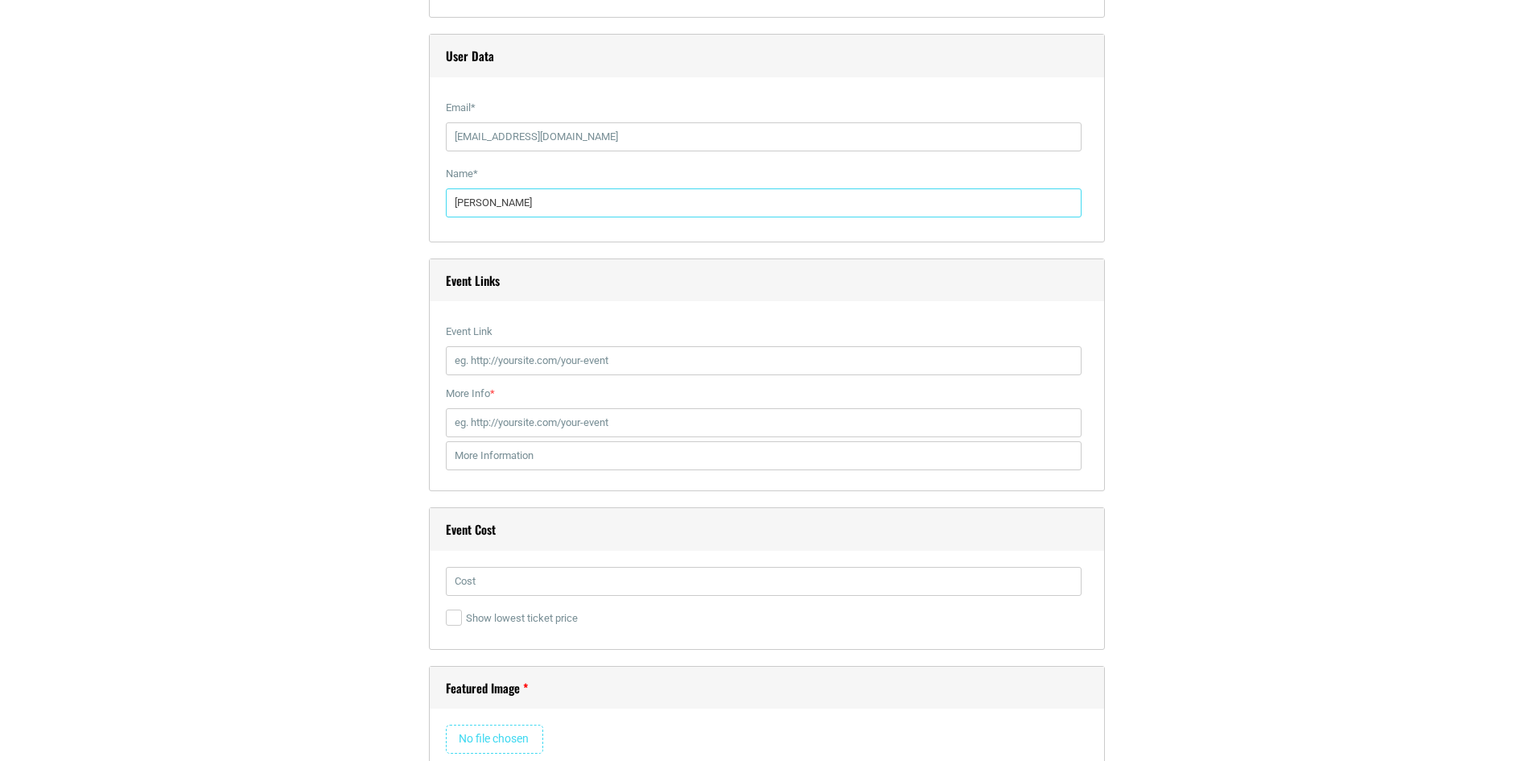
type input "Emily Draffen"
click at [523, 585] on input "text" at bounding box center [764, 581] width 636 height 29
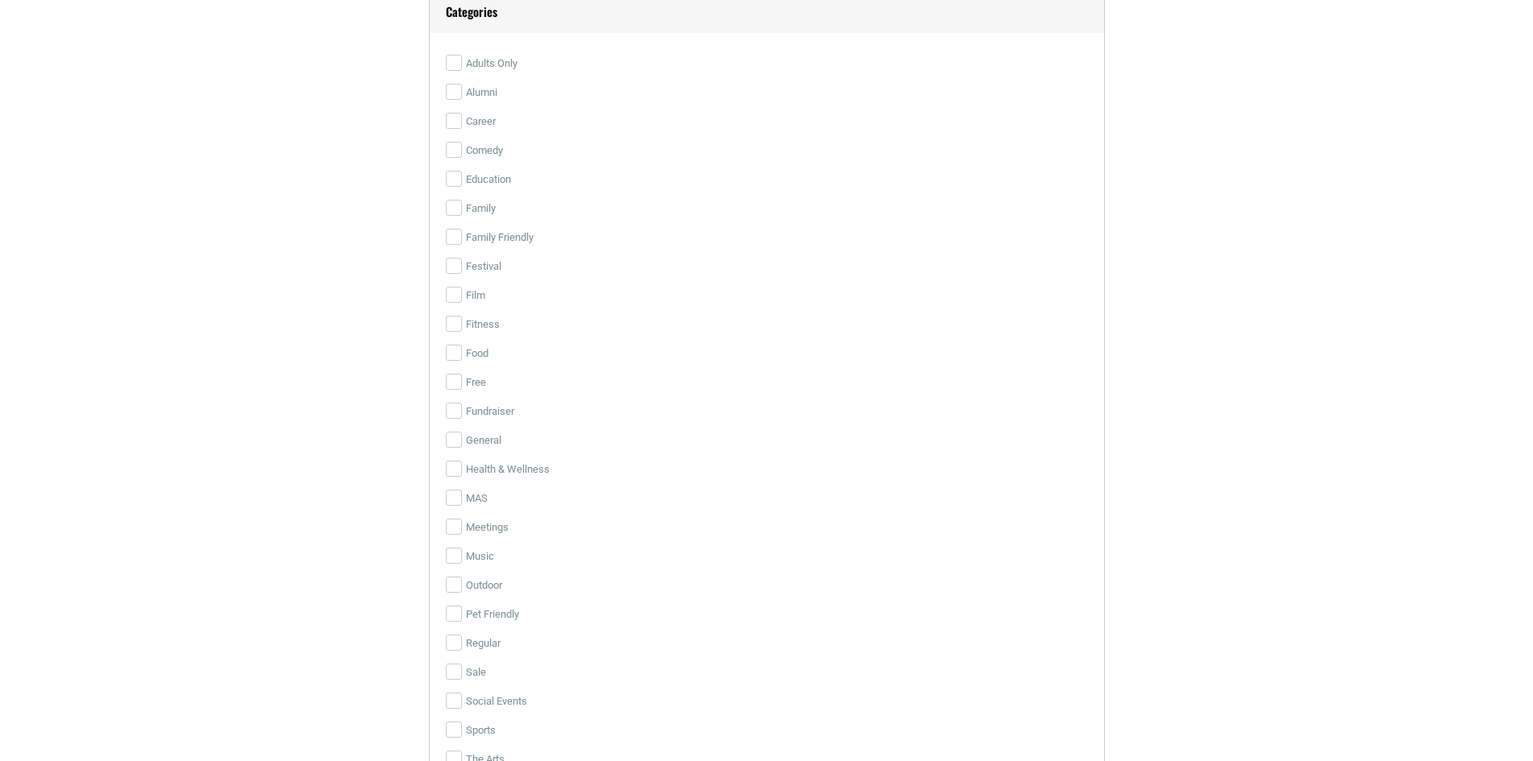
scroll to position [2978, 0]
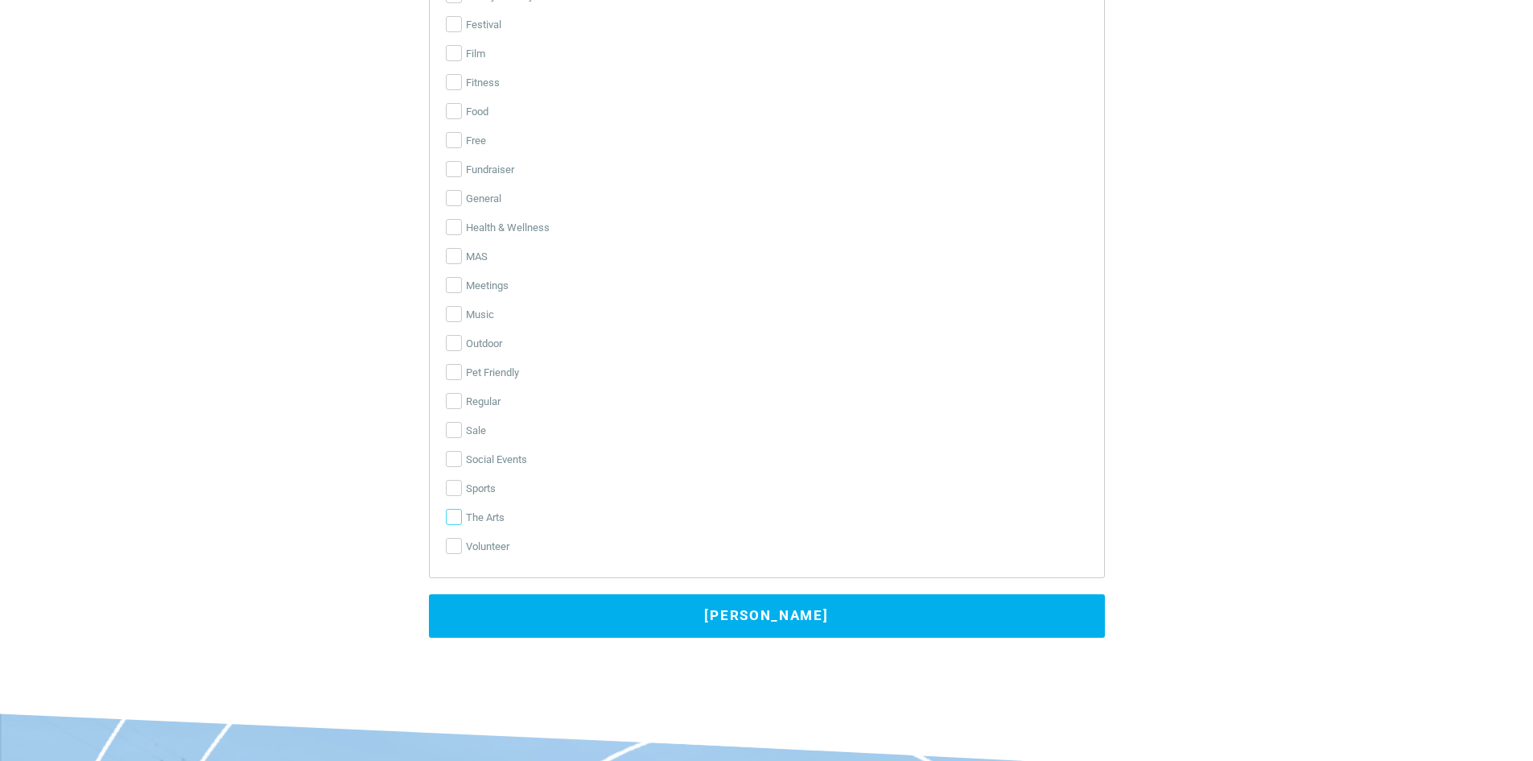
type input "$25 Adults, $20 Seniors and Non-UofM students."
click at [456, 521] on input "The Arts" at bounding box center [454, 517] width 16 height 16
checkbox input "true"
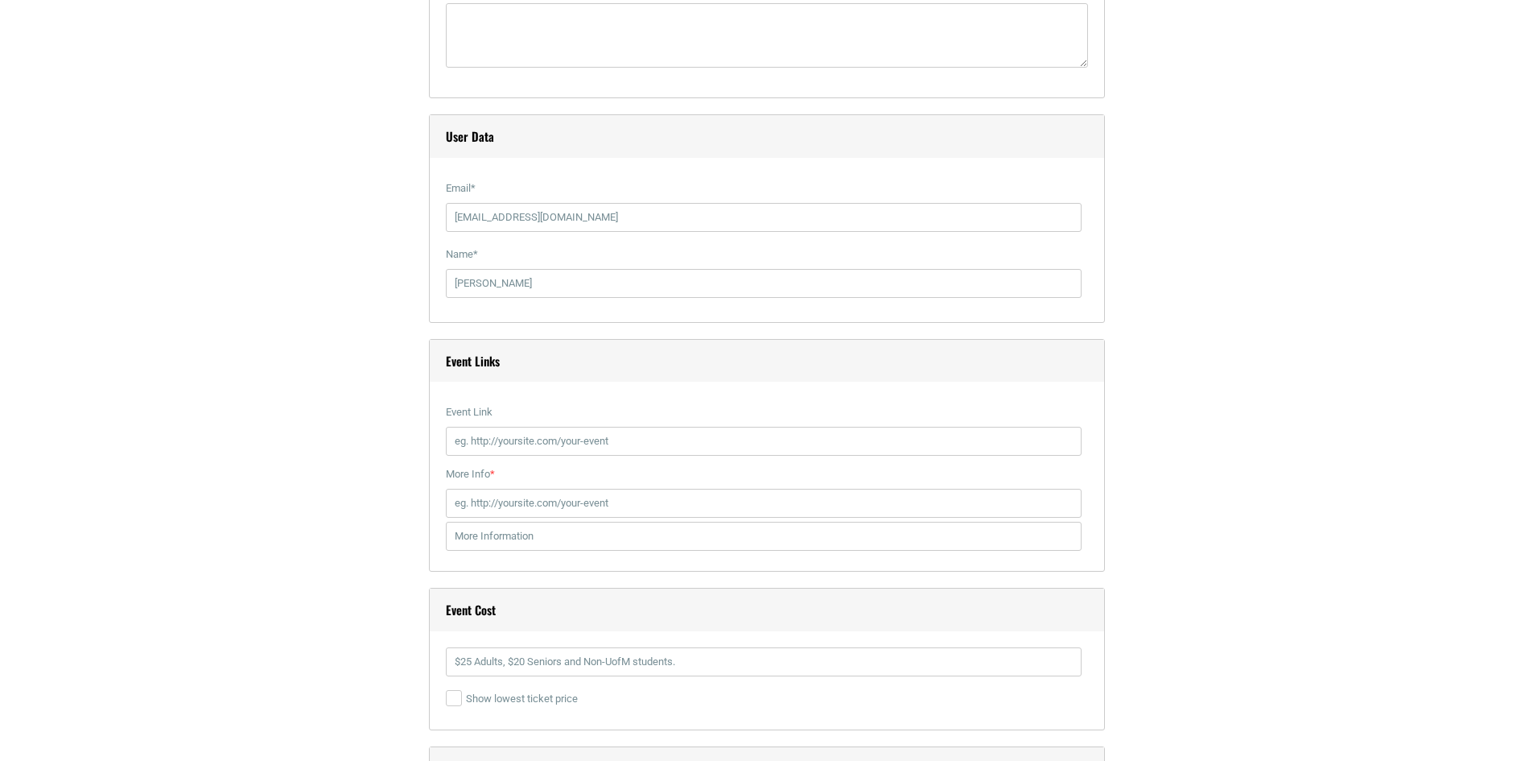
scroll to position [2093, 0]
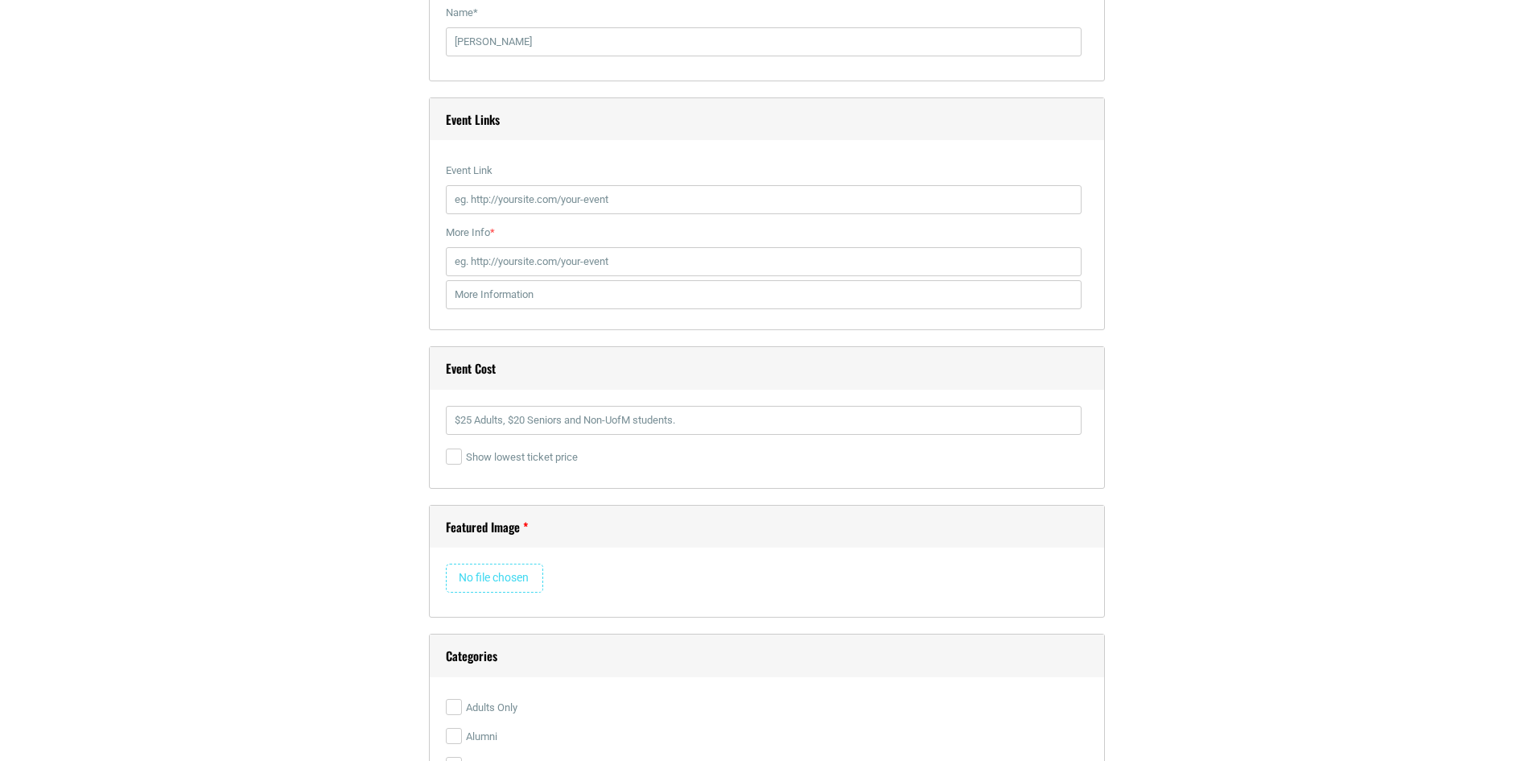
click at [475, 575] on input "file" at bounding box center [494, 577] width 97 height 29
type input "C:\fakepath\Emerge.png"
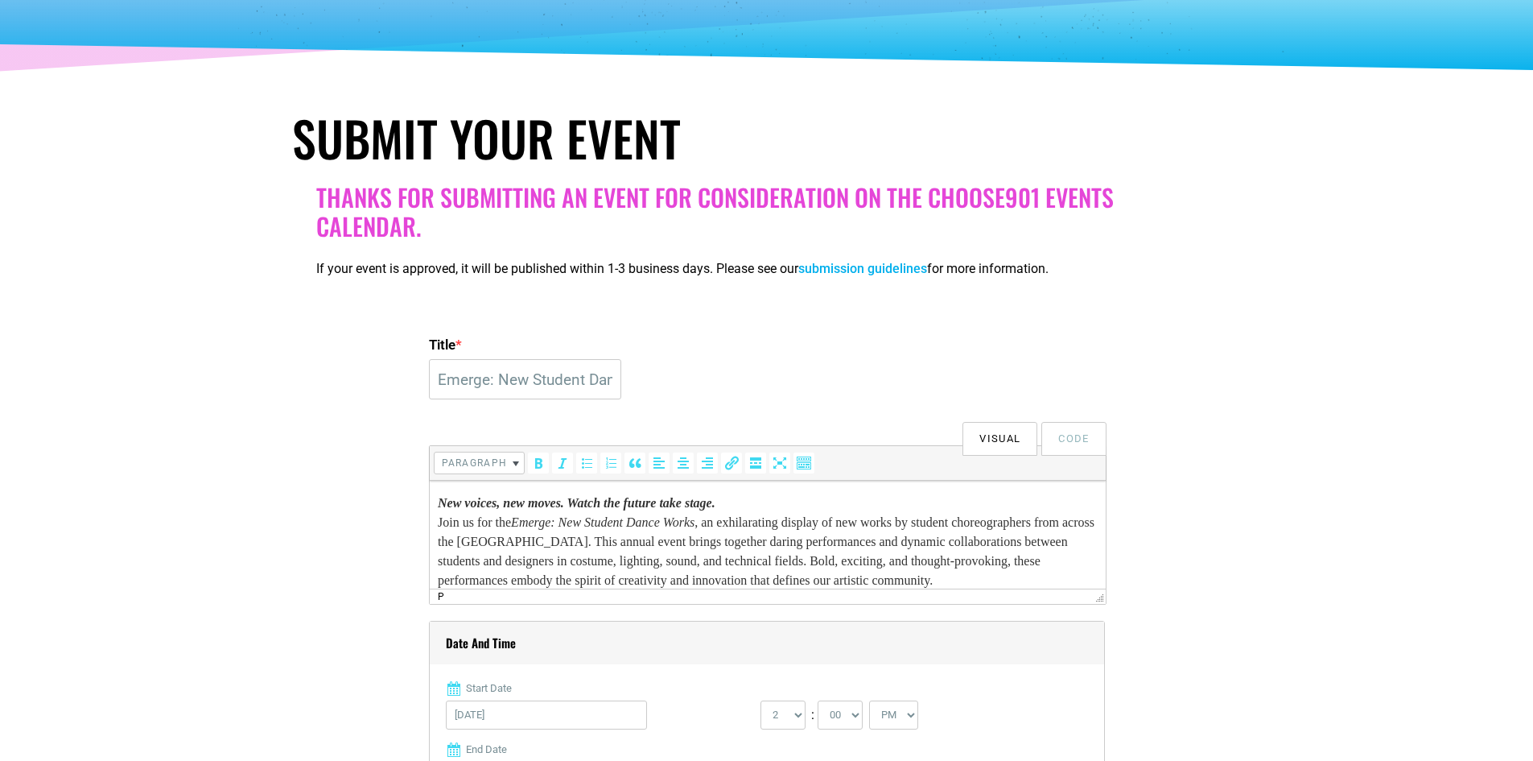
scroll to position [563, 0]
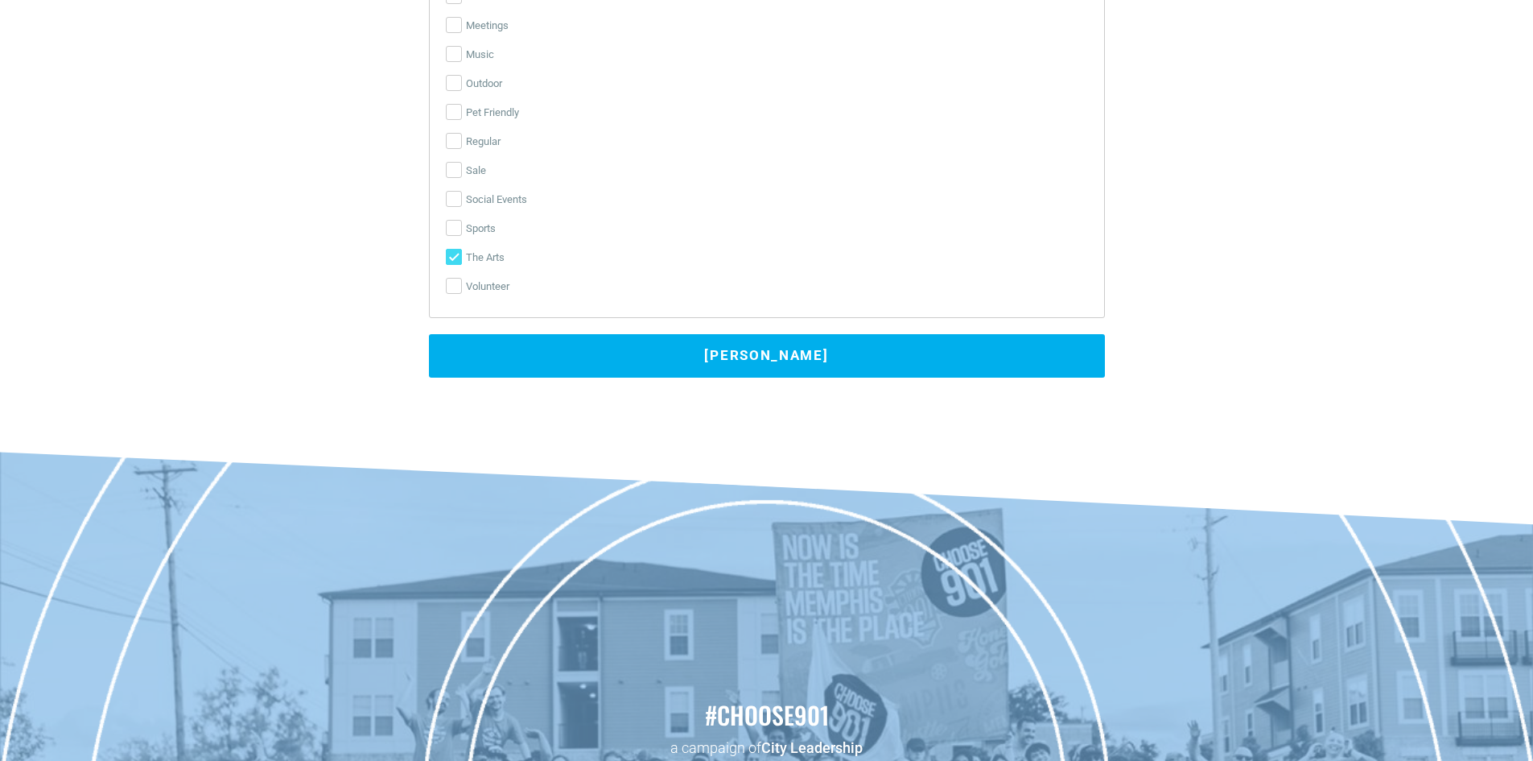
click at [827, 352] on button "Submit Event" at bounding box center [767, 355] width 676 height 43
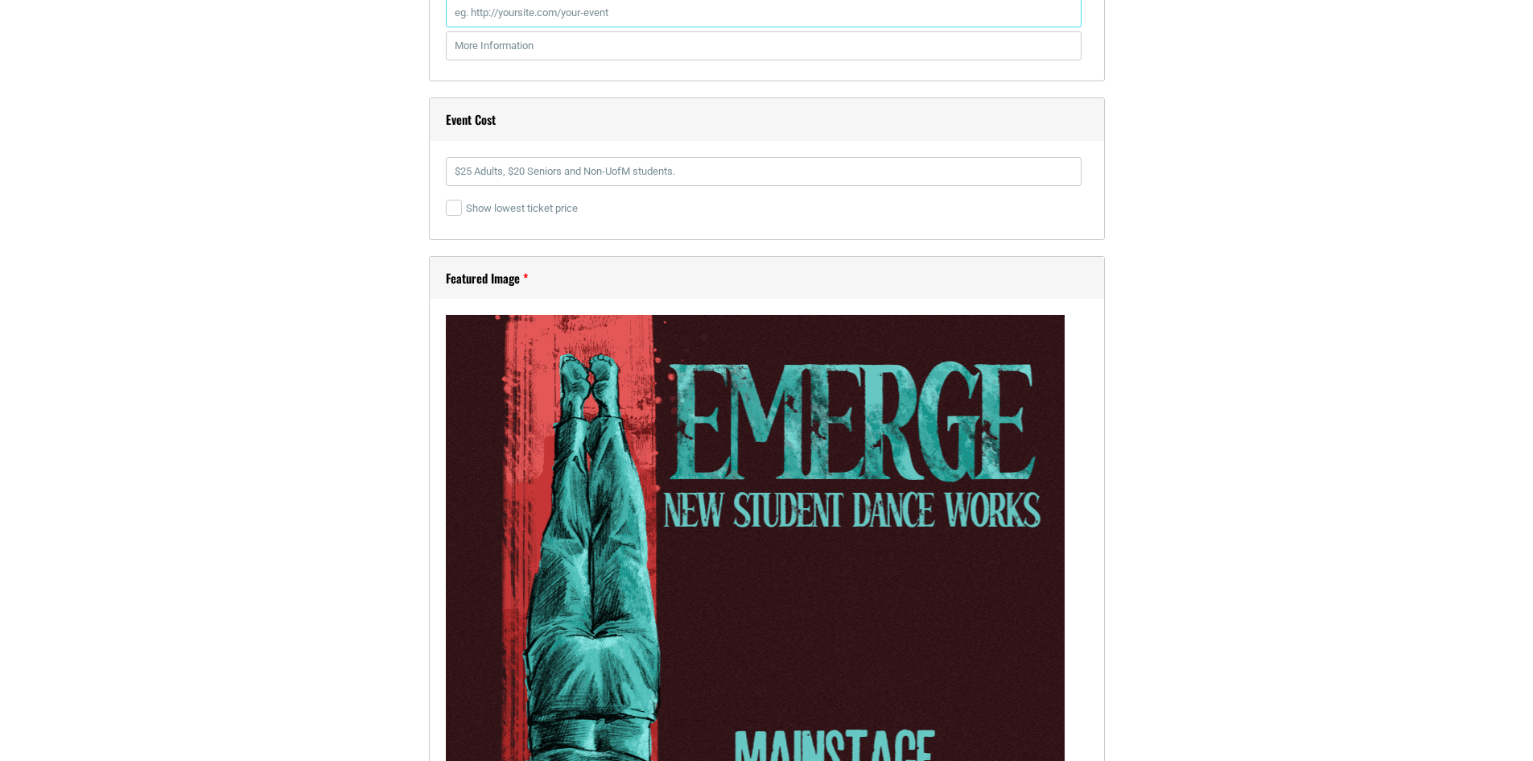
scroll to position [2020, 0]
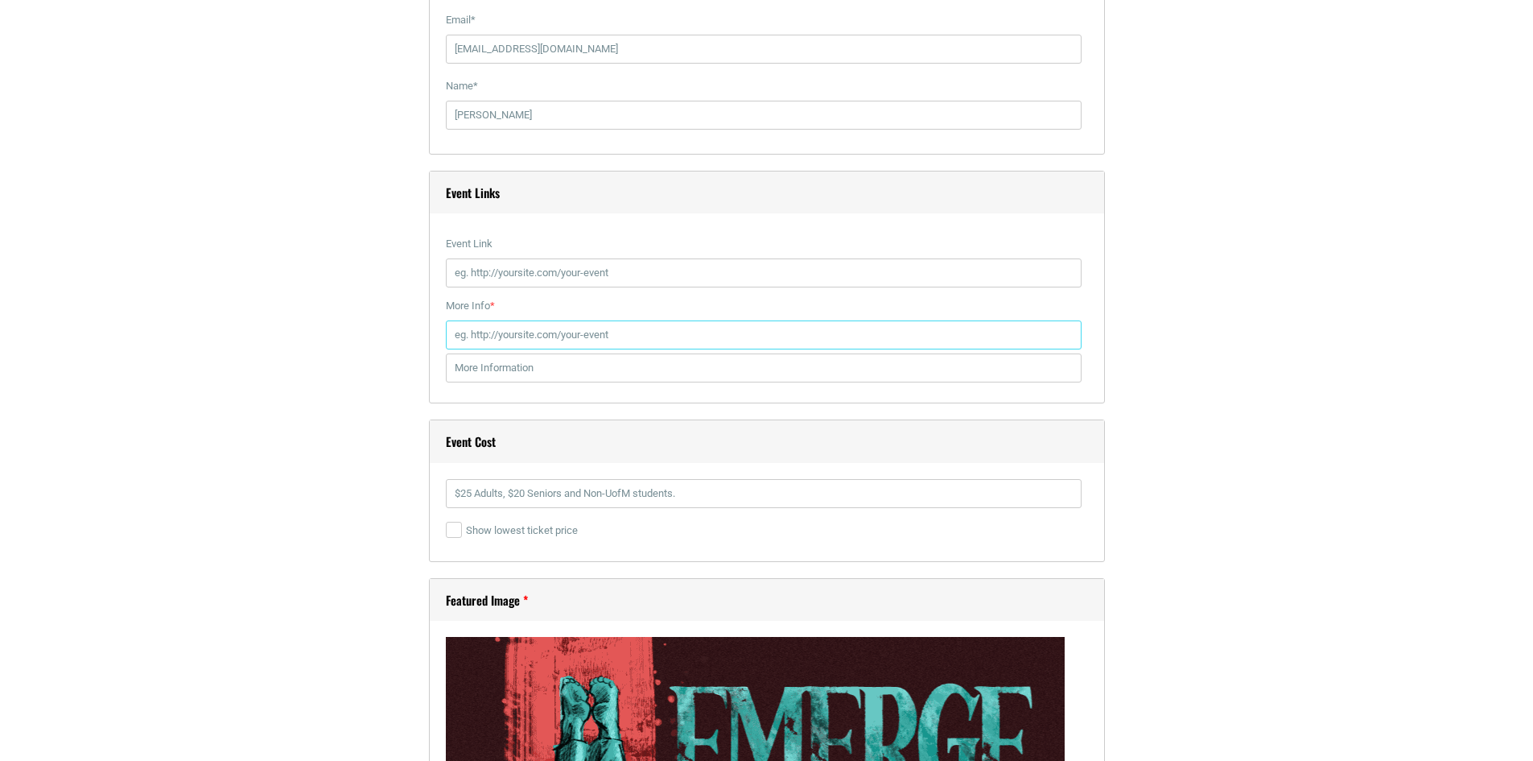
click at [564, 340] on input "More Info *" at bounding box center [764, 334] width 636 height 29
click at [663, 284] on input "Event Link" at bounding box center [764, 272] width 636 height 29
paste input "https://www.memphis.edu/theatre/2024-2025/20252026/emerge.php"
type input "https://www.memphis.edu/theatre/2024-2025/20252026/emerge.php"
click at [652, 333] on input "More Info *" at bounding box center [764, 334] width 636 height 29
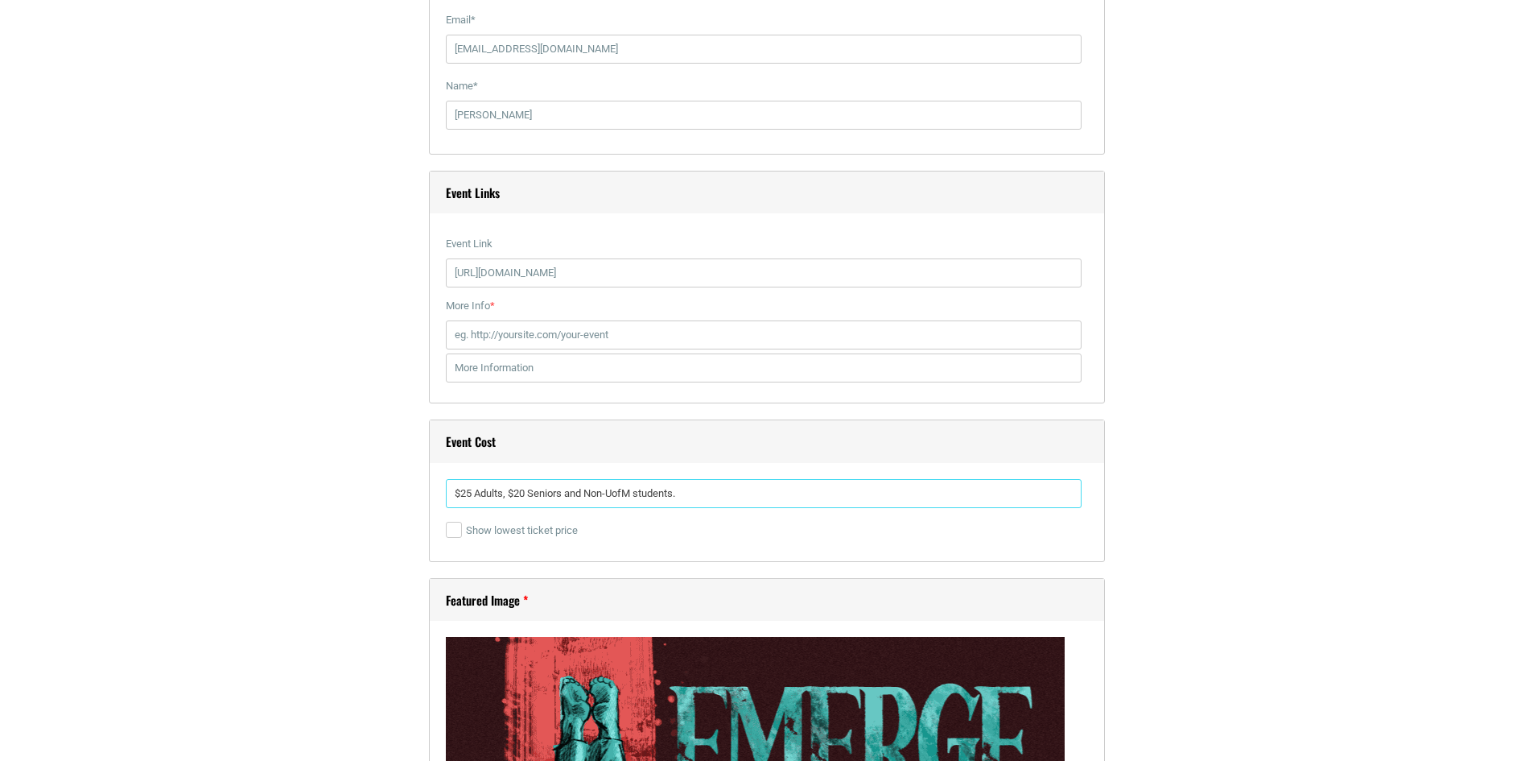
click at [596, 494] on input "$25 Adults, $20 Seniors and Non-UofM students." at bounding box center [764, 493] width 636 height 29
click at [599, 349] on input "More Info *" at bounding box center [764, 334] width 636 height 29
paste input "https://vivenu.com/event/emerge-dance-concert-fx3t8z?id=emerge-dance-concert-ab…"
type input "https://vivenu.com/event/emerge-dance-concert-fx3t8z?id=emerge-dance-concert-ab…"
click at [1149, 450] on div "Title * Emerge: New Student Dance Works Visual Code b i link b-quote del ins im…" at bounding box center [767, 463] width 950 height 4048
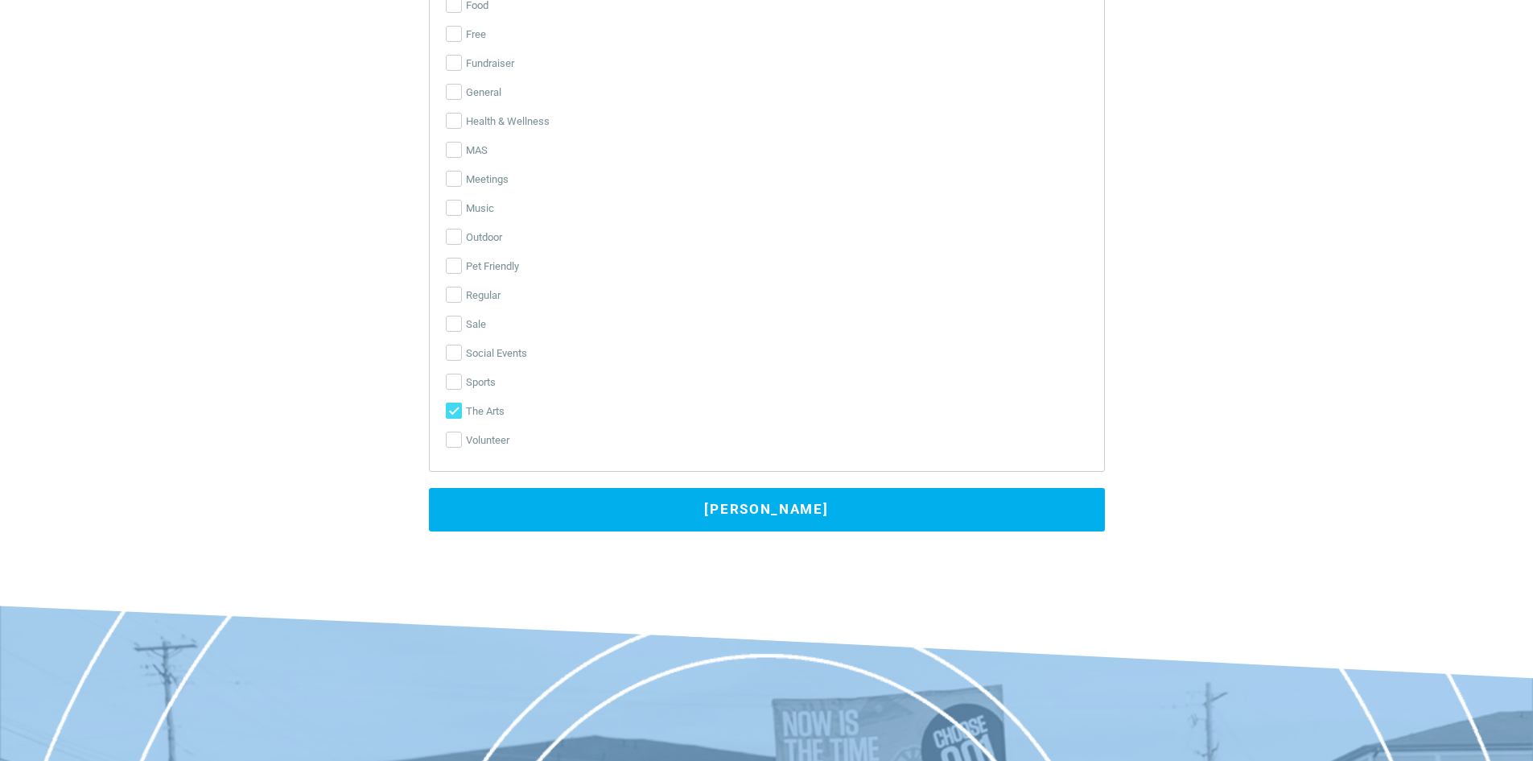
click at [809, 522] on button "Submit Event" at bounding box center [767, 509] width 676 height 43
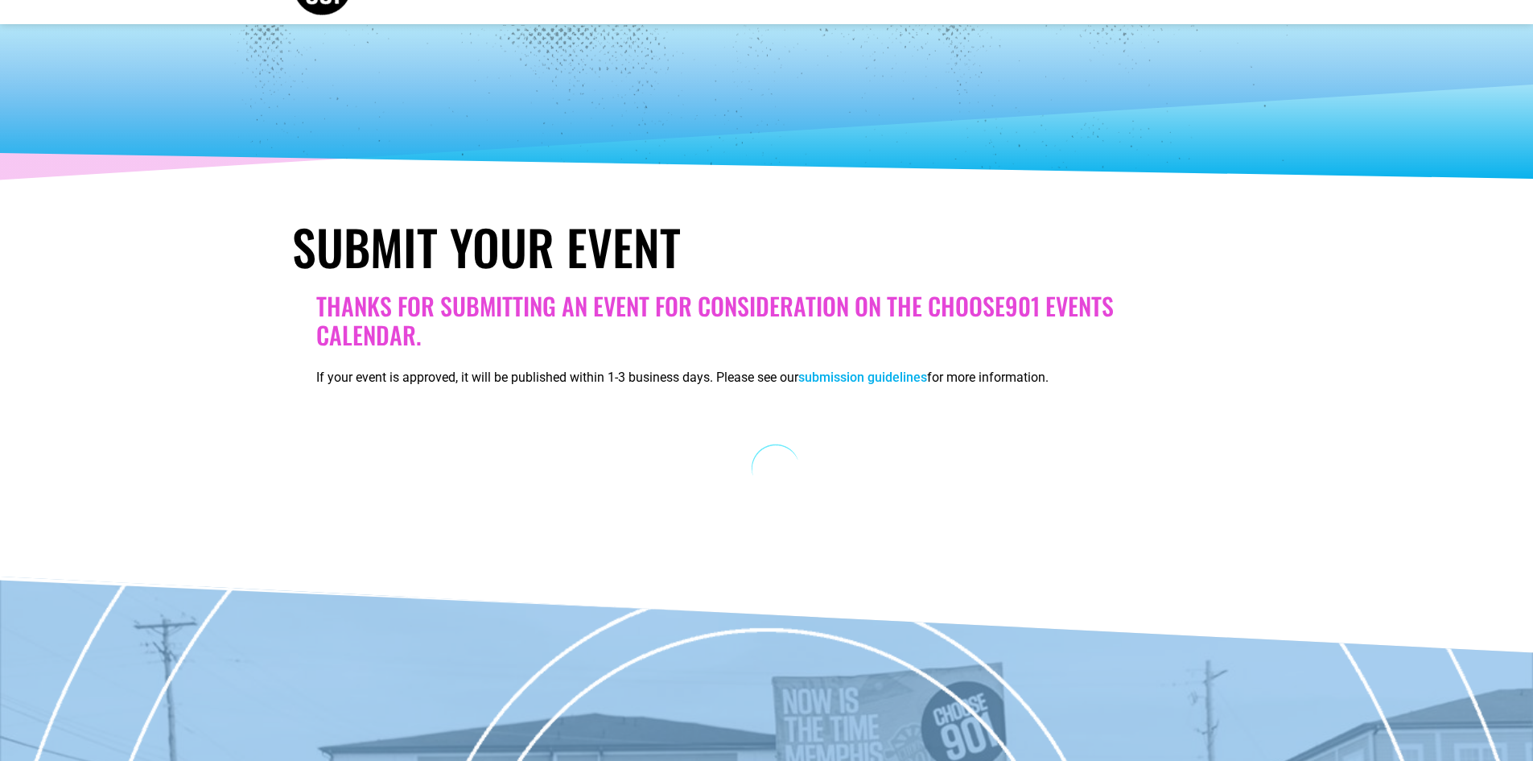
scroll to position [0, 0]
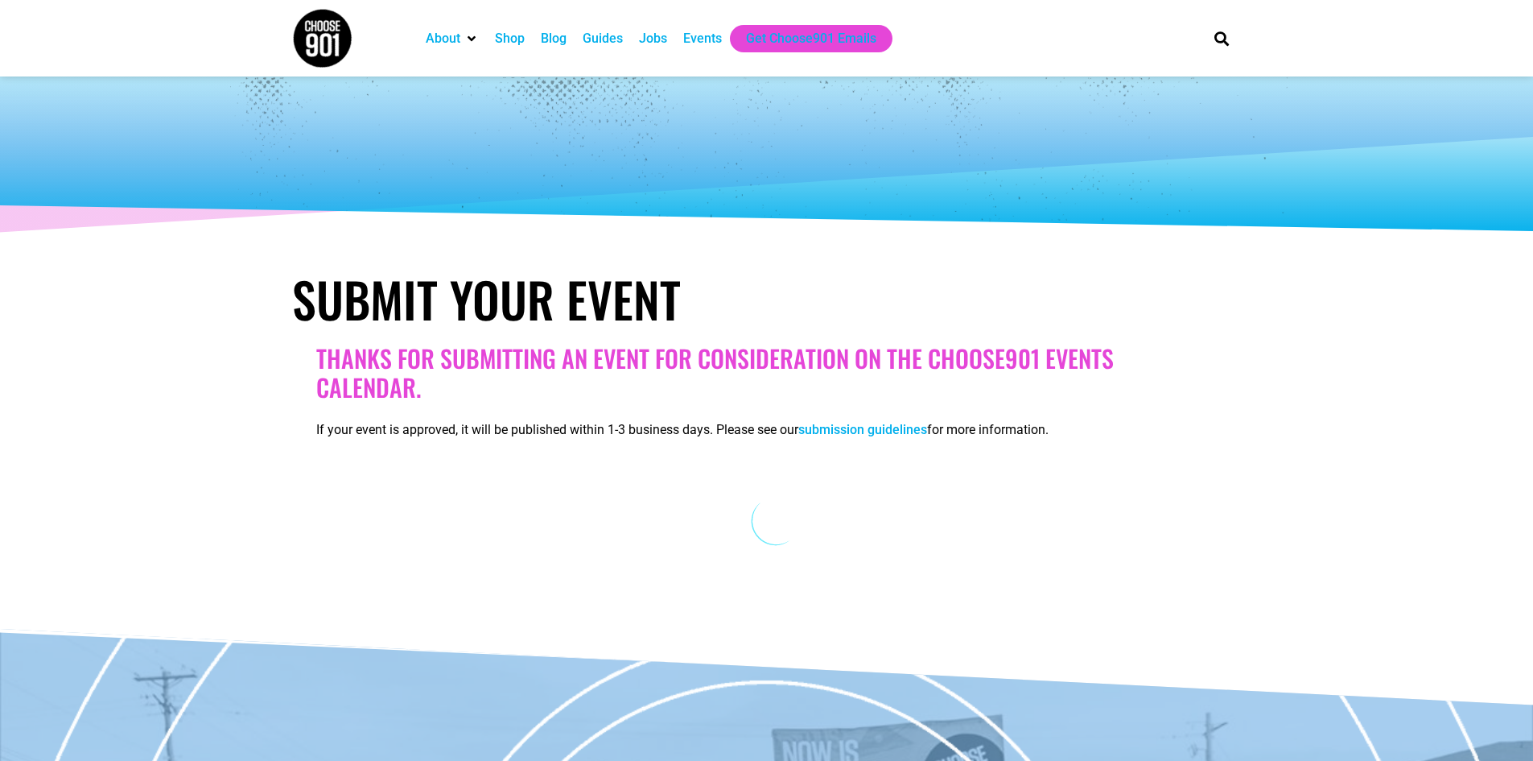
click at [715, 42] on div "Events" at bounding box center [702, 38] width 39 height 19
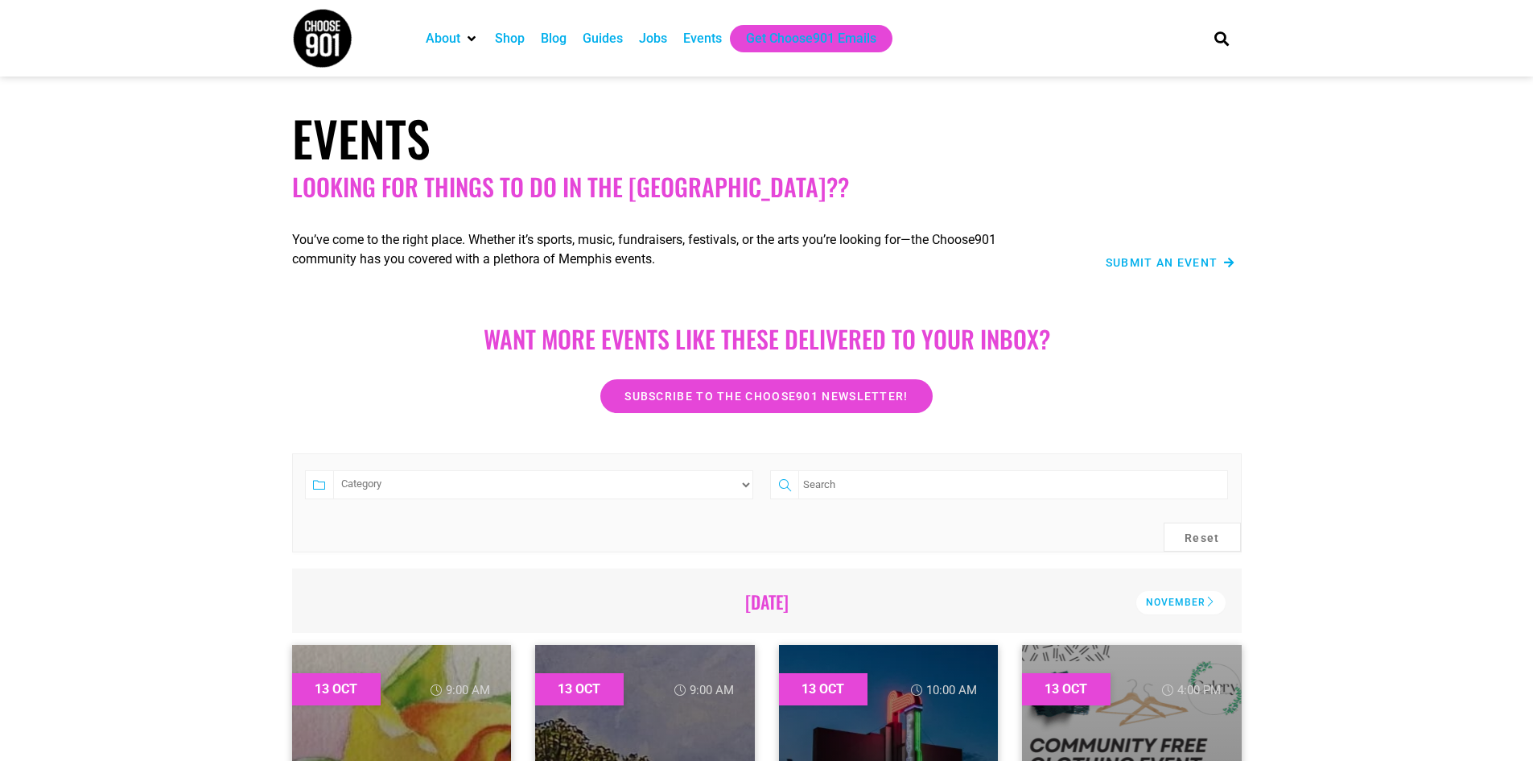
click at [1148, 258] on span "Submit an Event" at bounding box center [1162, 262] width 113 height 11
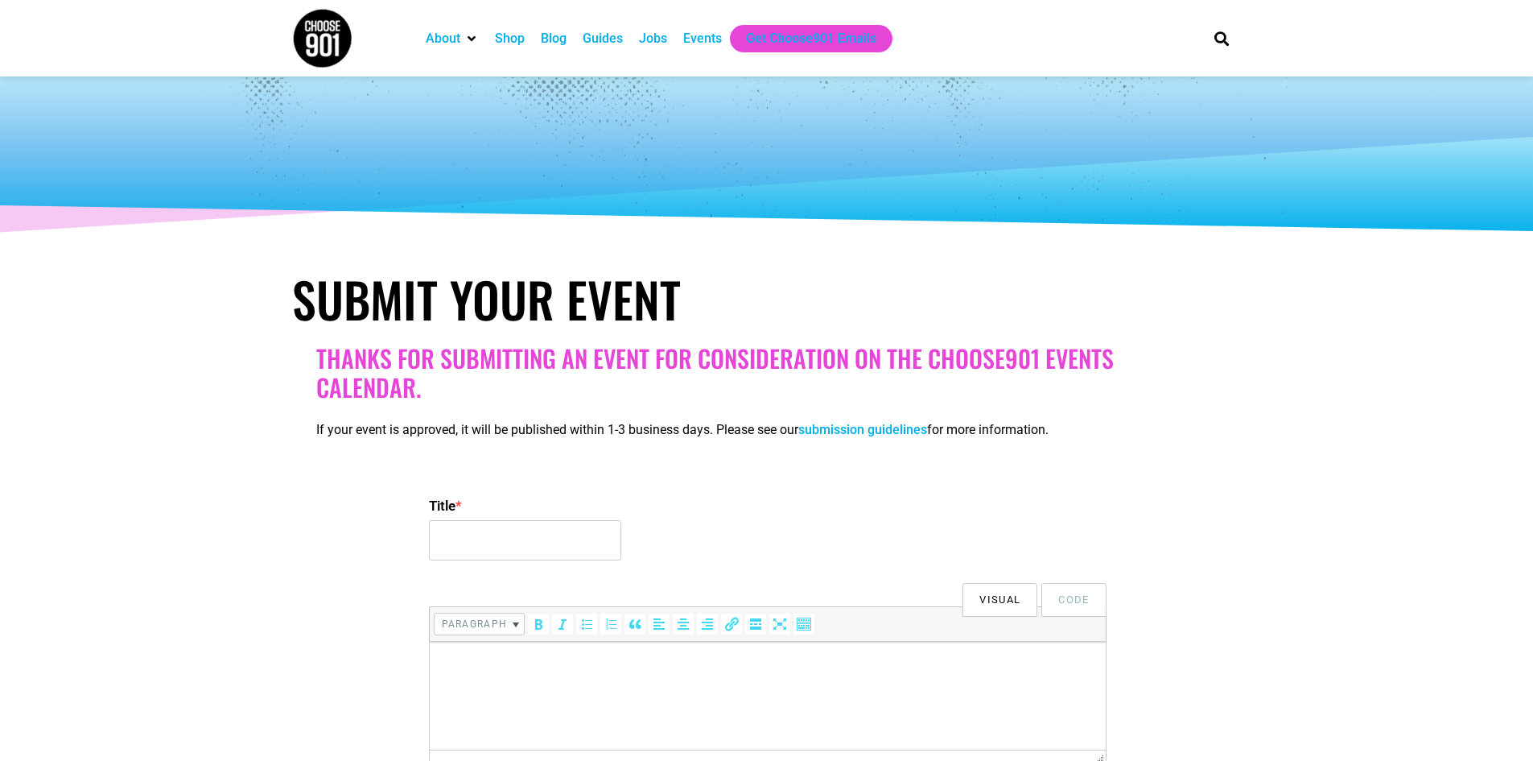
select select
click at [506, 539] on input "Title *" at bounding box center [525, 540] width 192 height 40
type input "The Night Witches"
click at [563, 544] on input "The Night Witches" at bounding box center [525, 540] width 192 height 40
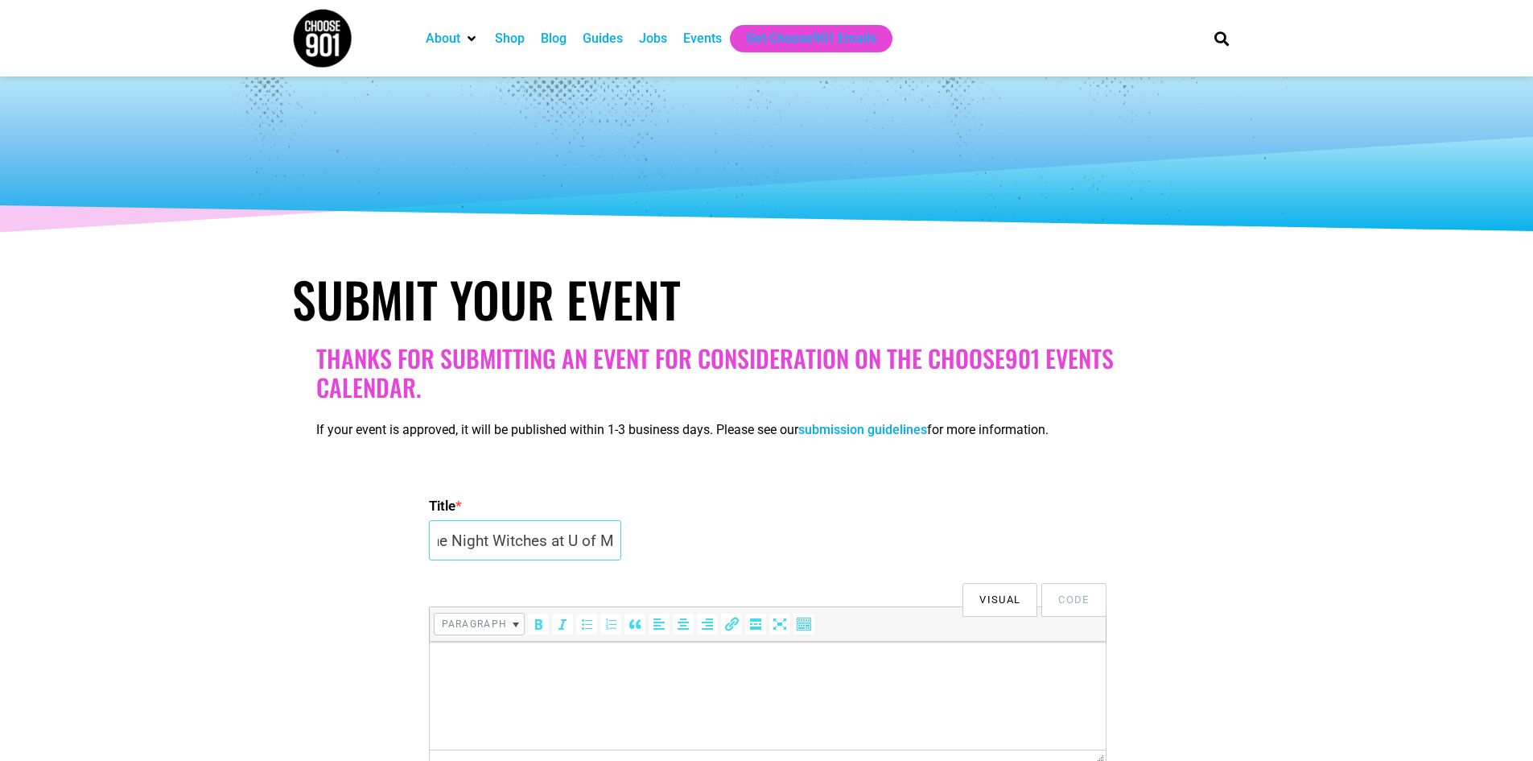
type input "The Night Witches at U of M"
click at [625, 687] on html at bounding box center [767, 664] width 676 height 45
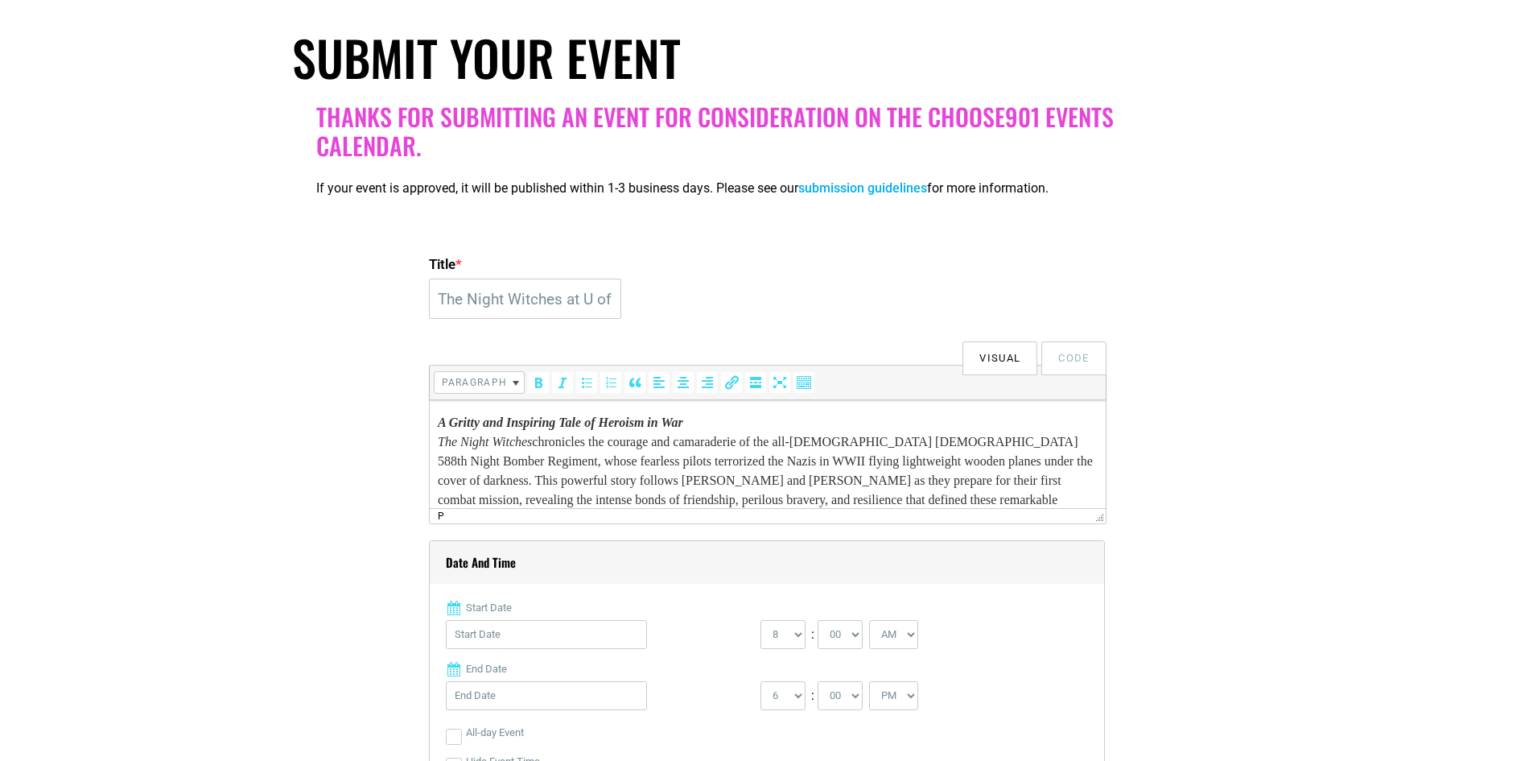
scroll to position [483, 0]
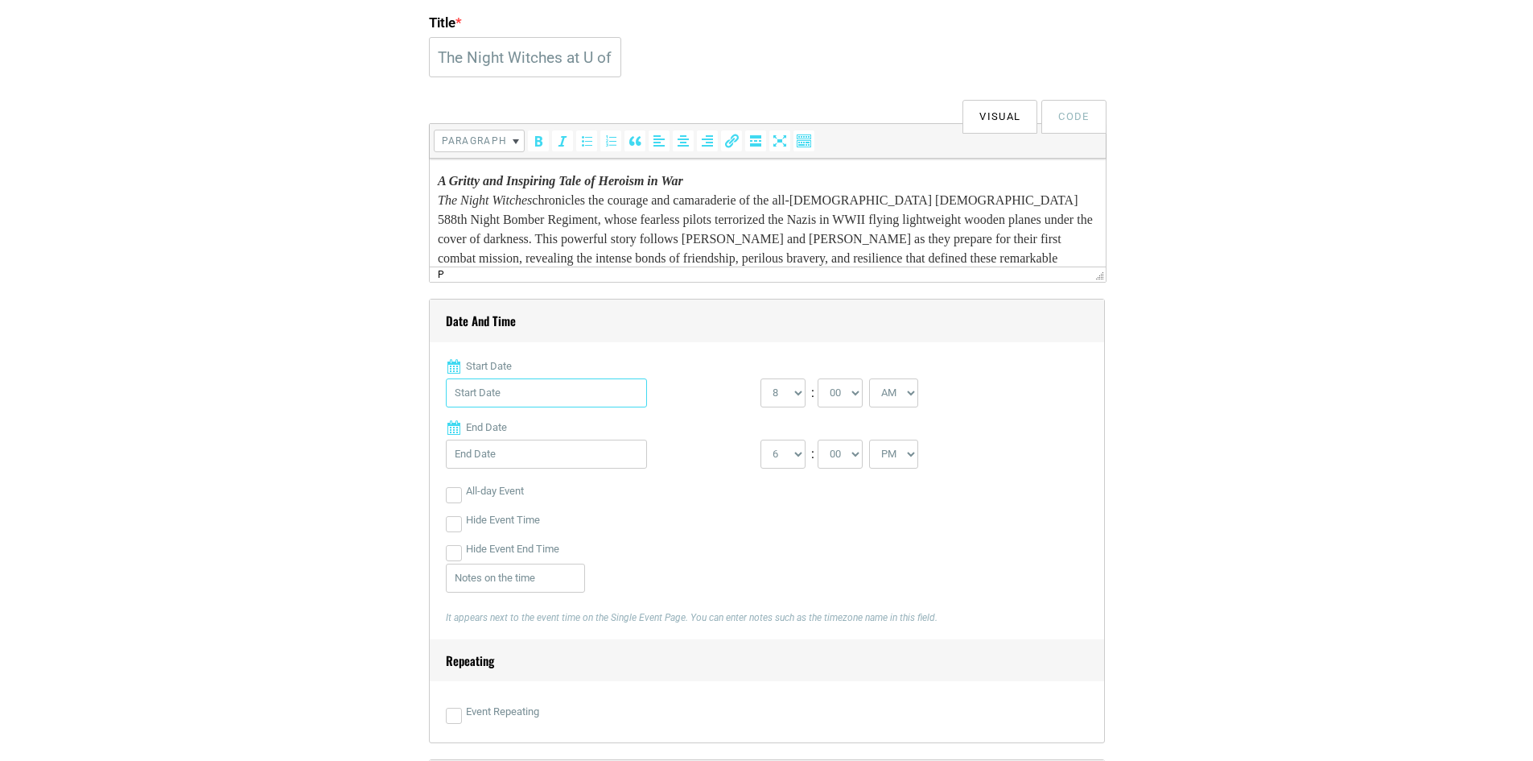
click at [575, 391] on input "Start Date" at bounding box center [546, 392] width 201 height 29
click at [615, 434] on link "Next" at bounding box center [618, 435] width 24 height 24
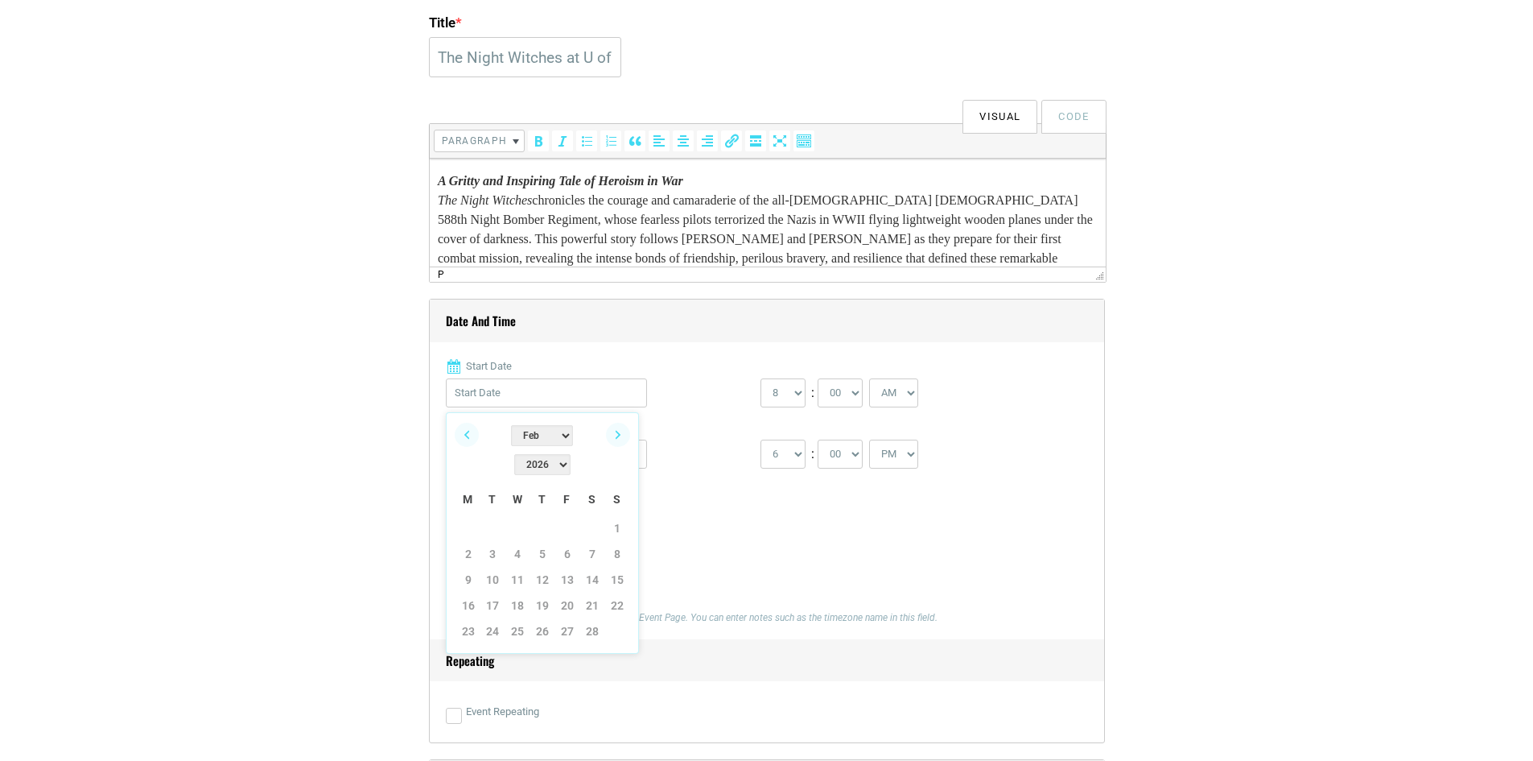
click at [615, 434] on link "Next" at bounding box center [618, 435] width 24 height 24
click at [539, 593] on link "23" at bounding box center [542, 605] width 24 height 24
type input "04/23/2026"
click at [494, 461] on input "04/23/2026" at bounding box center [546, 454] width 201 height 29
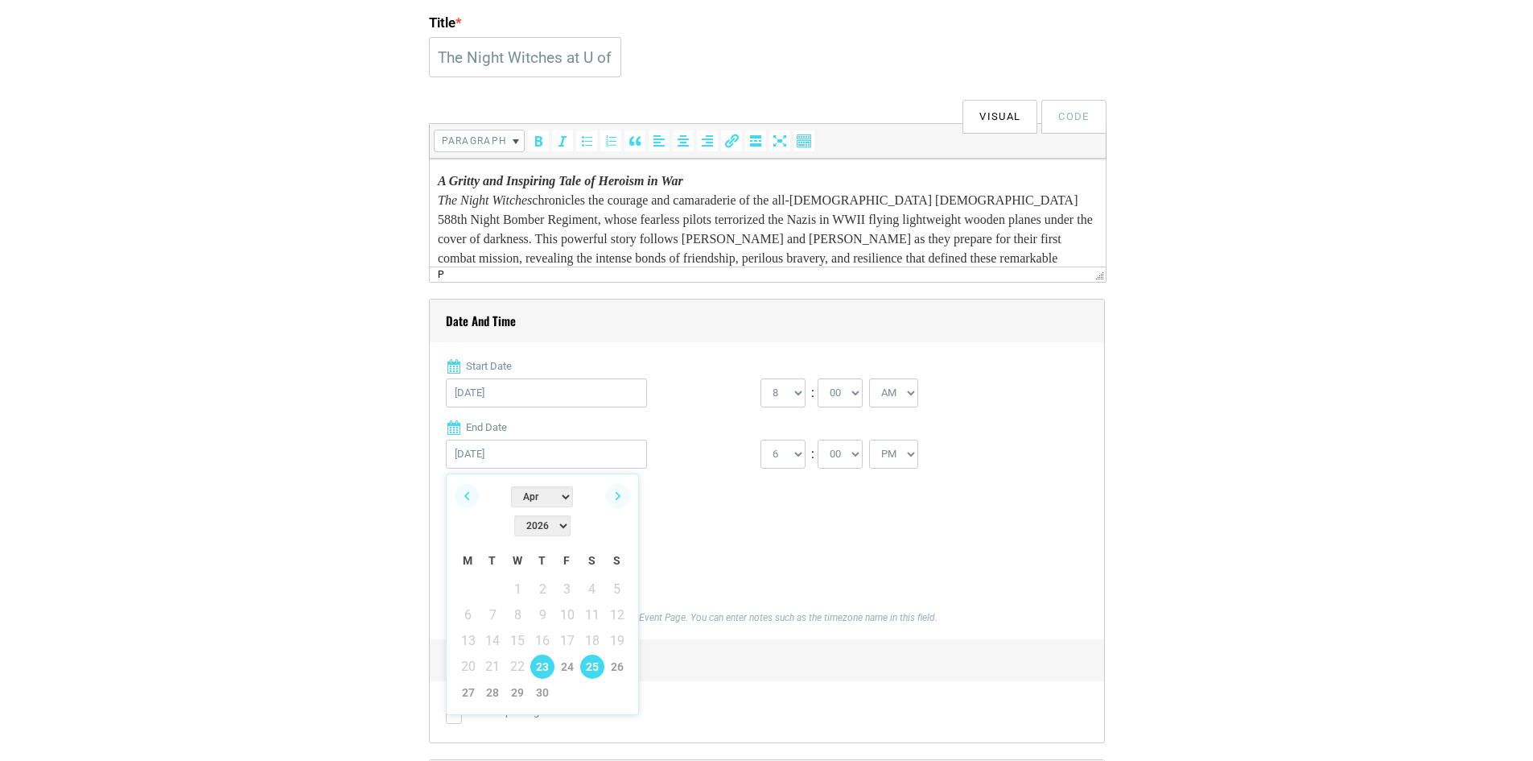
click at [590, 654] on link "25" at bounding box center [592, 666] width 24 height 24
type input "04/25/2026"
click at [794, 383] on select "0 1 2 3 4 5 6 7 8 9 10 11 12" at bounding box center [783, 392] width 45 height 29
select select "7"
click at [761, 379] on select "0 1 2 3 4 5 6 7 8 9 10 11 12" at bounding box center [783, 392] width 45 height 29
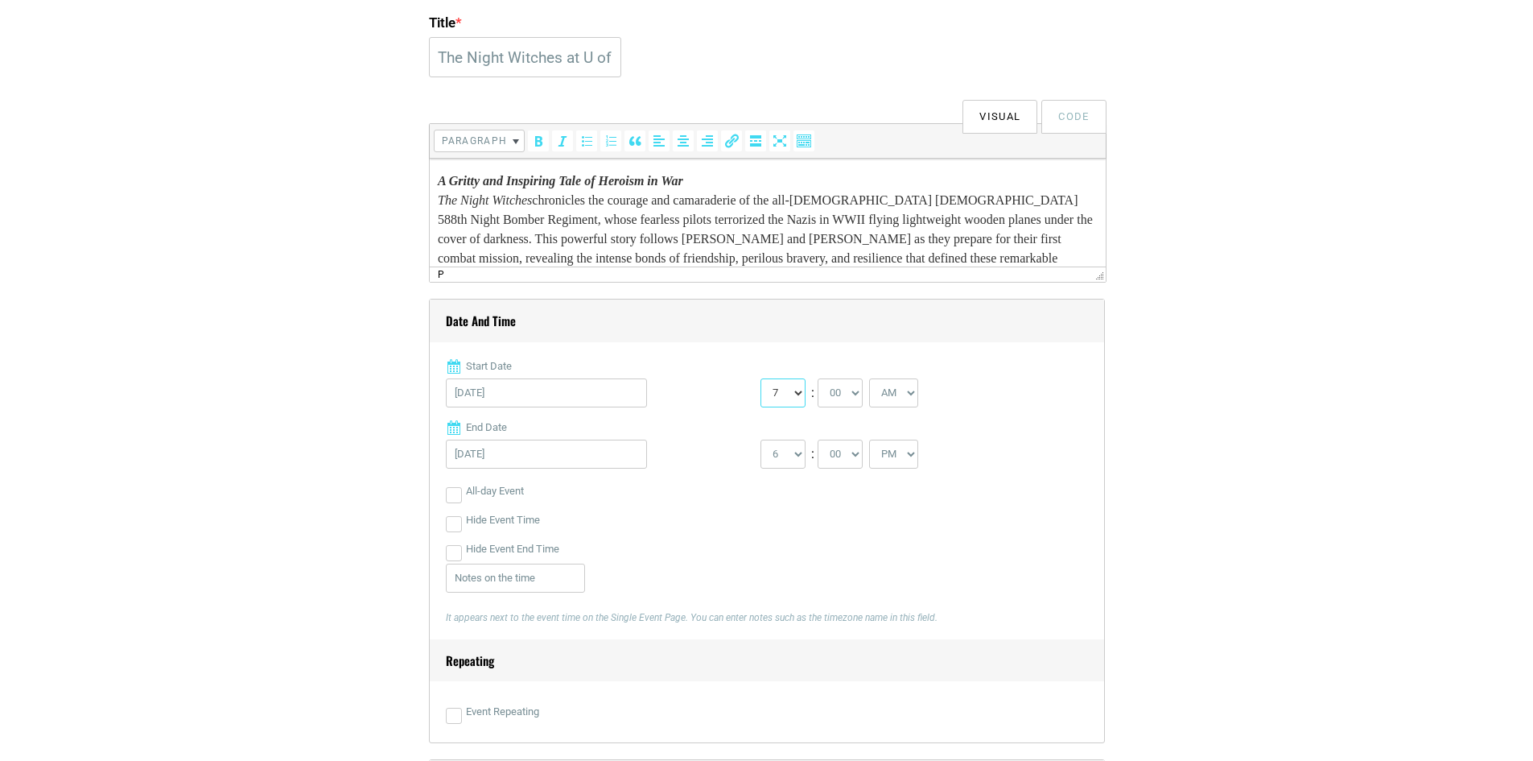
scroll to position [885, 0]
